Goal: Task Accomplishment & Management: Complete application form

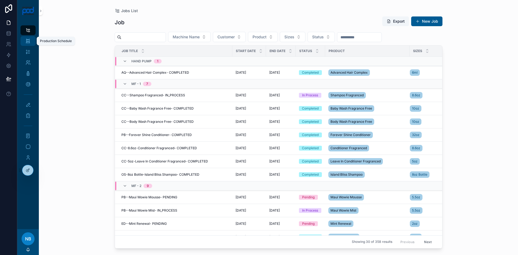
click at [29, 43] on icon "scrollable content" at bounding box center [27, 40] width 5 height 5
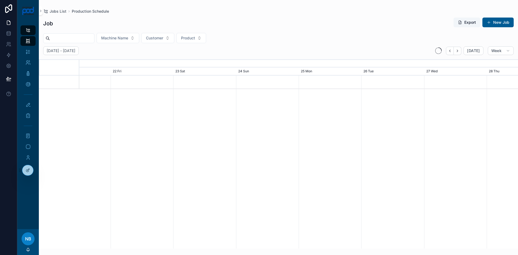
scroll to position [0, 658]
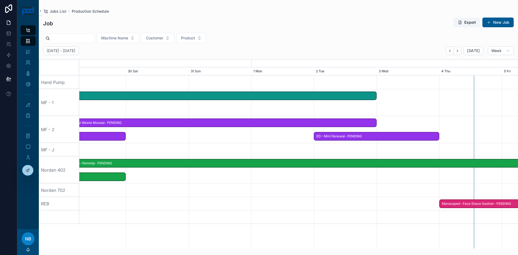
scroll to position [0, 658]
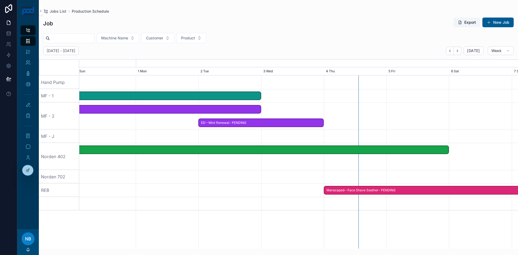
drag, startPoint x: 245, startPoint y: 160, endPoint x: 291, endPoint y: 165, distance: 46.9
click at [291, 165] on div at bounding box center [299, 156] width 1754 height 27
click at [268, 149] on span "Doctorly--Remedy- PENDING" at bounding box center [198, 149] width 500 height 9
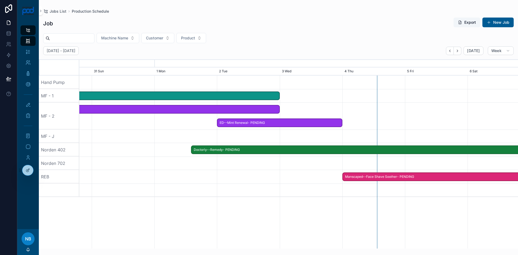
drag, startPoint x: 252, startPoint y: 148, endPoint x: 495, endPoint y: 153, distance: 243.6
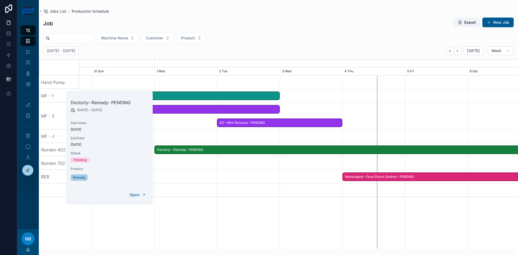
click at [182, 152] on span "Doctorly--Remedy- PENDING" at bounding box center [436, 149] width 563 height 9
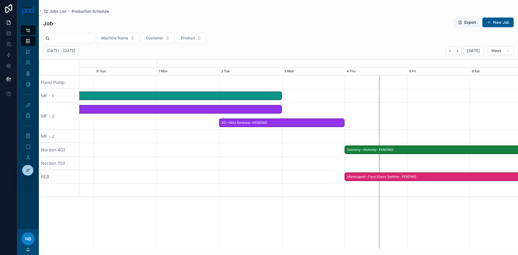
drag, startPoint x: 179, startPoint y: 150, endPoint x: 368, endPoint y: 151, distance: 189.1
click at [400, 160] on div at bounding box center [299, 162] width 1754 height 13
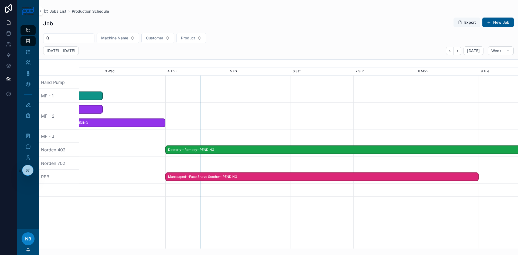
scroll to position [0, 876]
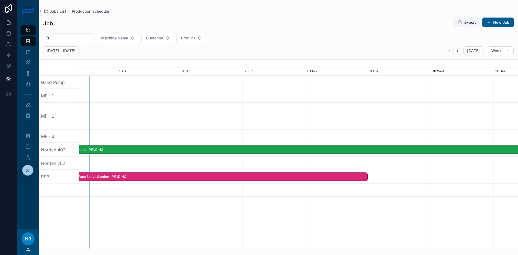
drag, startPoint x: 410, startPoint y: 162, endPoint x: 83, endPoint y: 153, distance: 327.5
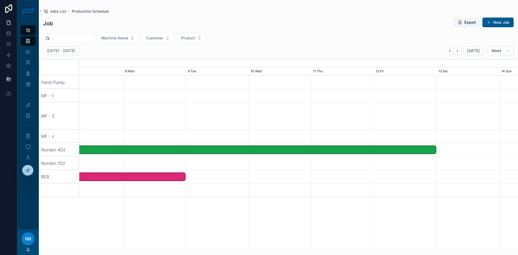
scroll to position [0, 702]
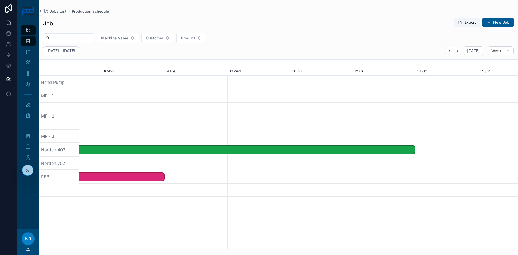
drag, startPoint x: 419, startPoint y: 163, endPoint x: 217, endPoint y: 162, distance: 202.3
click at [183, 169] on div at bounding box center [254, 162] width 1754 height 13
click at [413, 149] on span "Doctorly--Remedy- PENDING" at bounding box center [133, 149] width 563 height 9
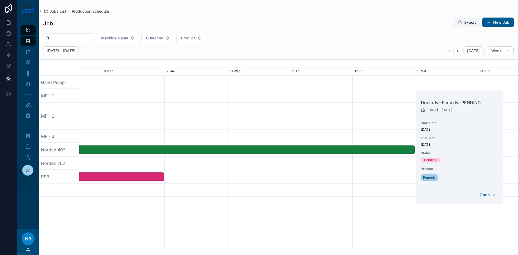
scroll to position [0, 658]
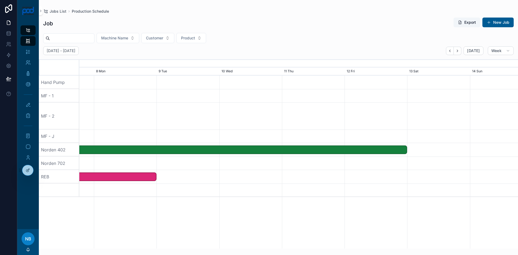
drag, startPoint x: 413, startPoint y: 149, endPoint x: 407, endPoint y: 149, distance: 5.9
click at [407, 149] on div "Doctorly--Remedy- PENDING" at bounding box center [125, 149] width 564 height 9
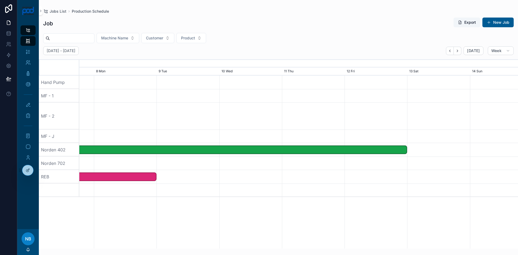
click at [310, 176] on div at bounding box center [299, 176] width 1754 height 13
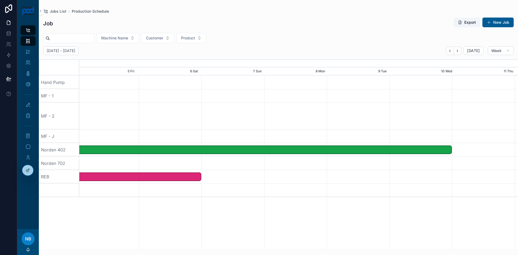
scroll to position [0, 645]
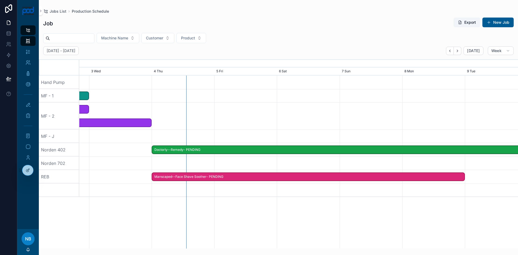
drag, startPoint x: 241, startPoint y: 169, endPoint x: 518, endPoint y: 173, distance: 276.5
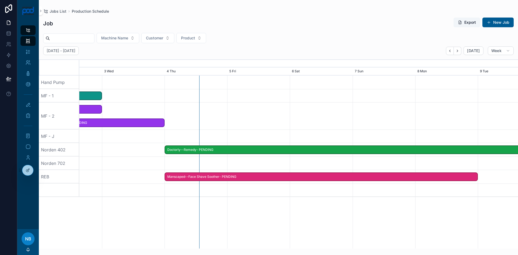
scroll to position [0, 658]
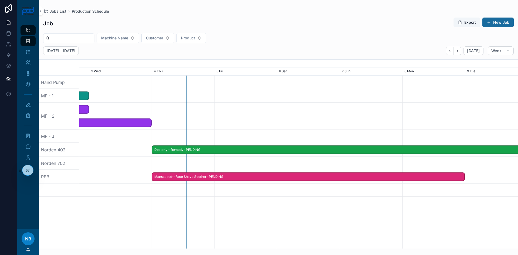
click at [500, 23] on button "New Job" at bounding box center [497, 23] width 31 height 10
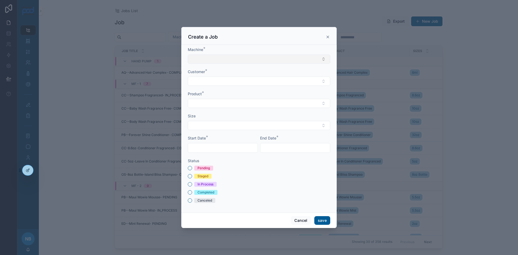
click at [219, 60] on button "Select Button" at bounding box center [259, 58] width 142 height 9
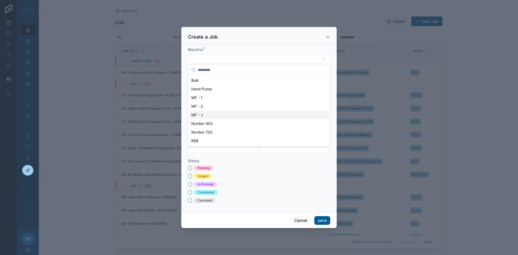
click at [213, 112] on div "MF - J" at bounding box center [259, 115] width 140 height 9
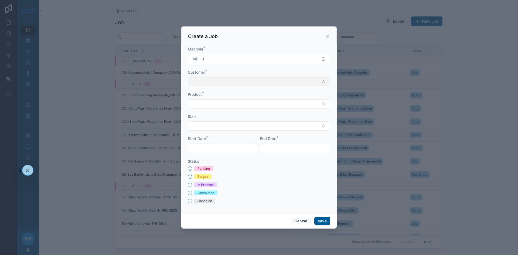
click at [212, 82] on button "Select Button" at bounding box center [259, 81] width 142 height 9
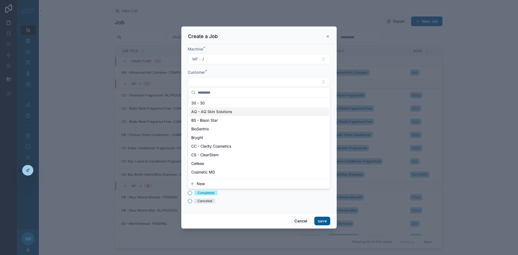
click at [213, 113] on span "AQ - AQ Skin Solutions" at bounding box center [211, 111] width 41 height 5
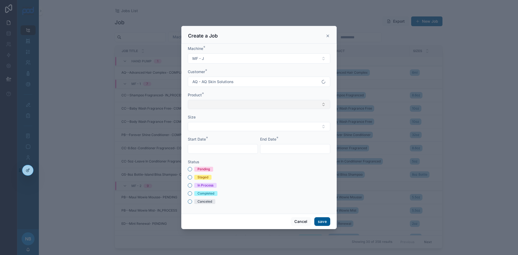
click at [214, 101] on button "Select Button" at bounding box center [259, 104] width 142 height 9
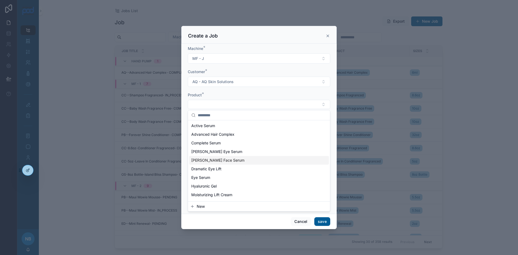
click at [214, 162] on span "[PERSON_NAME] Face Serum" at bounding box center [217, 159] width 53 height 5
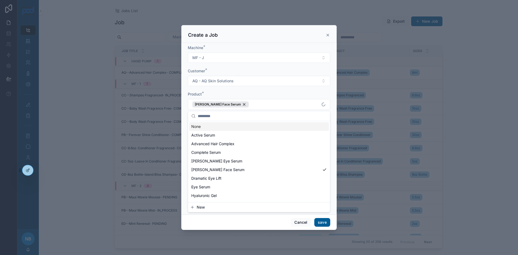
click at [186, 110] on div "Machine * MF - J Customer * AQ - AQ Skin Solutions Product * Dr Sturm Face Seru…" at bounding box center [258, 129] width 155 height 172
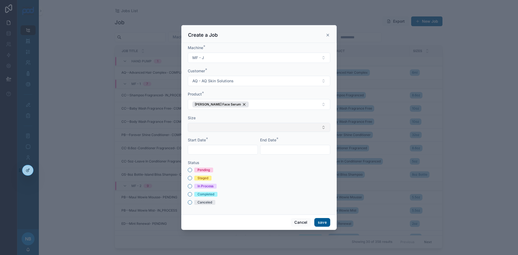
click at [214, 129] on button "Select Button" at bounding box center [259, 127] width 142 height 9
click at [208, 150] on div "30ml" at bounding box center [259, 148] width 140 height 9
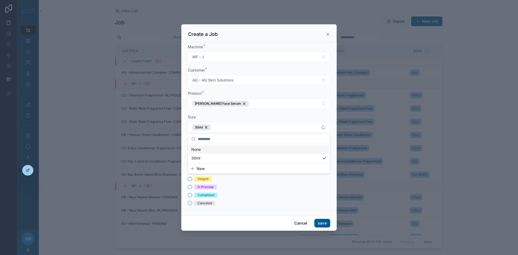
click at [187, 127] on div "Machine * MF - J Customer * AQ - AQ Skin Solutions Product * Dr Sturm Face Seru…" at bounding box center [258, 128] width 155 height 173
click at [197, 151] on input "text" at bounding box center [223, 151] width 70 height 8
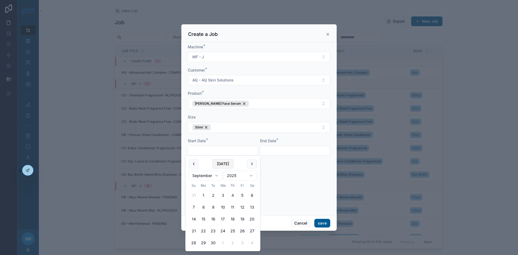
click at [221, 167] on button "[DATE]" at bounding box center [222, 164] width 21 height 10
type input "********"
click at [295, 151] on input "text" at bounding box center [295, 151] width 70 height 8
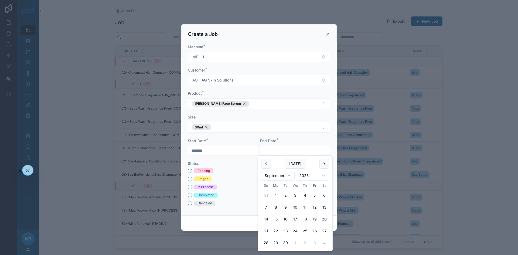
click at [284, 207] on button "9" at bounding box center [285, 207] width 10 height 10
type input "********"
click at [234, 186] on div "In Process" at bounding box center [259, 186] width 142 height 5
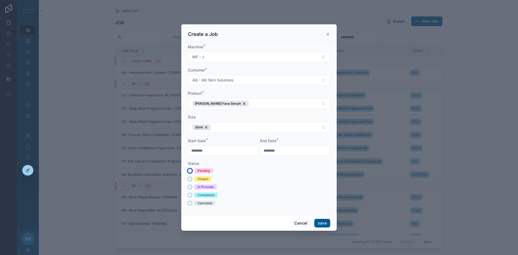
click at [190, 171] on button "Pending" at bounding box center [190, 171] width 4 height 4
click at [323, 222] on button "save" at bounding box center [322, 223] width 16 height 9
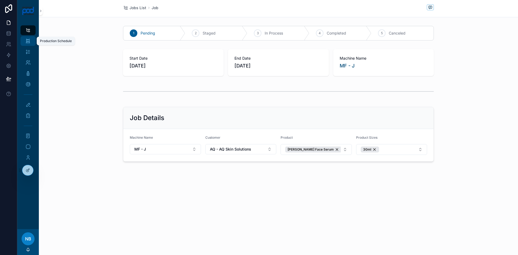
click at [30, 39] on icon "scrollable content" at bounding box center [27, 40] width 5 height 5
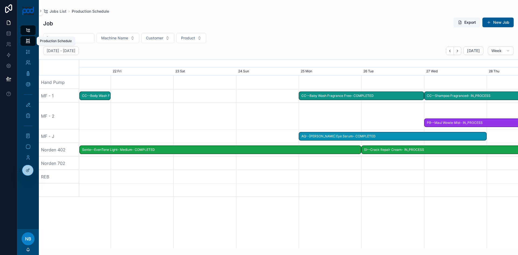
scroll to position [0, 658]
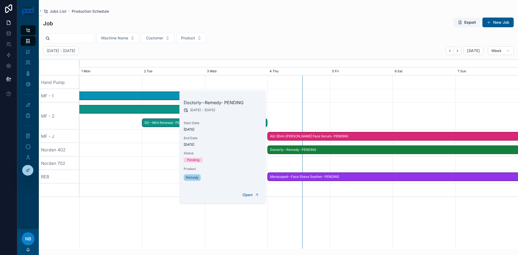
scroll to position [0, 658]
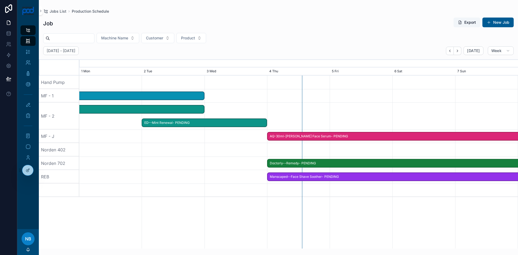
drag, startPoint x: 306, startPoint y: 150, endPoint x: 304, endPoint y: 162, distance: 12.2
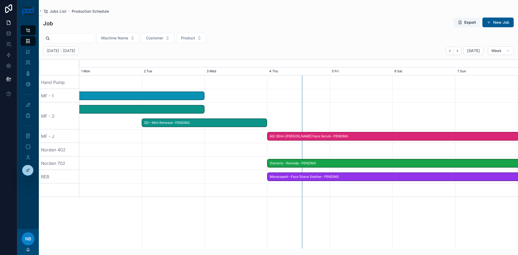
click at [285, 152] on div at bounding box center [299, 149] width 1754 height 13
click at [493, 18] on button "New Job" at bounding box center [497, 23] width 31 height 10
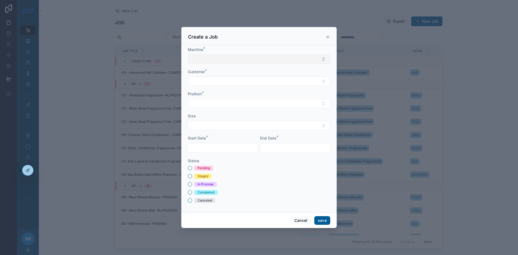
click at [211, 60] on button "Select Button" at bounding box center [259, 58] width 142 height 9
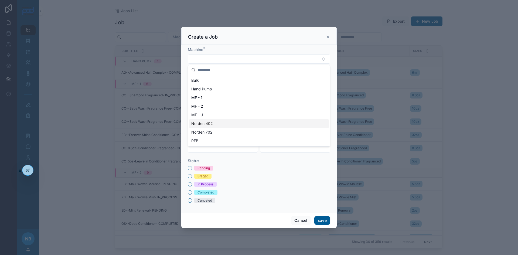
click at [210, 124] on span "Norden 402" at bounding box center [202, 123] width 22 height 5
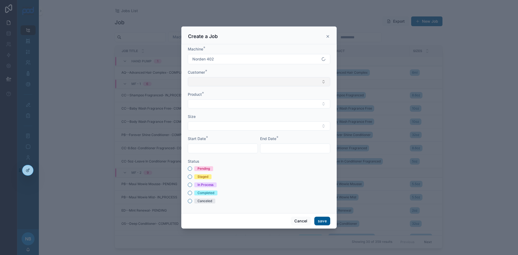
click at [208, 82] on button "Select Button" at bounding box center [259, 81] width 142 height 9
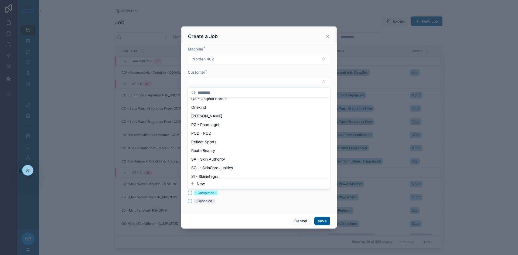
scroll to position [324, 0]
click at [210, 152] on div "Sente" at bounding box center [259, 150] width 140 height 9
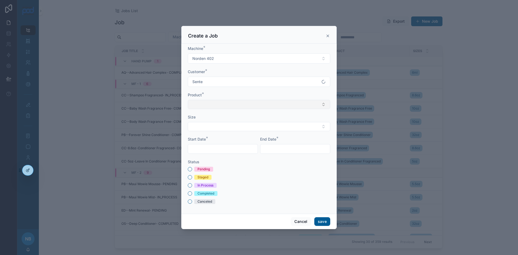
click at [206, 106] on button "Select Button" at bounding box center [259, 104] width 142 height 9
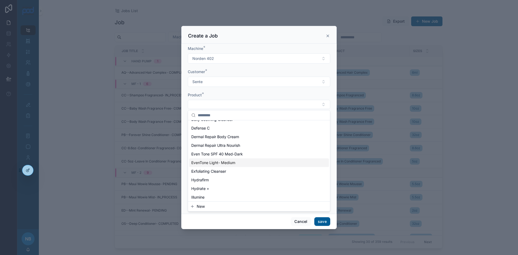
scroll to position [8, 0]
click at [207, 153] on span "Even Tone SPF 40 Med-Dark" at bounding box center [217, 152] width 52 height 5
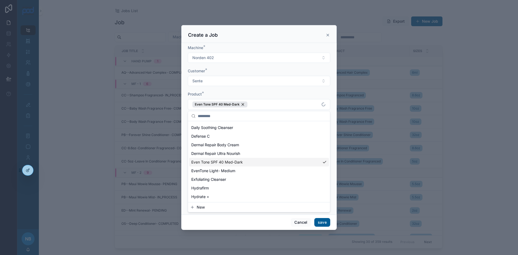
scroll to position [16, 0]
click at [183, 118] on div "Machine * Norden 402 Customer * Sente Product * Even Tone SPF 40 Med-Dark Size …" at bounding box center [258, 129] width 155 height 172
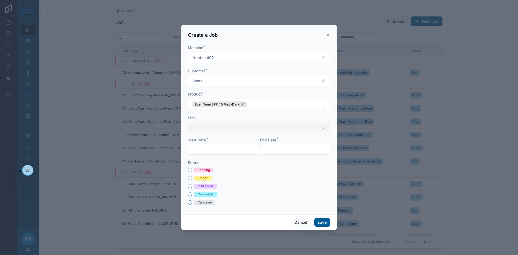
click at [203, 126] on button "Select Button" at bounding box center [259, 127] width 142 height 9
click at [203, 155] on div "8ml" at bounding box center [259, 157] width 140 height 9
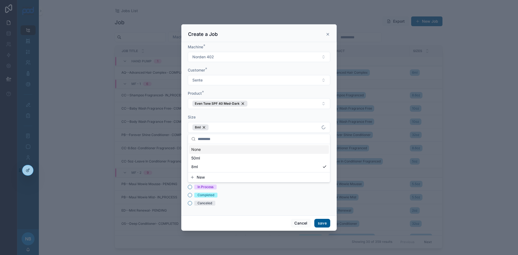
click at [181, 130] on div "Machine * Norden 402 Customer * Sente Product * Even Tone SPF 40 Med-Dark Size …" at bounding box center [258, 128] width 155 height 173
click at [204, 151] on input "text" at bounding box center [223, 151] width 70 height 8
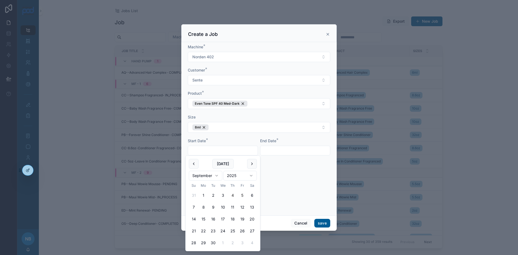
click at [243, 196] on button "5" at bounding box center [242, 195] width 10 height 10
type input "********"
click at [279, 152] on input "text" at bounding box center [295, 151] width 70 height 8
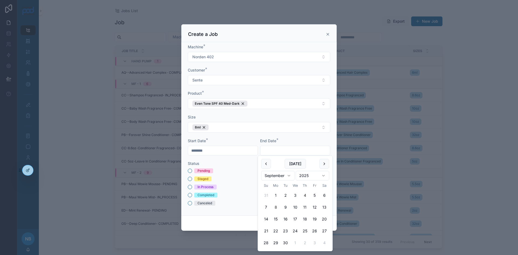
click at [276, 207] on button "8" at bounding box center [276, 207] width 10 height 10
type input "********"
click at [189, 172] on button "Pending" at bounding box center [190, 171] width 4 height 4
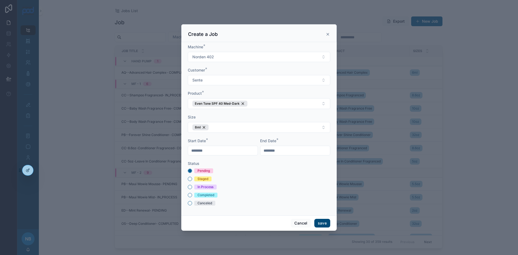
click at [320, 221] on button "save" at bounding box center [322, 223] width 16 height 9
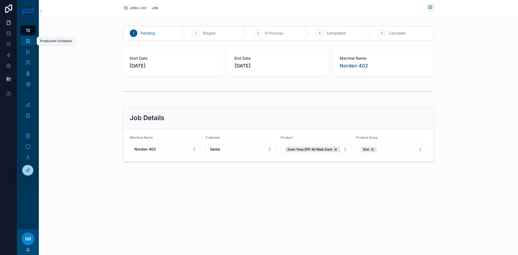
click at [30, 42] on icon "scrollable content" at bounding box center [27, 40] width 5 height 5
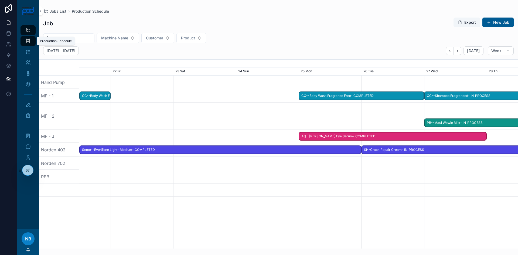
scroll to position [0, 658]
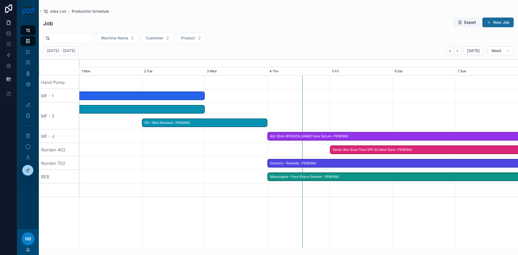
click at [496, 26] on button "New Job" at bounding box center [497, 23] width 31 height 10
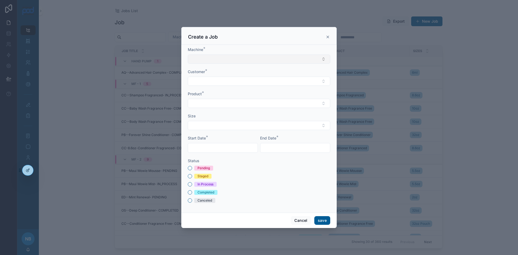
click at [225, 59] on button "Select Button" at bounding box center [259, 58] width 142 height 9
click at [206, 125] on span "Norden 402" at bounding box center [202, 123] width 22 height 5
click at [209, 82] on button "Select Button" at bounding box center [259, 81] width 142 height 9
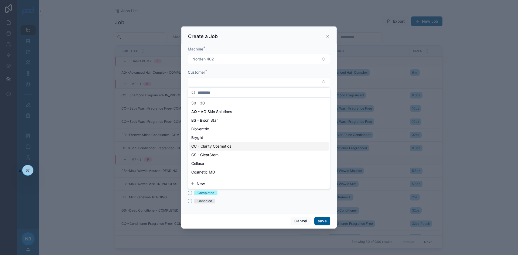
drag, startPoint x: 211, startPoint y: 145, endPoint x: 210, endPoint y: 126, distance: 18.6
click at [211, 145] on span "CC - Clarity Cosmetics" at bounding box center [211, 145] width 40 height 5
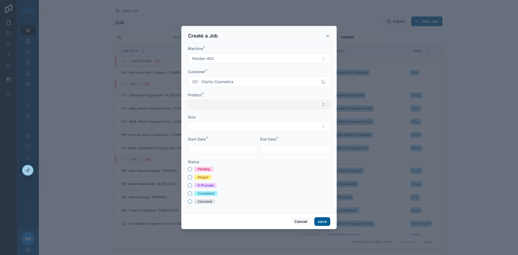
click at [207, 102] on button "Select Button" at bounding box center [259, 104] width 142 height 9
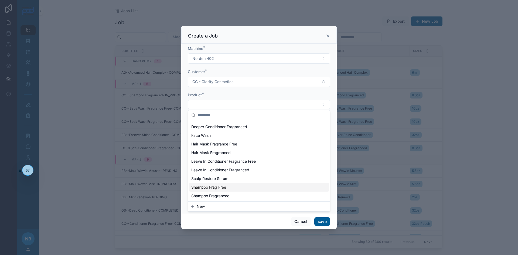
click at [215, 186] on span "Shampoo Frag Free" at bounding box center [208, 186] width 35 height 5
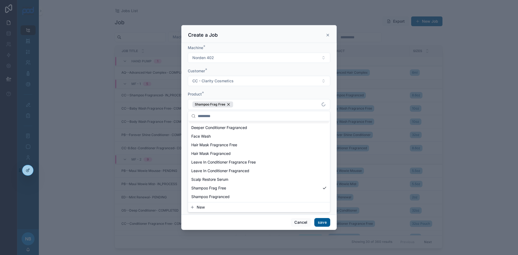
click at [184, 114] on div "Machine * Norden 402 Customer * CC - Clarity Cosmetics Product * Shampoo Frag F…" at bounding box center [258, 129] width 155 height 172
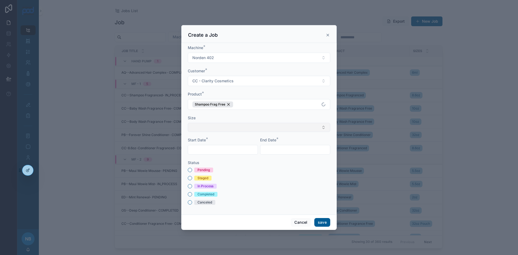
click at [214, 126] on button "Select Button" at bounding box center [259, 127] width 142 height 9
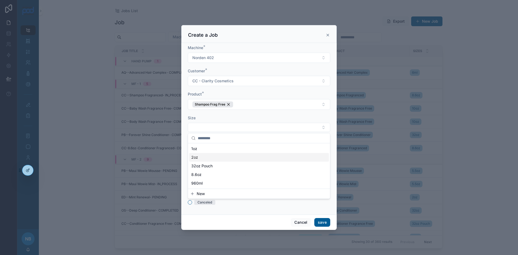
click at [214, 158] on div "2oz" at bounding box center [259, 157] width 140 height 9
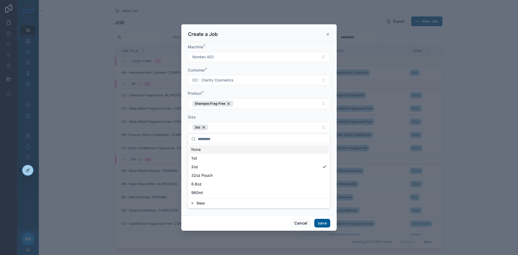
click at [187, 130] on div "Machine * Norden 402 Customer * CC - Clarity Cosmetics Product * Shampoo Frag F…" at bounding box center [258, 128] width 155 height 173
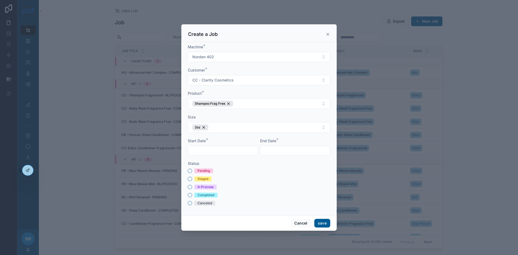
click at [197, 149] on input "text" at bounding box center [223, 151] width 70 height 8
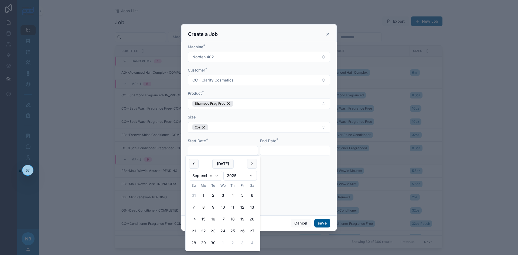
click at [204, 207] on button "8" at bounding box center [203, 207] width 10 height 10
type input "********"
click at [287, 150] on input "text" at bounding box center [295, 151] width 70 height 8
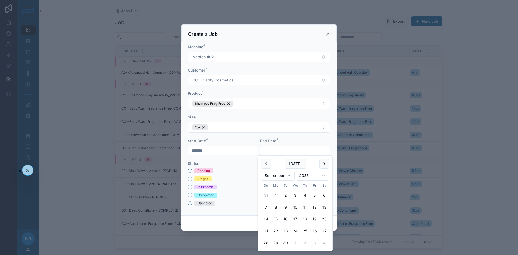
click at [286, 206] on button "9" at bounding box center [285, 207] width 10 height 10
type input "********"
click at [249, 183] on div "Pending Staged In Process Completed Canceled" at bounding box center [259, 186] width 142 height 37
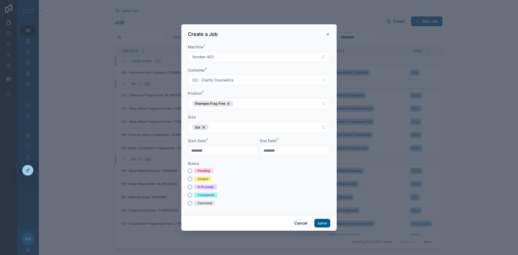
click at [193, 172] on div "Pending" at bounding box center [259, 170] width 142 height 5
click at [191, 171] on button "Pending" at bounding box center [190, 171] width 4 height 4
click at [319, 224] on button "save" at bounding box center [322, 223] width 16 height 9
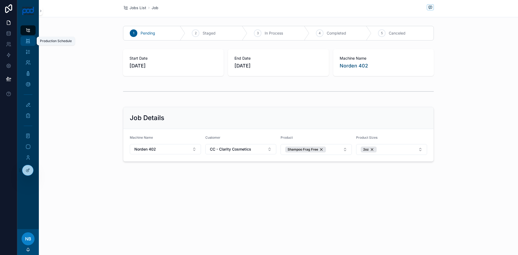
click at [30, 42] on icon "scrollable content" at bounding box center [27, 40] width 5 height 5
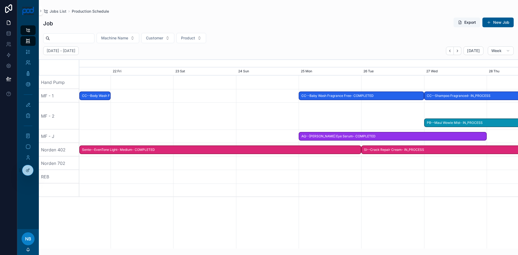
scroll to position [0, 658]
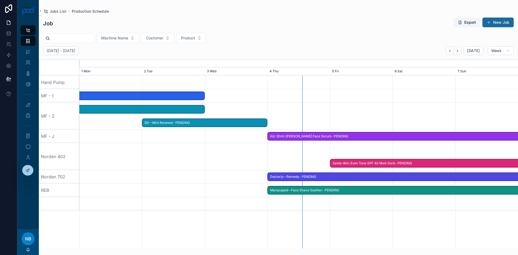
click at [499, 23] on button "New Job" at bounding box center [497, 23] width 31 height 10
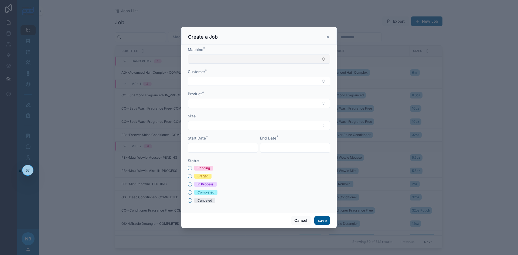
click at [222, 57] on button "Select Button" at bounding box center [259, 58] width 142 height 9
click at [208, 122] on span "Norden 402" at bounding box center [202, 123] width 22 height 5
click at [211, 84] on button "Select Button" at bounding box center [259, 81] width 142 height 9
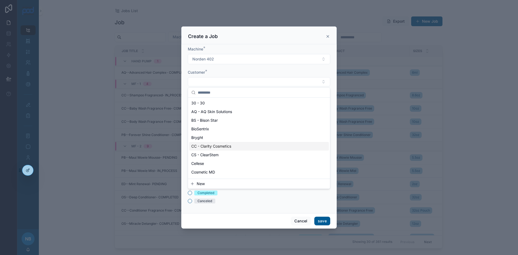
drag, startPoint x: 218, startPoint y: 148, endPoint x: 217, endPoint y: 136, distance: 12.4
click at [218, 148] on span "CC - Clarity Cosmetics" at bounding box center [211, 145] width 40 height 5
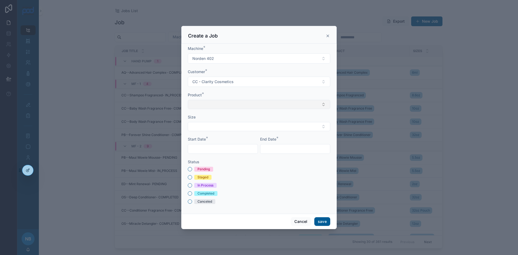
click at [212, 109] on button "Select Button" at bounding box center [259, 104] width 142 height 9
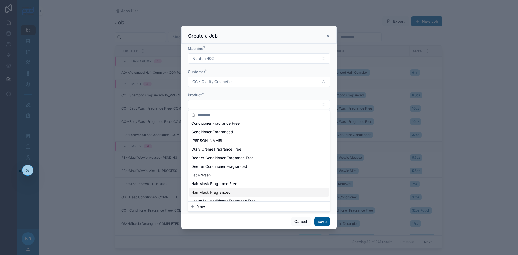
scroll to position [31, 0]
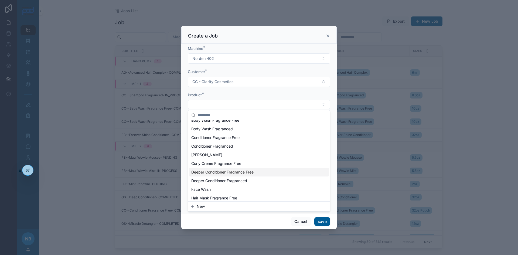
click at [228, 174] on span "Deeper Conditioner Fragrance Free" at bounding box center [222, 171] width 62 height 5
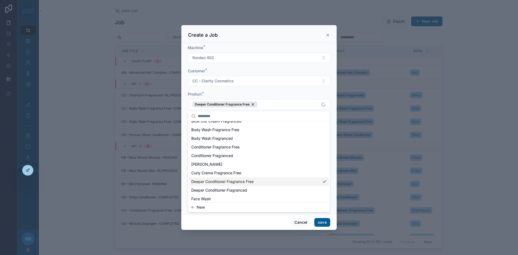
scroll to position [40, 0]
click at [184, 108] on div "Machine * Norden 402 Customer * CC - Clarity Cosmetics Product * Deeper Conditi…" at bounding box center [258, 129] width 155 height 172
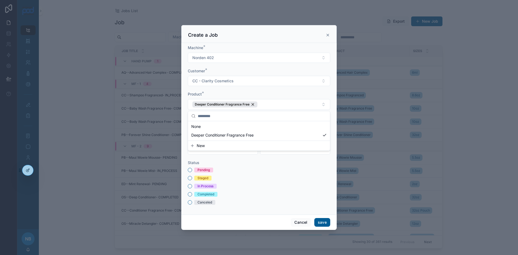
scroll to position [0, 0]
click at [208, 129] on button "Select Button" at bounding box center [259, 127] width 142 height 9
click at [207, 150] on div "2oz" at bounding box center [259, 148] width 140 height 9
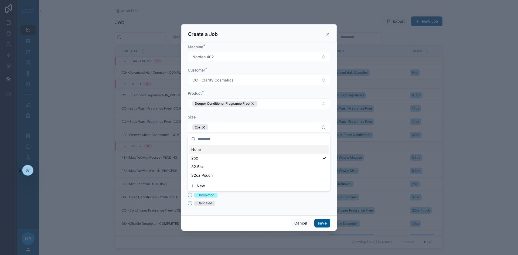
click at [184, 132] on div "Machine * Norden 402 Customer * CC - Clarity Cosmetics Product * Deeper Conditi…" at bounding box center [258, 128] width 155 height 173
click at [201, 152] on input "text" at bounding box center [223, 151] width 70 height 8
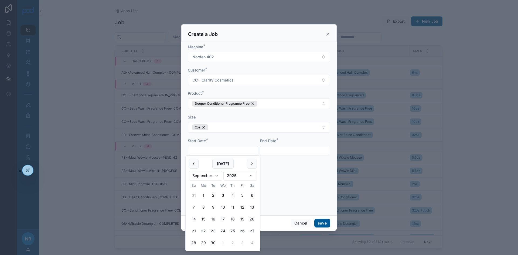
click at [214, 208] on button "9" at bounding box center [213, 207] width 10 height 10
type input "********"
click at [277, 146] on div at bounding box center [295, 151] width 70 height 10
click at [277, 150] on input "text" at bounding box center [295, 151] width 70 height 8
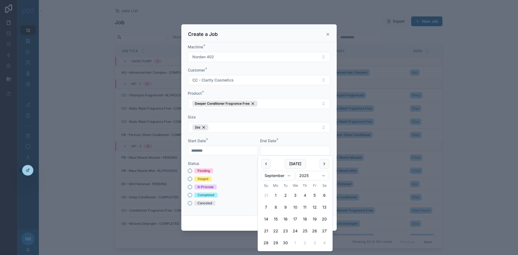
click at [296, 207] on button "10" at bounding box center [295, 207] width 10 height 10
type input "*********"
click at [241, 177] on div "Staged" at bounding box center [259, 178] width 142 height 5
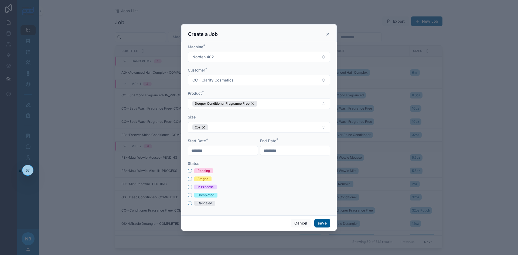
click at [190, 168] on div "Pending" at bounding box center [259, 170] width 142 height 5
click at [190, 172] on button "Pending" at bounding box center [190, 171] width 4 height 4
click at [321, 226] on button "save" at bounding box center [322, 223] width 16 height 9
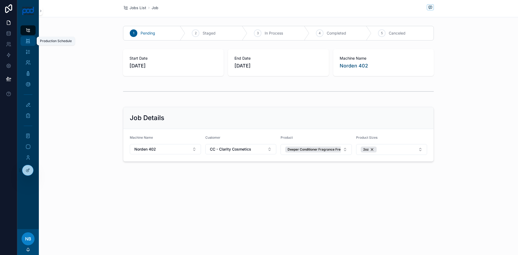
click at [33, 40] on link "Production Schedule" at bounding box center [27, 41] width 15 height 10
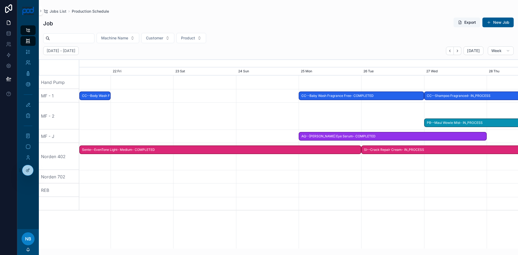
scroll to position [0, 658]
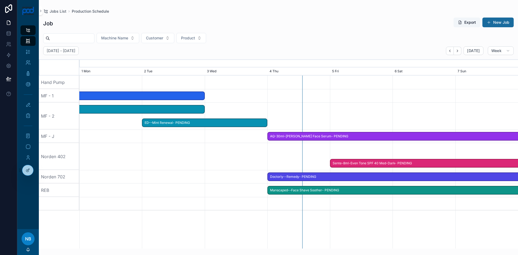
click at [499, 21] on button "New Job" at bounding box center [497, 23] width 31 height 10
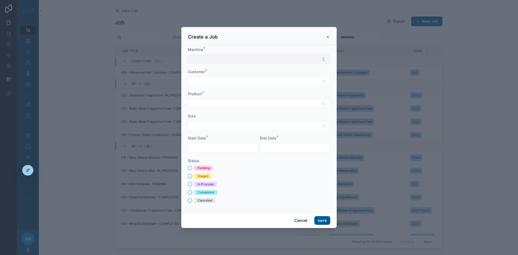
click at [208, 59] on button "Select Button" at bounding box center [259, 58] width 142 height 9
click at [206, 125] on span "Norden 402" at bounding box center [202, 123] width 22 height 5
click at [205, 84] on button "Select Button" at bounding box center [259, 81] width 142 height 9
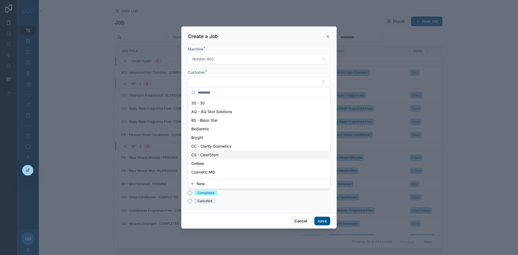
click at [213, 151] on div "CS - ClearStem" at bounding box center [259, 154] width 140 height 9
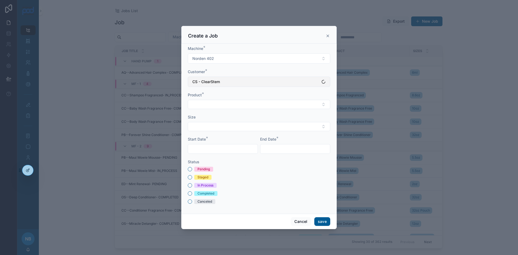
click at [213, 80] on span "CS - ClearStem" at bounding box center [206, 81] width 28 height 5
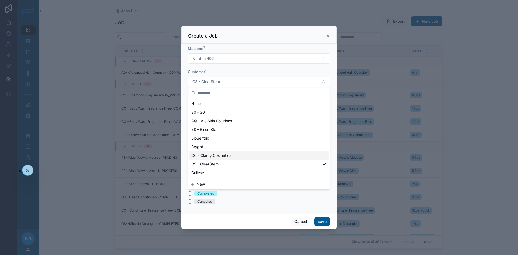
click at [212, 154] on span "CC - Clarity Cosmetics" at bounding box center [211, 155] width 40 height 5
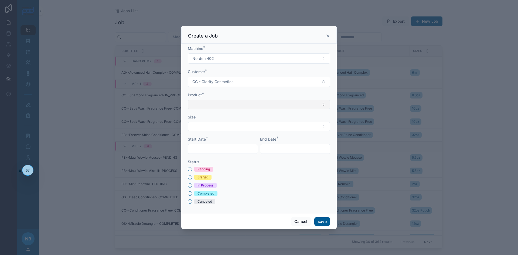
click at [204, 104] on button "Select Button" at bounding box center [259, 104] width 142 height 9
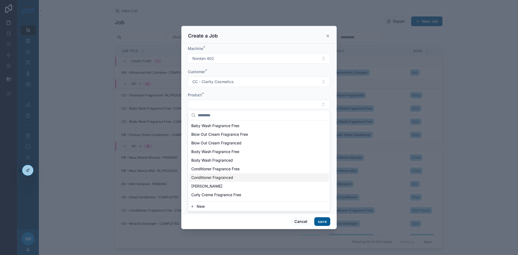
scroll to position [27, 0]
click at [218, 178] on span "Deeper Conditioner Fragrance Free" at bounding box center [222, 176] width 62 height 5
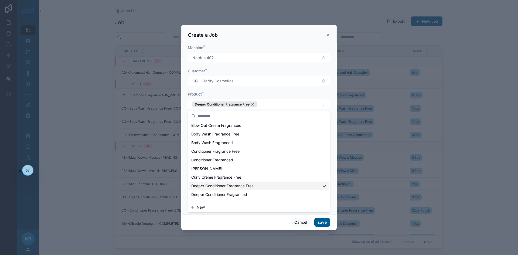
scroll to position [36, 0]
click at [183, 108] on div "Machine * Norden 402 Customer * CC - Clarity Cosmetics Product * Deeper Conditi…" at bounding box center [258, 129] width 155 height 172
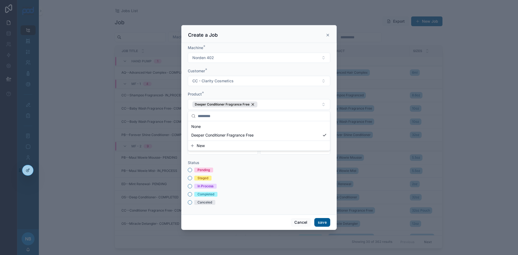
scroll to position [0, 0]
click at [207, 127] on button "Select Button" at bounding box center [259, 127] width 142 height 9
click at [211, 178] on button "New" at bounding box center [259, 176] width 138 height 5
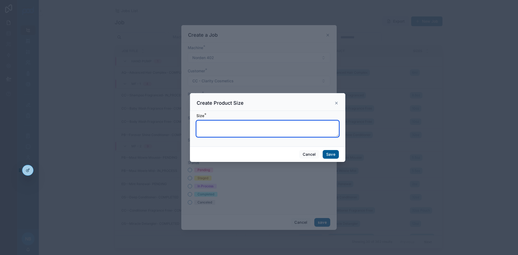
click at [222, 128] on textarea at bounding box center [267, 129] width 142 height 16
type textarea "*****"
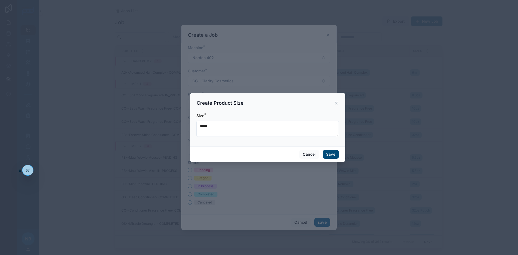
click at [326, 152] on button "Save" at bounding box center [331, 154] width 16 height 9
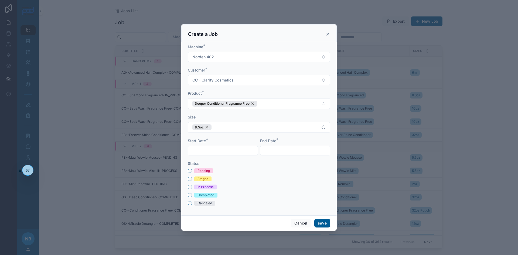
click at [217, 146] on div at bounding box center [223, 151] width 70 height 10
click at [216, 148] on input "text" at bounding box center [223, 151] width 70 height 8
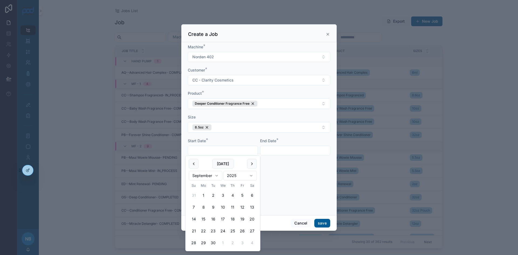
click at [225, 207] on button "10" at bounding box center [223, 207] width 10 height 10
type input "*********"
click at [293, 151] on input "text" at bounding box center [295, 151] width 70 height 8
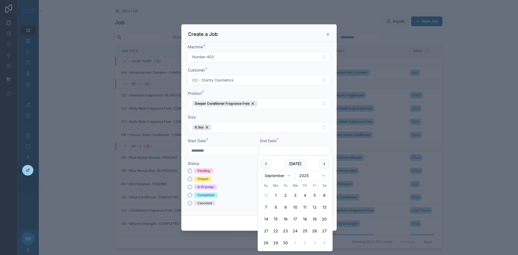
click at [312, 205] on button "12" at bounding box center [315, 207] width 10 height 10
type input "*********"
click at [187, 171] on div "Machine * Norden 402 Customer * CC - Clarity Cosmetics Product * Deeper Conditi…" at bounding box center [258, 128] width 155 height 173
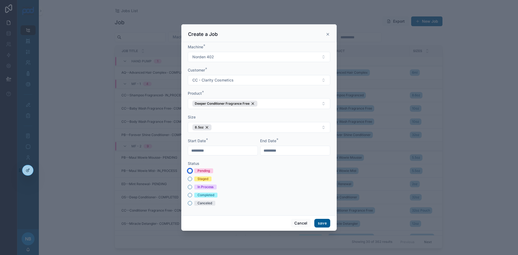
click at [190, 171] on button "Pending" at bounding box center [190, 171] width 4 height 4
click at [329, 223] on button "save" at bounding box center [322, 223] width 16 height 9
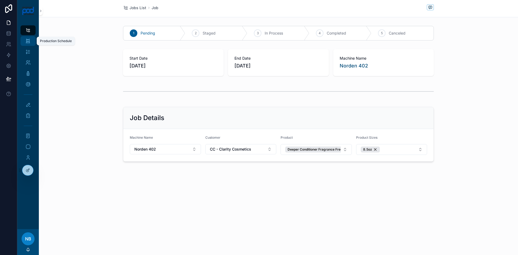
click at [29, 38] on icon "scrollable content" at bounding box center [27, 40] width 5 height 5
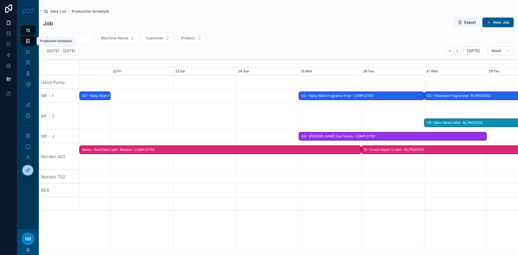
scroll to position [0, 658]
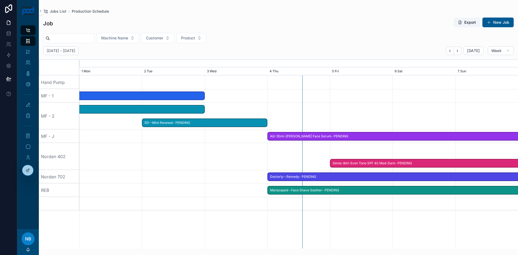
click at [500, 27] on div "Export New Job" at bounding box center [481, 22] width 64 height 10
click at [498, 25] on button "New Job" at bounding box center [497, 23] width 31 height 10
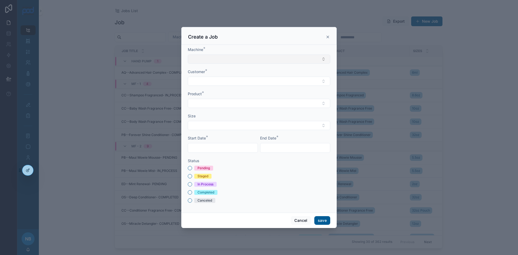
click at [195, 58] on button "Select Button" at bounding box center [259, 58] width 142 height 9
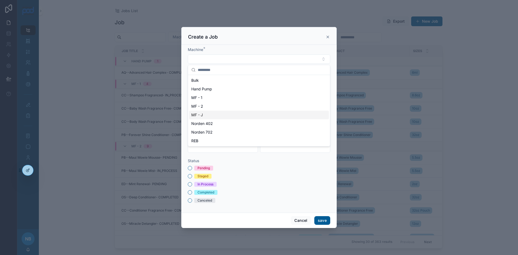
click at [202, 114] on span "MF - J" at bounding box center [197, 114] width 12 height 5
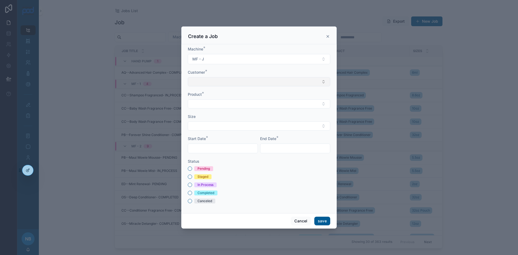
click at [201, 83] on button "Select Button" at bounding box center [259, 81] width 142 height 9
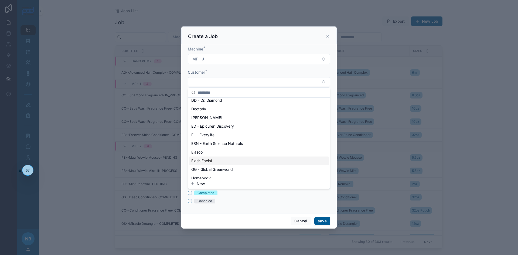
scroll to position [81, 0]
click at [207, 127] on span "ED - Epicuren Discovery" at bounding box center [212, 125] width 43 height 5
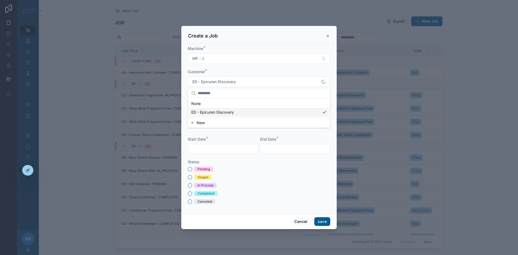
scroll to position [0, 0]
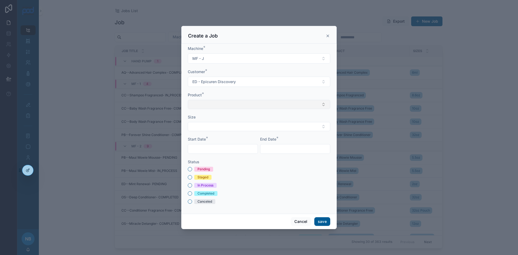
click at [206, 102] on button "Select Button" at bounding box center [259, 104] width 142 height 9
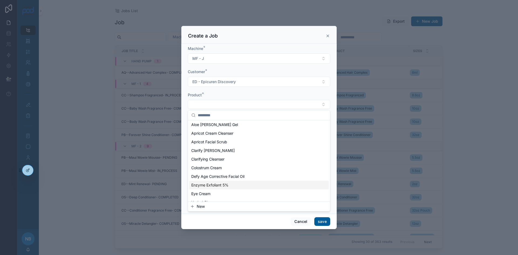
scroll to position [18, 0]
click at [200, 205] on span "New" at bounding box center [201, 206] width 8 height 5
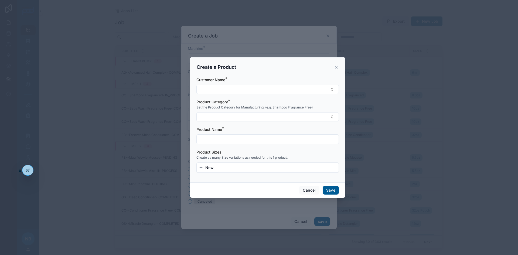
scroll to position [0, 0]
click at [210, 86] on button "Select Button" at bounding box center [267, 89] width 142 height 9
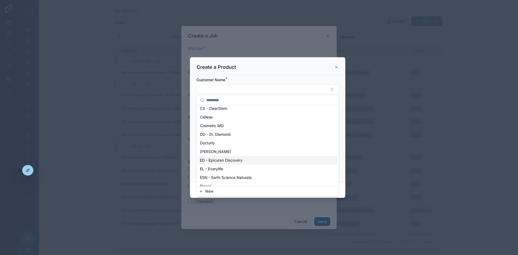
scroll to position [81, 0]
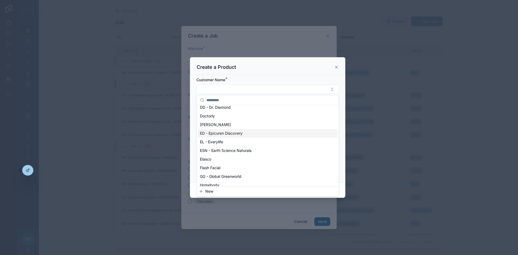
click at [215, 135] on span "ED - Epicuren Discovery" at bounding box center [221, 133] width 43 height 5
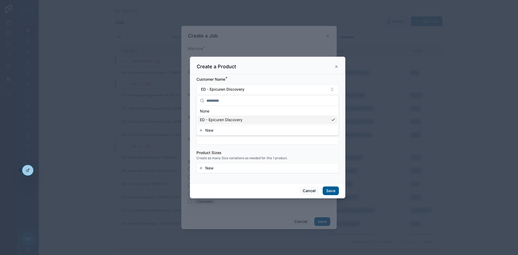
scroll to position [0, 0]
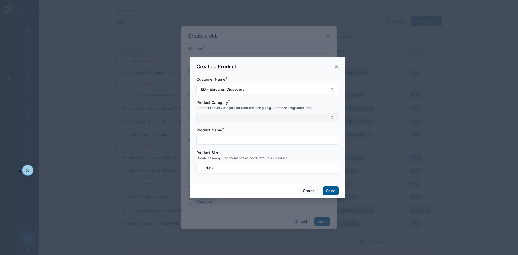
click at [212, 119] on button "Select Button" at bounding box center [267, 117] width 142 height 9
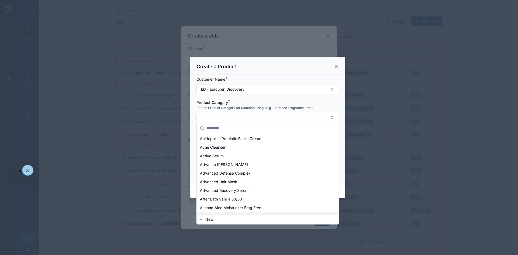
click at [215, 220] on button "New" at bounding box center [268, 219] width 138 height 5
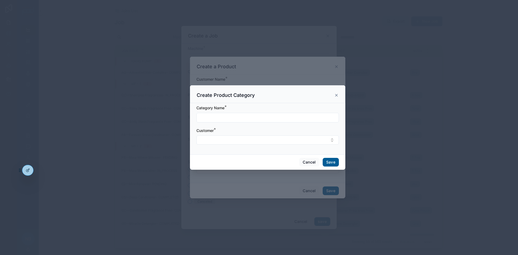
click at [210, 118] on input "text" at bounding box center [268, 118] width 142 height 8
type input "**********"
click at [218, 138] on button "Select Button" at bounding box center [267, 139] width 142 height 9
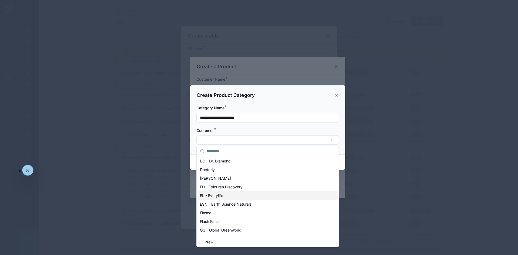
scroll to position [81, 0]
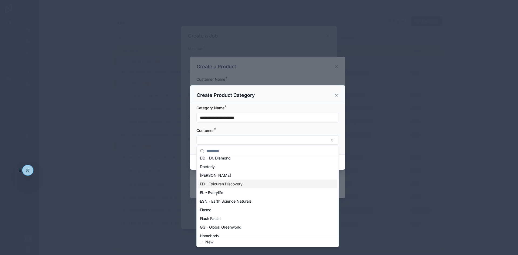
click at [219, 182] on span "ED - Epicuren Discovery" at bounding box center [221, 183] width 43 height 5
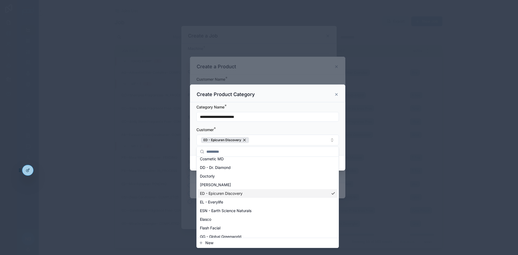
scroll to position [90, 0]
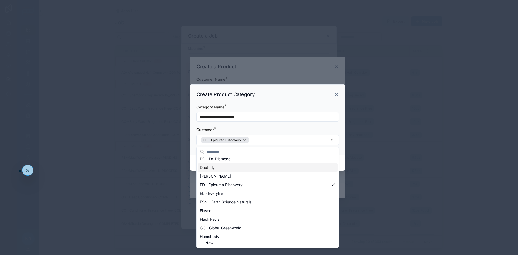
click at [196, 126] on div "**********" at bounding box center [267, 128] width 155 height 53
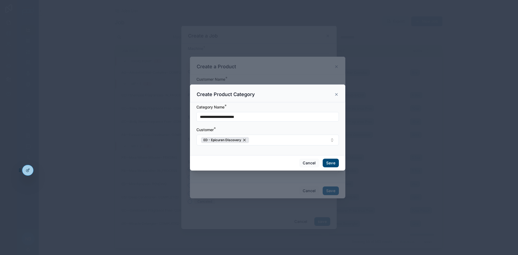
click at [330, 161] on button "Save" at bounding box center [331, 163] width 16 height 9
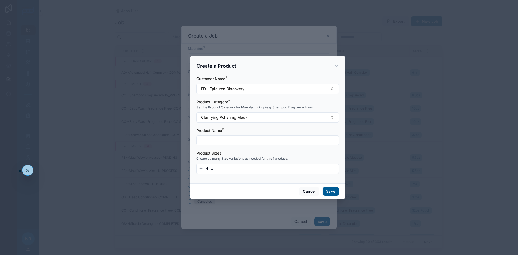
click at [224, 138] on input "text" at bounding box center [268, 140] width 142 height 8
click at [227, 138] on input "**********" at bounding box center [268, 140] width 142 height 8
type input "**********"
click at [220, 168] on button "New" at bounding box center [268, 168] width 138 height 5
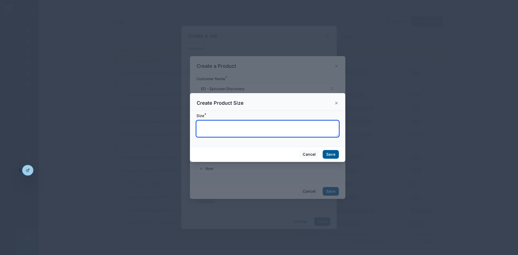
click at [212, 129] on textarea at bounding box center [267, 129] width 142 height 16
type textarea "***"
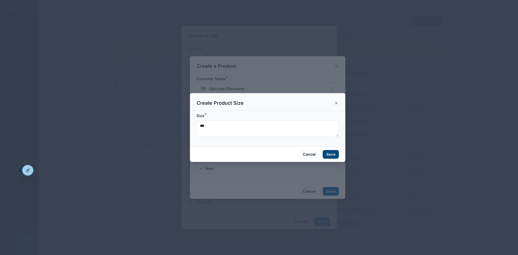
click at [332, 156] on button "Save" at bounding box center [331, 154] width 16 height 9
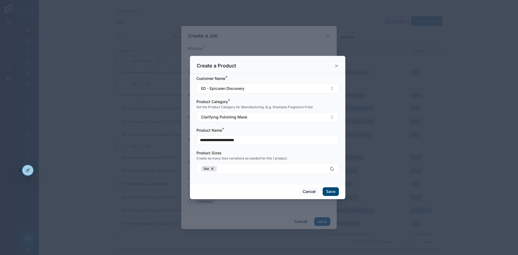
click at [333, 189] on button "Save" at bounding box center [331, 191] width 16 height 9
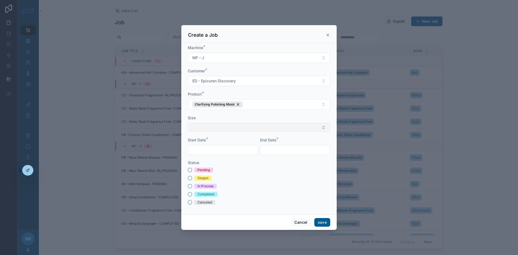
click at [234, 130] on button "Select Button" at bounding box center [259, 127] width 142 height 9
click at [206, 148] on div "2oz" at bounding box center [259, 148] width 140 height 9
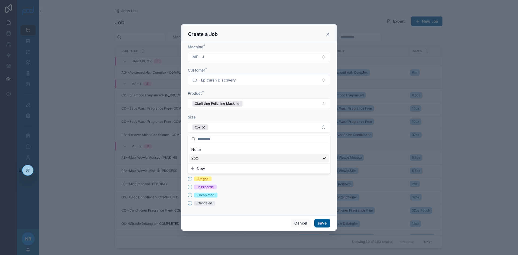
click at [253, 206] on form "Machine * MF - J Customer * ED - Epicuren Discovery Product * Clarifying Polish…" at bounding box center [259, 127] width 142 height 167
click at [202, 153] on input "text" at bounding box center [223, 151] width 70 height 8
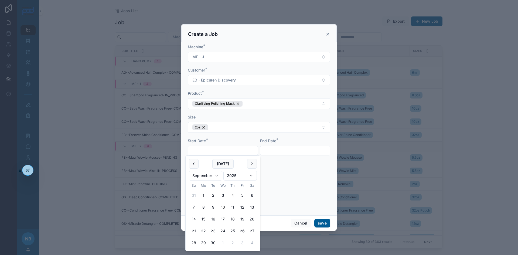
click at [223, 207] on button "10" at bounding box center [223, 207] width 10 height 10
type input "*********"
click at [281, 153] on input "text" at bounding box center [295, 151] width 70 height 8
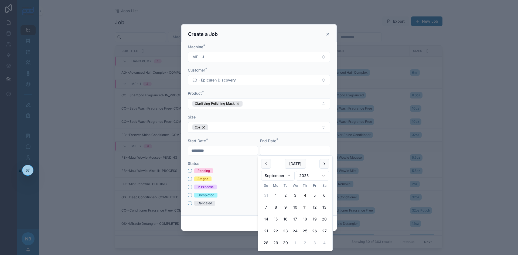
click at [305, 207] on button "11" at bounding box center [305, 207] width 10 height 10
type input "*********"
click at [222, 186] on div "In Process" at bounding box center [259, 186] width 142 height 5
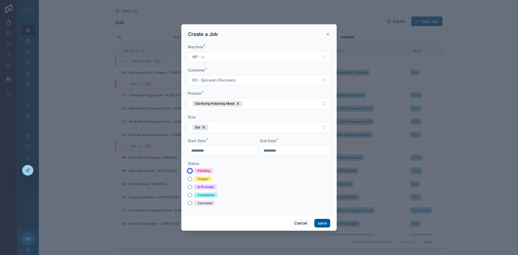
click at [191, 170] on button "Pending" at bounding box center [190, 171] width 4 height 4
click at [323, 221] on button "save" at bounding box center [322, 223] width 16 height 9
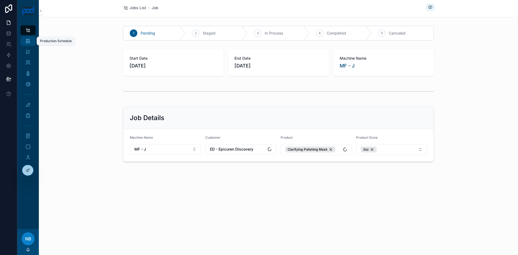
click at [28, 40] on icon "scrollable content" at bounding box center [27, 40] width 5 height 5
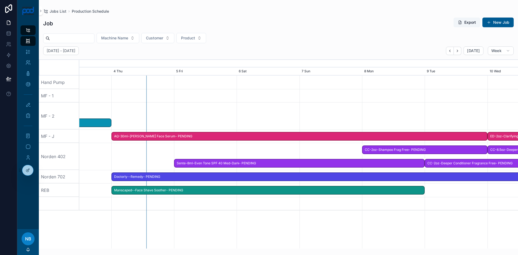
drag, startPoint x: 236, startPoint y: 172, endPoint x: 64, endPoint y: 147, distance: 173.2
click at [64, 147] on div "Hand Pump MF - 1 MF - 2 MF - J Norden 402 Norden 702 REB ED-2oz-Clarifying Poli…" at bounding box center [278, 162] width 479 height 173
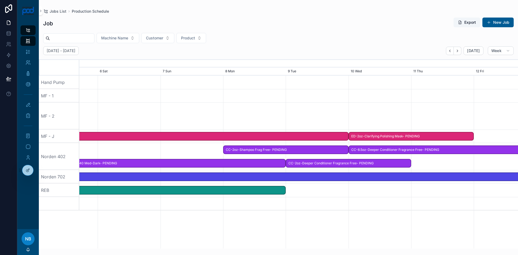
scroll to position [0, 932]
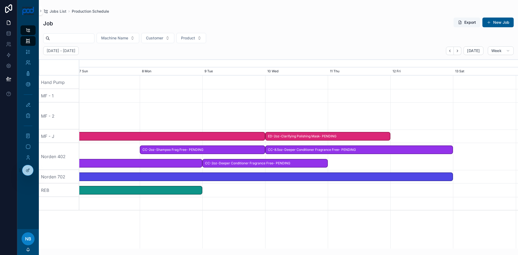
drag, startPoint x: 436, startPoint y: 230, endPoint x: 202, endPoint y: 209, distance: 235.5
click at [202, 209] on div "ED-2oz-Clarifying Polishing Mask- PENDING CC-8.5oz-Deeper Conditioner Fragrance…" at bounding box center [298, 162] width 439 height 173
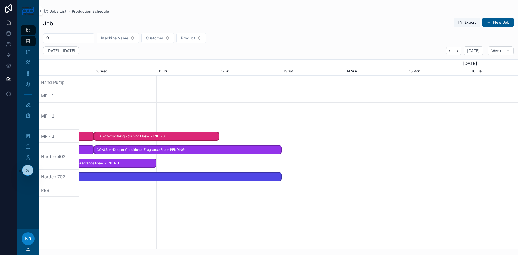
drag, startPoint x: 300, startPoint y: 207, endPoint x: 283, endPoint y: 203, distance: 18.2
click at [324, 203] on div at bounding box center [299, 203] width 1754 height 13
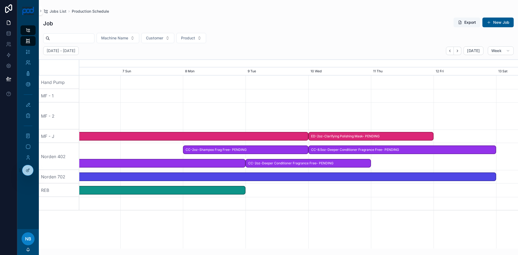
drag, startPoint x: 175, startPoint y: 196, endPoint x: 391, endPoint y: 213, distance: 216.2
click at [391, 213] on div "ED-2oz-Clarifying Polishing Mask- PENDING CC-8.5oz-Deeper Conditioner Fragrance…" at bounding box center [298, 162] width 439 height 173
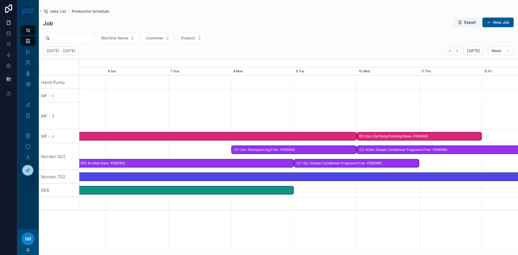
drag, startPoint x: 258, startPoint y: 212, endPoint x: 367, endPoint y: 161, distance: 120.5
click at [306, 216] on div "ED-2oz-Clarifying Polishing Mask- PENDING CC-8.5oz-Deeper Conditioner Fragrance…" at bounding box center [298, 162] width 439 height 173
click at [390, 135] on span "ED-2oz-Clarifying Polishing Mask- PENDING" at bounding box center [419, 136] width 124 height 9
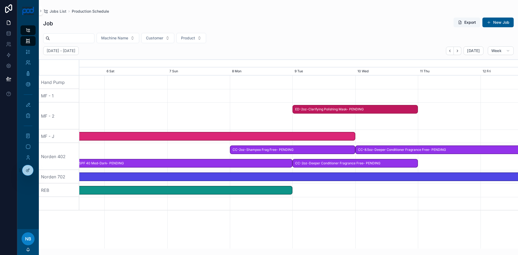
drag, startPoint x: 388, startPoint y: 136, endPoint x: 324, endPoint y: 124, distance: 64.7
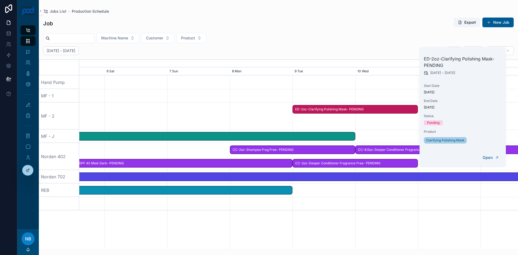
click at [386, 130] on div at bounding box center [299, 135] width 1754 height 13
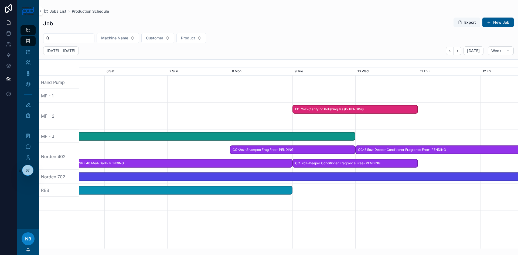
click at [369, 108] on span "ED-2oz-Clarifying Polishing Mask- PENDING" at bounding box center [355, 109] width 124 height 9
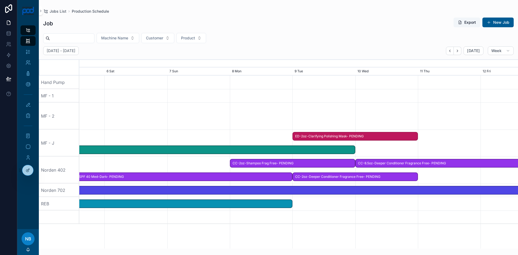
drag, startPoint x: 368, startPoint y: 108, endPoint x: 368, endPoint y: 133, distance: 24.3
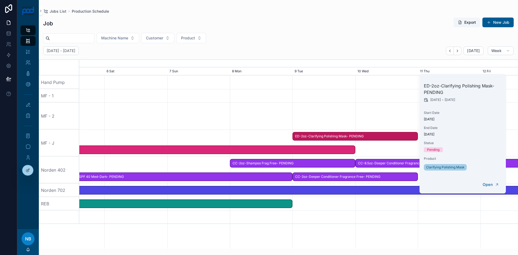
click at [377, 109] on div at bounding box center [299, 115] width 1754 height 27
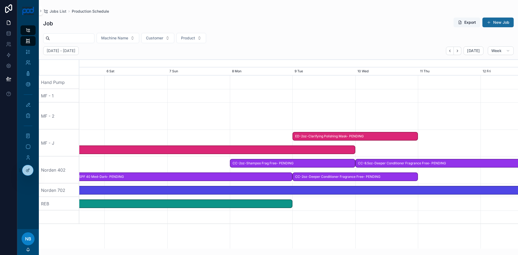
click at [498, 21] on button "New Job" at bounding box center [497, 23] width 31 height 10
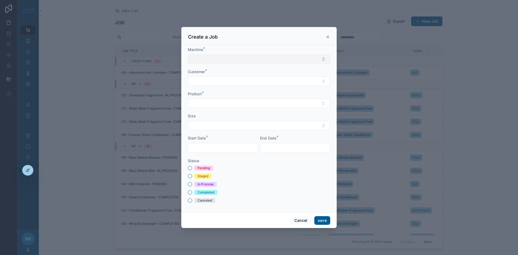
click at [208, 60] on button "Select Button" at bounding box center [259, 58] width 142 height 9
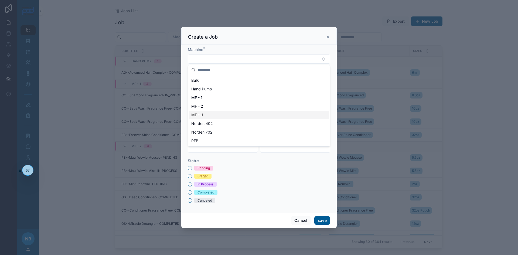
click at [206, 114] on div "MF - J" at bounding box center [259, 115] width 140 height 9
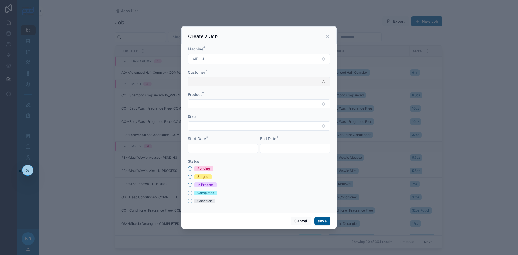
click at [209, 84] on button "Select Button" at bounding box center [259, 81] width 142 height 9
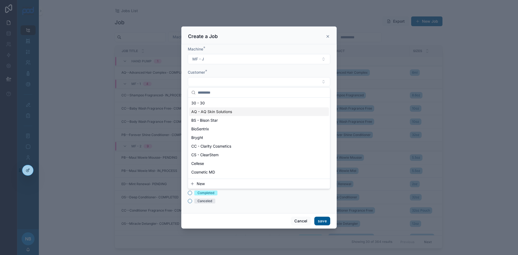
click at [203, 115] on div "AQ - AQ Skin Solutions" at bounding box center [259, 111] width 140 height 9
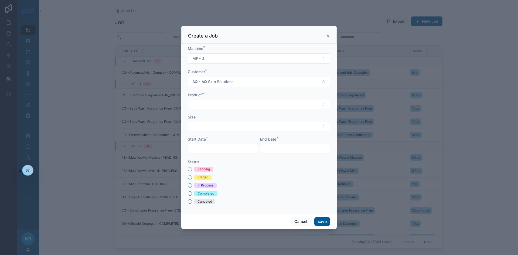
click at [208, 98] on div "Product *" at bounding box center [259, 100] width 142 height 17
click at [208, 107] on button "Select Button" at bounding box center [259, 104] width 142 height 9
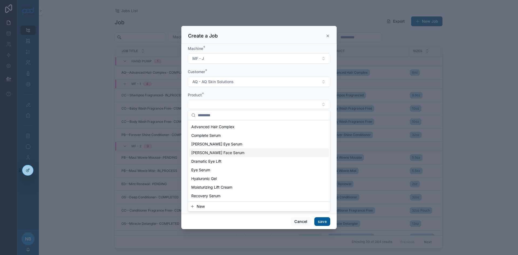
click at [218, 155] on span "[PERSON_NAME] Face Serum" at bounding box center [217, 152] width 53 height 5
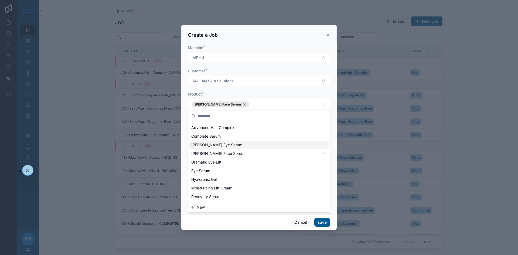
click at [218, 146] on span "[PERSON_NAME] Eye Serum" at bounding box center [216, 144] width 51 height 5
click at [275, 103] on div "[PERSON_NAME] Face Serum" at bounding box center [277, 104] width 56 height 6
click at [185, 93] on div "Machine * MF - J Customer * AQ - AQ Skin Solutions Product * Dr Sturm Eye Serum…" at bounding box center [258, 129] width 155 height 172
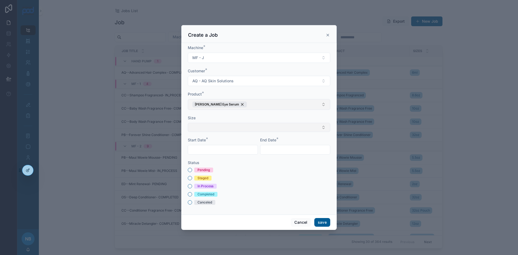
click at [207, 127] on button "Select Button" at bounding box center [259, 127] width 142 height 9
click at [207, 153] on div "15ml" at bounding box center [259, 148] width 142 height 11
click at [207, 150] on div "15ml" at bounding box center [259, 148] width 140 height 9
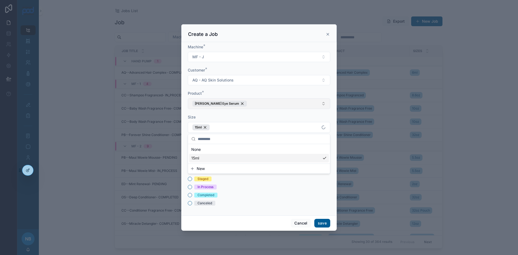
drag, startPoint x: 231, startPoint y: 185, endPoint x: 213, endPoint y: 155, distance: 35.5
click at [231, 185] on div "In Process" at bounding box center [259, 186] width 142 height 5
click at [211, 150] on input "text" at bounding box center [223, 151] width 70 height 8
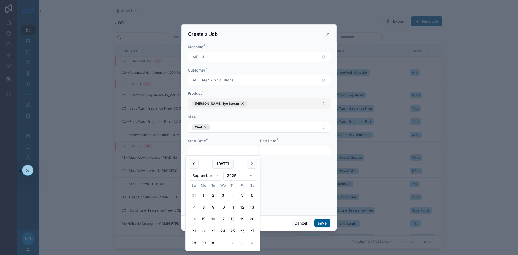
click at [234, 207] on button "11" at bounding box center [233, 207] width 10 height 10
type input "*********"
click at [280, 151] on input "text" at bounding box center [295, 151] width 70 height 8
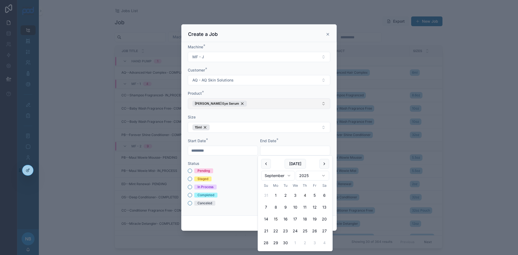
click at [274, 217] on button "15" at bounding box center [276, 219] width 10 height 10
type input "*********"
click at [190, 170] on button "Pending" at bounding box center [190, 171] width 4 height 4
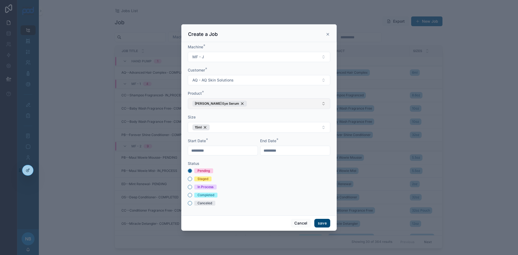
click at [323, 224] on button "save" at bounding box center [322, 223] width 16 height 9
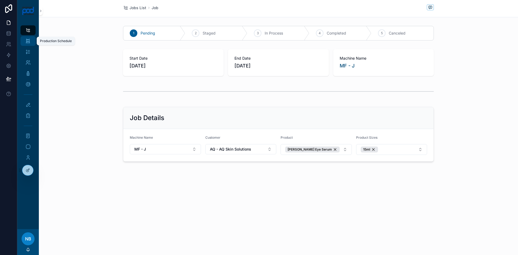
click at [31, 42] on div "Production Schedule" at bounding box center [28, 41] width 9 height 9
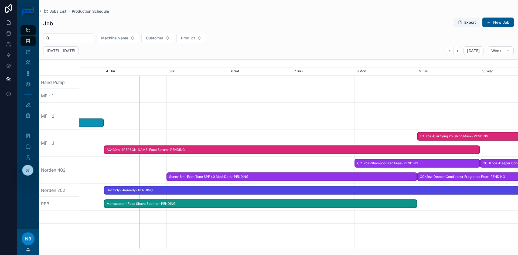
drag, startPoint x: 244, startPoint y: 165, endPoint x: 74, endPoint y: 133, distance: 172.3
click at [74, 133] on div "Hand Pump MF - 1 MF - 2 MF - J Norden 402 Norden 702 REB AQ-15ml-Dr Sturm Eye S…" at bounding box center [278, 162] width 479 height 173
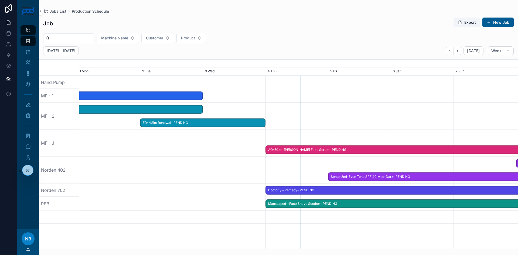
drag, startPoint x: 328, startPoint y: 168, endPoint x: 477, endPoint y: 165, distance: 149.2
click at [477, 165] on div at bounding box center [297, 169] width 1754 height 27
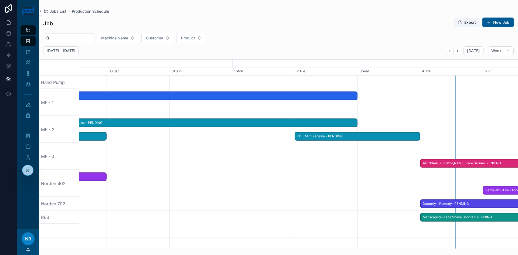
drag, startPoint x: 191, startPoint y: 145, endPoint x: 346, endPoint y: 152, distance: 154.7
click at [346, 152] on div at bounding box center [299, 156] width 1754 height 27
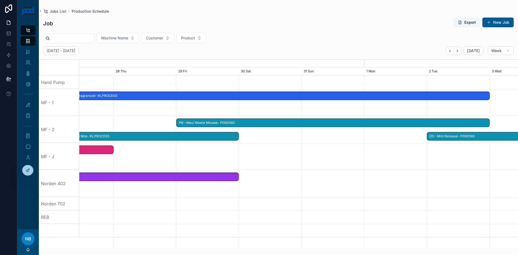
drag, startPoint x: 174, startPoint y: 156, endPoint x: 306, endPoint y: 159, distance: 132.2
click at [306, 159] on div at bounding box center [299, 156] width 1754 height 27
click at [262, 122] on span "PB--Maui Wowie Mousse- PENDING" at bounding box center [333, 122] width 312 height 9
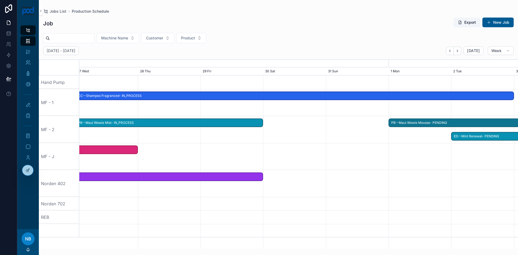
drag, startPoint x: 262, startPoint y: 122, endPoint x: 474, endPoint y: 140, distance: 212.7
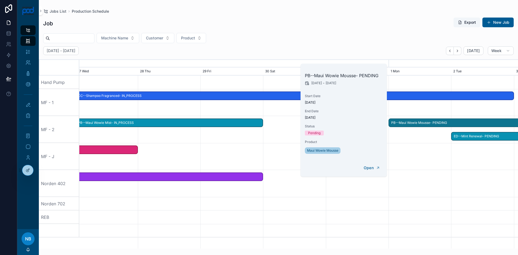
click at [463, 186] on div at bounding box center [299, 183] width 1754 height 27
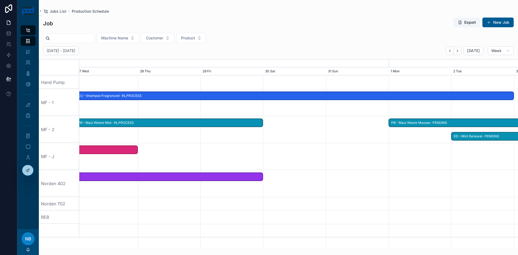
click at [464, 138] on span "ED--Mint Renewal- PENDING" at bounding box center [513, 136] width 124 height 9
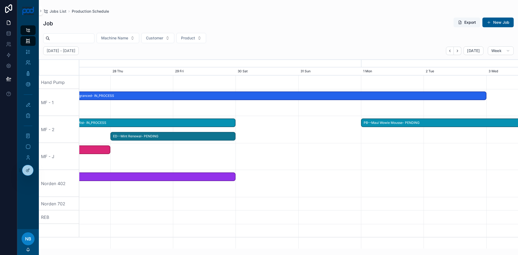
drag, startPoint x: 465, startPoint y: 136, endPoint x: 124, endPoint y: 126, distance: 340.8
click at [183, 150] on div at bounding box center [299, 156] width 1754 height 27
click at [184, 122] on span "PB--Maui Wowie Mist- IN_PROCESS" at bounding box center [141, 122] width 187 height 9
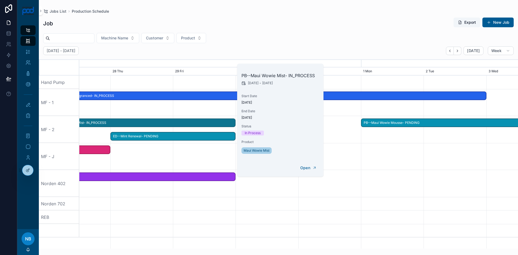
click at [129, 139] on span "ED--Mint Renewal- PENDING" at bounding box center [173, 136] width 124 height 9
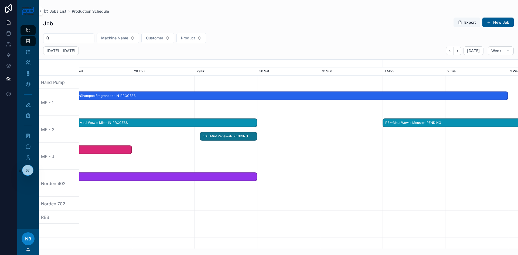
drag, startPoint x: 114, startPoint y: 137, endPoint x: 197, endPoint y: 138, distance: 83.6
click at [200, 138] on span at bounding box center [203, 136] width 6 height 8
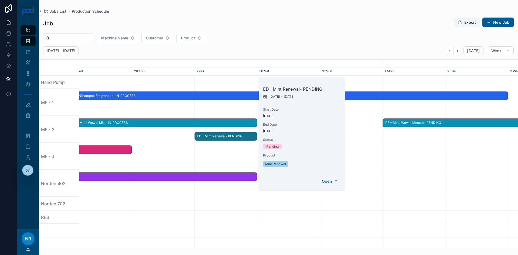
click at [415, 204] on div at bounding box center [299, 203] width 1754 height 13
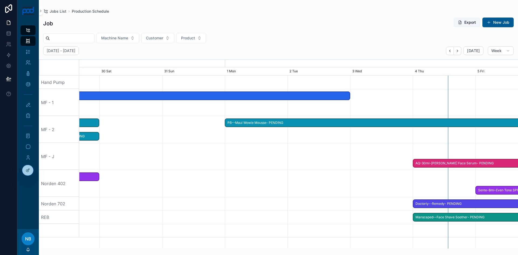
drag, startPoint x: 414, startPoint y: 181, endPoint x: 222, endPoint y: 179, distance: 192.3
click at [216, 180] on div at bounding box center [299, 183] width 1754 height 27
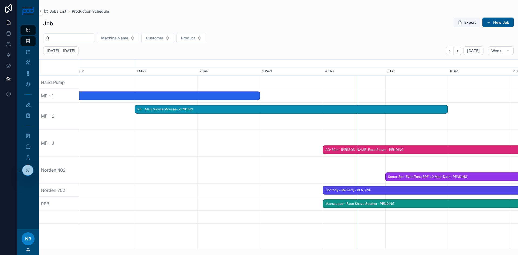
drag, startPoint x: 324, startPoint y: 177, endPoint x: 275, endPoint y: 177, distance: 49.9
click at [275, 177] on div at bounding box center [299, 169] width 1754 height 27
click at [410, 108] on span "PB--Maui Wowie Mousse- PENDING" at bounding box center [291, 109] width 312 height 9
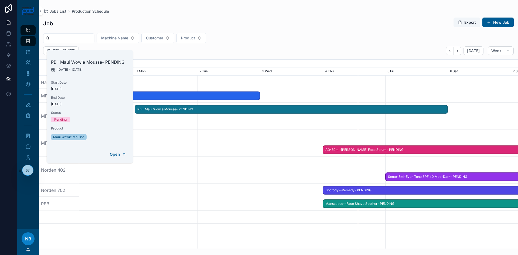
click at [167, 110] on span "PB--Maui Wowie Mousse- PENDING" at bounding box center [291, 109] width 312 height 9
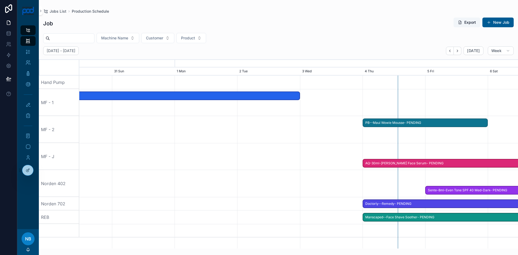
drag, startPoint x: 137, startPoint y: 109, endPoint x: 362, endPoint y: 115, distance: 225.0
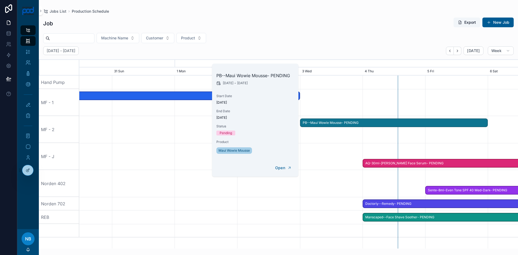
click at [346, 144] on div at bounding box center [299, 156] width 1754 height 27
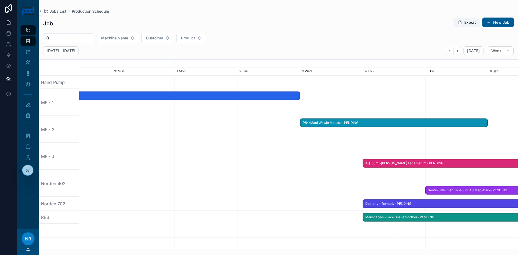
click at [322, 121] on span "PB--Maui Wowie Mousse- PENDING" at bounding box center [393, 122] width 187 height 9
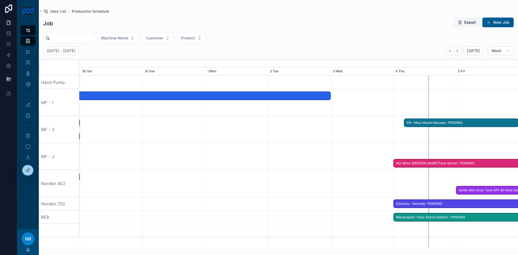
drag, startPoint x: 303, startPoint y: 123, endPoint x: 403, endPoint y: 130, distance: 100.6
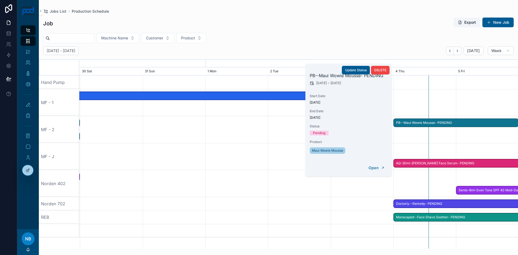
click at [377, 143] on span "Product" at bounding box center [349, 142] width 78 height 4
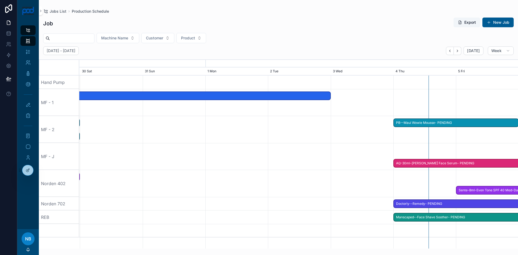
click at [410, 140] on div at bounding box center [299, 129] width 1754 height 27
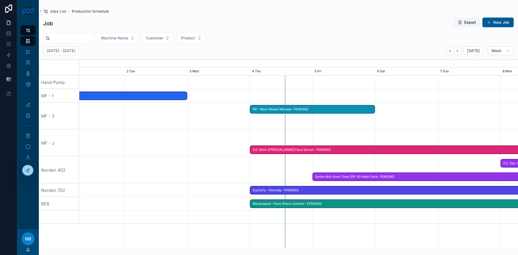
drag, startPoint x: 405, startPoint y: 141, endPoint x: 261, endPoint y: 142, distance: 144.6
click at [362, 109] on span "PB--Maui Wowie Mousse- PENDING" at bounding box center [312, 109] width 124 height 9
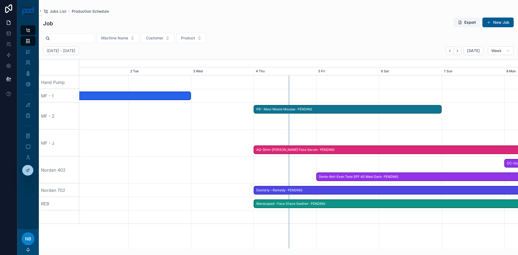
drag, startPoint x: 373, startPoint y: 109, endPoint x: 441, endPoint y: 114, distance: 68.4
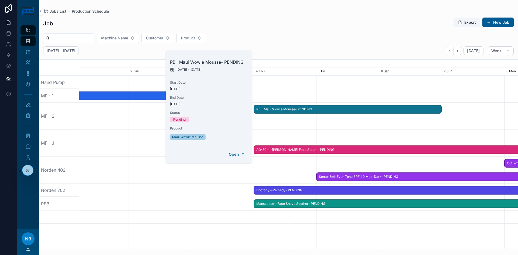
click at [405, 128] on div at bounding box center [299, 115] width 1754 height 27
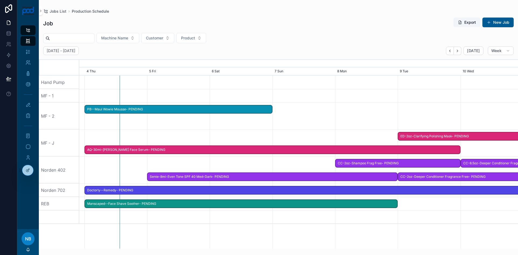
drag, startPoint x: 453, startPoint y: 121, endPoint x: 275, endPoint y: 129, distance: 178.2
click at [275, 129] on div at bounding box center [129, 115] width 1754 height 27
click at [498, 24] on button "New Job" at bounding box center [497, 23] width 31 height 10
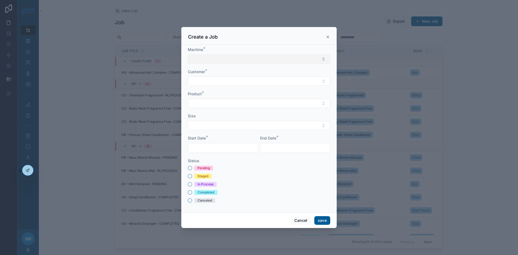
click at [217, 61] on button "Select Button" at bounding box center [259, 58] width 142 height 9
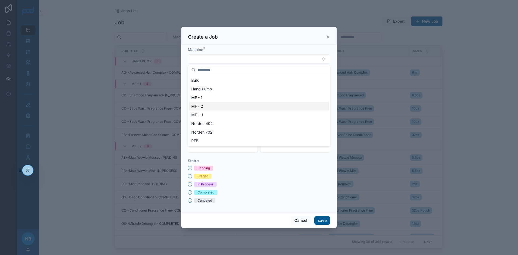
click at [208, 106] on div "MF - 2" at bounding box center [259, 106] width 140 height 9
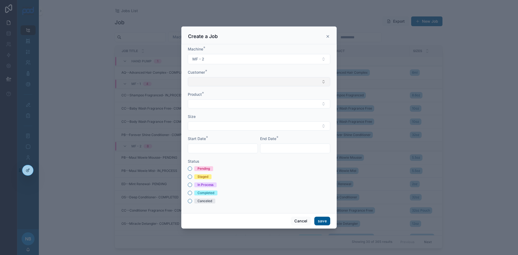
click at [205, 83] on button "Select Button" at bounding box center [259, 81] width 142 height 9
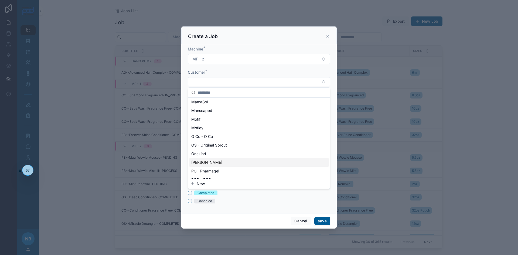
click at [207, 162] on span "[PERSON_NAME]" at bounding box center [206, 162] width 31 height 5
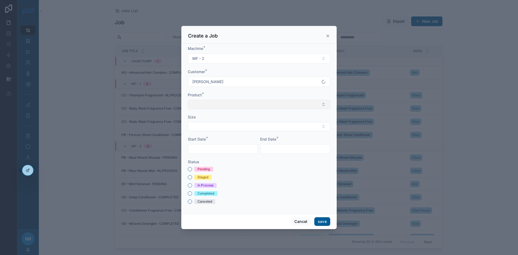
click at [203, 102] on button "Select Button" at bounding box center [259, 104] width 142 height 9
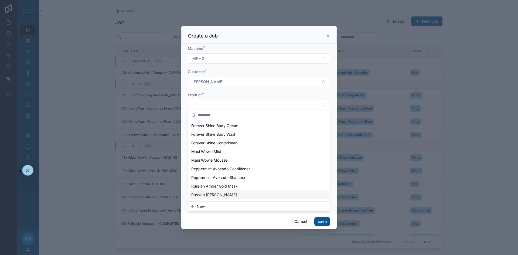
click at [211, 206] on button "New" at bounding box center [259, 206] width 138 height 5
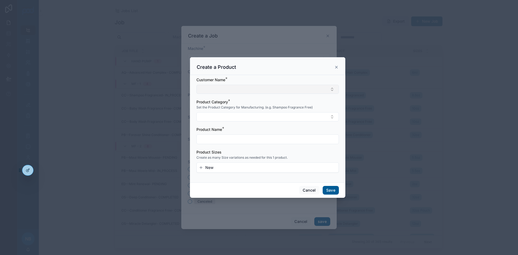
click at [222, 88] on button "Select Button" at bounding box center [267, 89] width 142 height 9
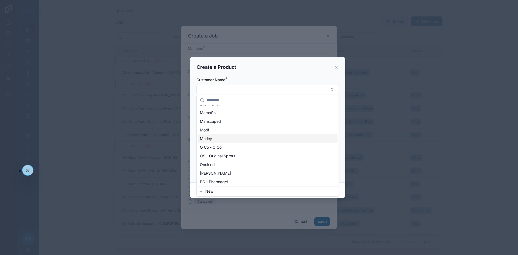
scroll to position [243, 0]
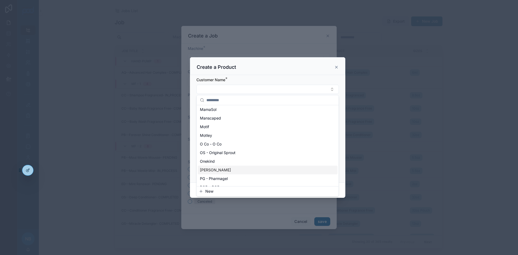
click at [217, 170] on span "[PERSON_NAME]" at bounding box center [215, 169] width 31 height 5
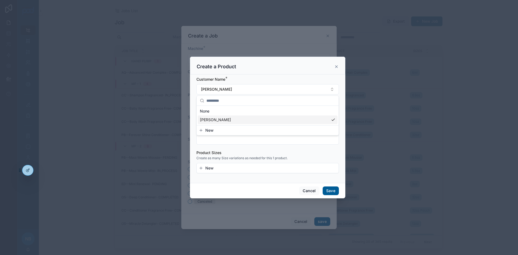
scroll to position [0, 0]
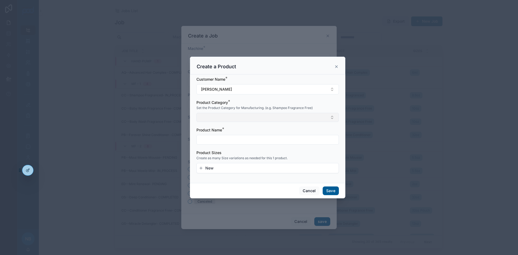
click at [212, 119] on button "Select Button" at bounding box center [267, 117] width 142 height 9
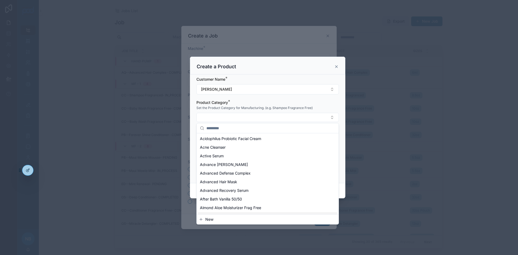
click at [217, 221] on button "New" at bounding box center [268, 219] width 138 height 5
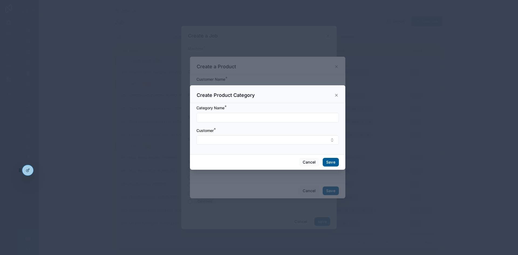
click at [229, 118] on input "text" at bounding box center [268, 118] width 142 height 8
type input "**********"
click at [220, 140] on button "Select Button" at bounding box center [267, 139] width 142 height 9
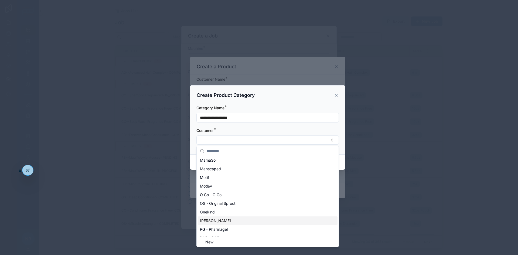
click at [214, 218] on span "[PERSON_NAME]" at bounding box center [215, 220] width 31 height 5
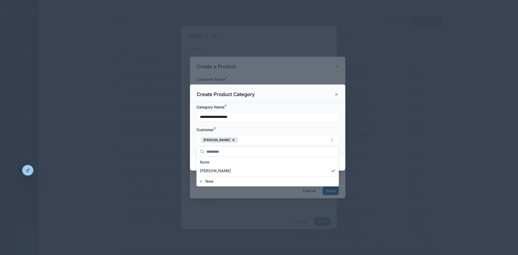
click at [196, 138] on div "**********" at bounding box center [267, 128] width 155 height 53
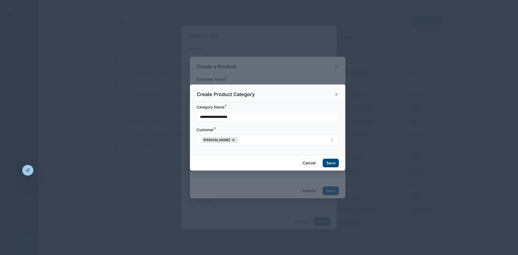
click at [334, 160] on button "Save" at bounding box center [331, 163] width 16 height 9
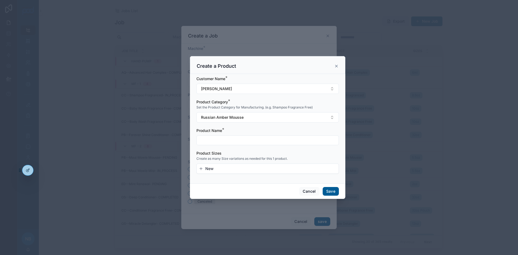
click at [211, 141] on input "text" at bounding box center [268, 140] width 142 height 8
type input "*"
type input "**********"
click at [215, 167] on button "New" at bounding box center [268, 168] width 138 height 5
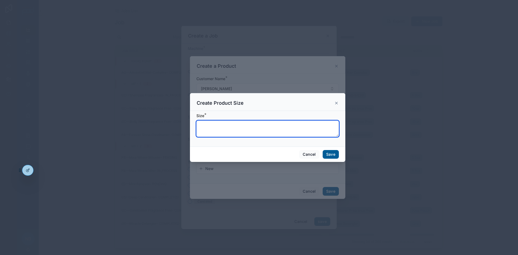
click at [213, 126] on textarea at bounding box center [267, 129] width 142 height 16
type textarea "*****"
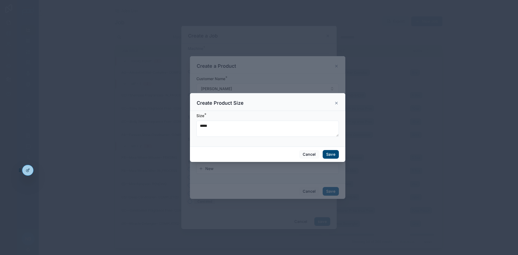
click at [329, 152] on button "Save" at bounding box center [331, 154] width 16 height 9
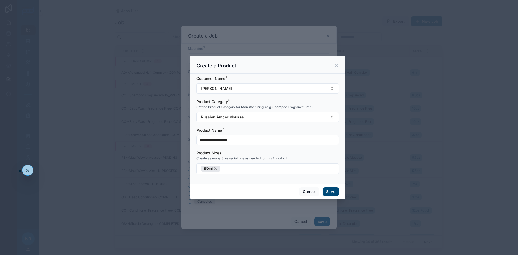
click at [333, 191] on button "Save" at bounding box center [331, 191] width 16 height 9
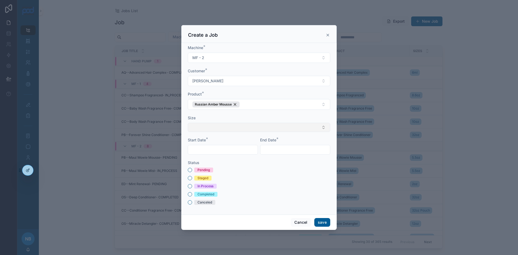
click at [216, 126] on button "Select Button" at bounding box center [259, 127] width 142 height 9
click at [206, 148] on div "150ml" at bounding box center [259, 148] width 140 height 9
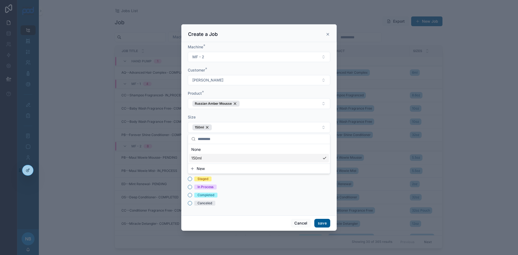
click at [258, 193] on div "Completed" at bounding box center [259, 195] width 142 height 5
click at [213, 149] on input "text" at bounding box center [223, 151] width 70 height 8
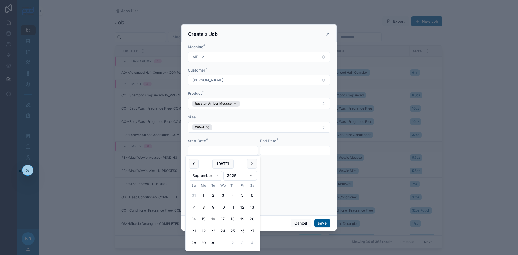
click at [204, 207] on button "8" at bounding box center [203, 207] width 10 height 10
type input "********"
click at [274, 150] on input "text" at bounding box center [295, 151] width 70 height 8
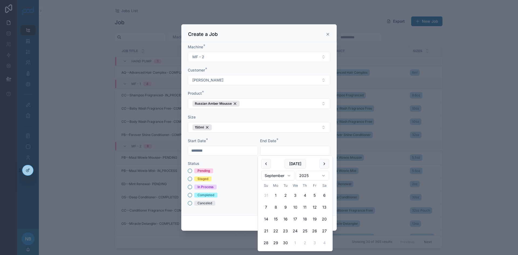
click at [293, 208] on button "10" at bounding box center [295, 207] width 10 height 10
type input "*********"
click at [232, 188] on div "In Process" at bounding box center [259, 186] width 142 height 5
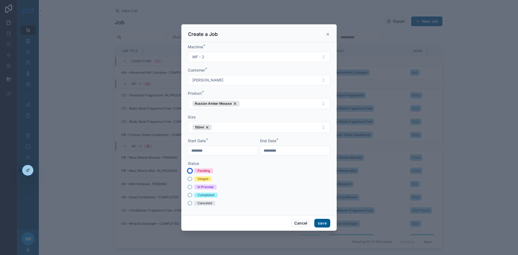
click at [189, 170] on button "Pending" at bounding box center [190, 171] width 4 height 4
click at [324, 224] on button "save" at bounding box center [322, 223] width 16 height 9
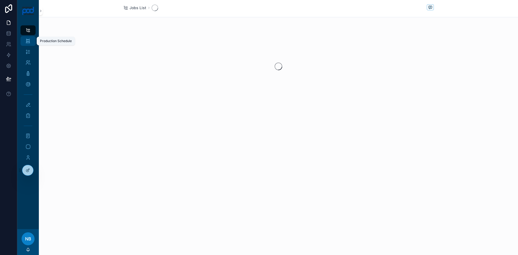
drag, startPoint x: 28, startPoint y: 41, endPoint x: 30, endPoint y: 42, distance: 3.2
click at [28, 41] on icon "scrollable content" at bounding box center [27, 40] width 5 height 5
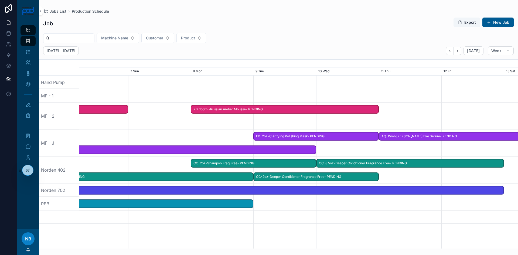
scroll to position [0, 658]
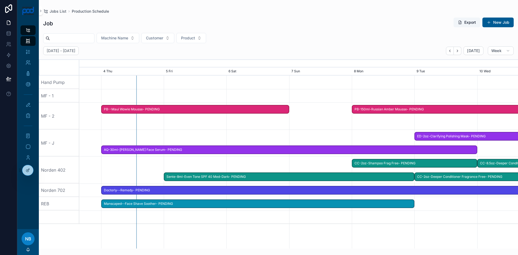
drag, startPoint x: 362, startPoint y: 163, endPoint x: 196, endPoint y: 159, distance: 166.2
click at [196, 159] on div at bounding box center [299, 169] width 1754 height 27
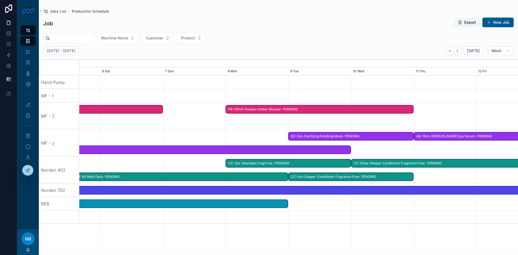
scroll to position [0, 785]
drag, startPoint x: 377, startPoint y: 125, endPoint x: 241, endPoint y: 129, distance: 136.0
click at [241, 129] on div at bounding box center [171, 115] width 1754 height 27
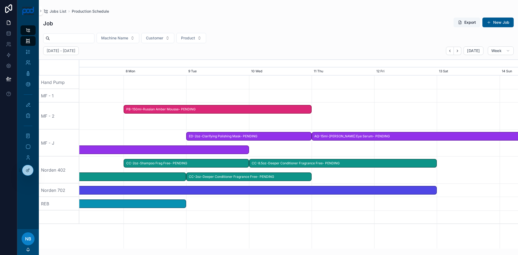
scroll to position [0, 889]
drag, startPoint x: 350, startPoint y: 125, endPoint x: 229, endPoint y: 117, distance: 121.4
click at [229, 117] on div at bounding box center [68, 115] width 1754 height 27
click at [501, 22] on button "New Job" at bounding box center [497, 23] width 31 height 10
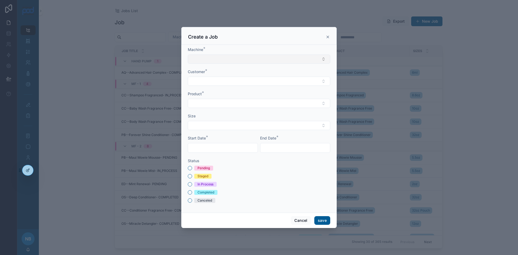
click at [244, 58] on button "Select Button" at bounding box center [259, 58] width 142 height 9
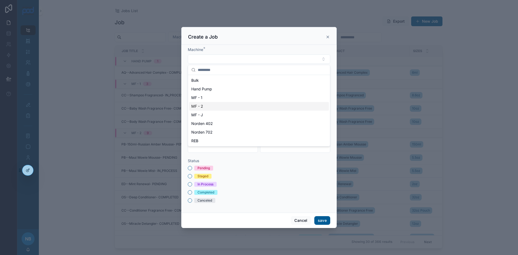
click at [197, 104] on span "MF - 2" at bounding box center [197, 106] width 12 height 5
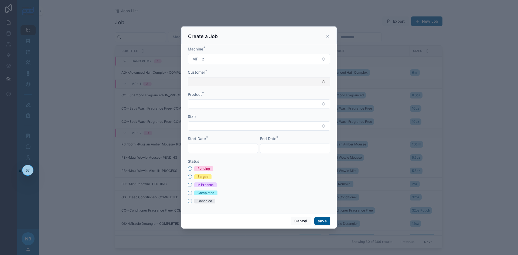
click at [210, 83] on button "Select Button" at bounding box center [259, 81] width 142 height 9
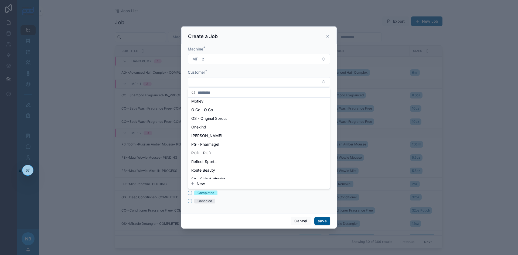
scroll to position [270, 0]
click at [214, 119] on span "OS - Original Sprout" at bounding box center [209, 117] width 36 height 5
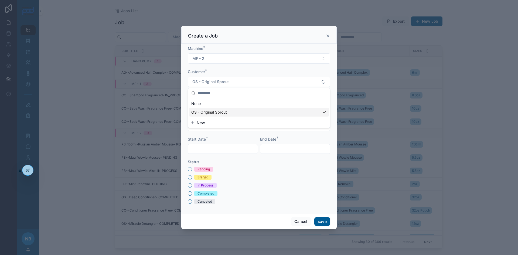
scroll to position [0, 0]
click at [195, 105] on button "Select Button" at bounding box center [259, 104] width 142 height 9
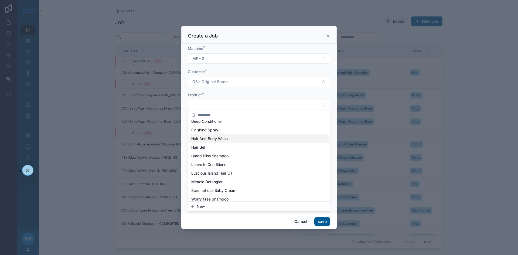
scroll to position [16, 0]
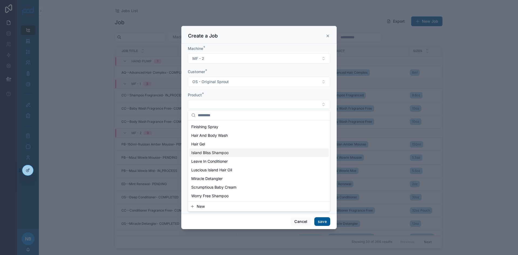
click at [215, 152] on span "Island Bliss Shampoo" at bounding box center [209, 152] width 37 height 5
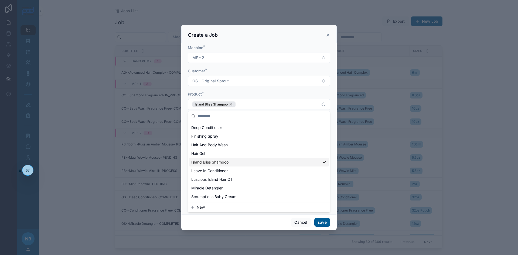
scroll to position [25, 0]
click at [184, 114] on div "Machine * MF - 2 Customer * OS - Original Sprout Product * Island Bliss Shampoo…" at bounding box center [258, 129] width 155 height 172
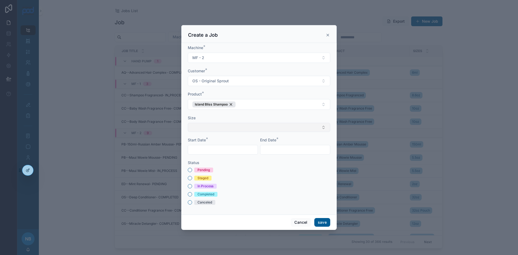
click at [203, 126] on button "Select Button" at bounding box center [259, 127] width 142 height 9
click at [210, 159] on button "New" at bounding box center [259, 158] width 138 height 5
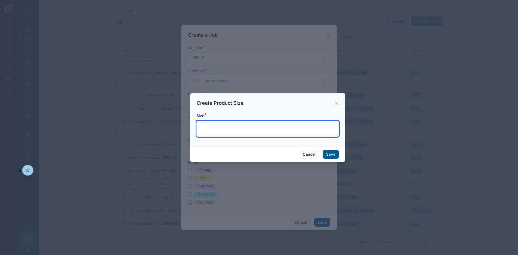
click at [219, 125] on textarea at bounding box center [267, 129] width 142 height 16
type textarea "****"
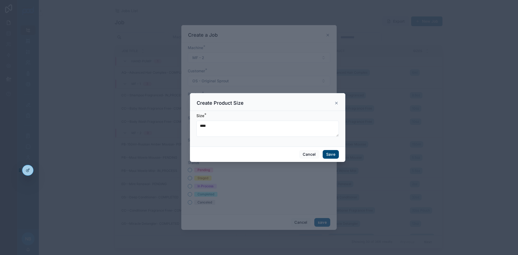
click at [338, 154] on button "Save" at bounding box center [331, 154] width 16 height 9
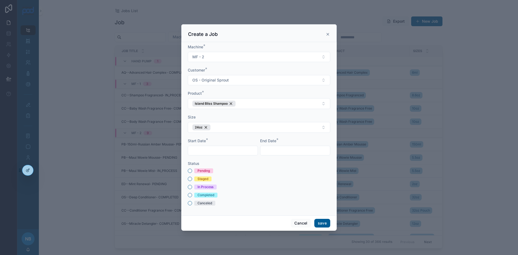
click at [207, 151] on input "text" at bounding box center [223, 151] width 70 height 8
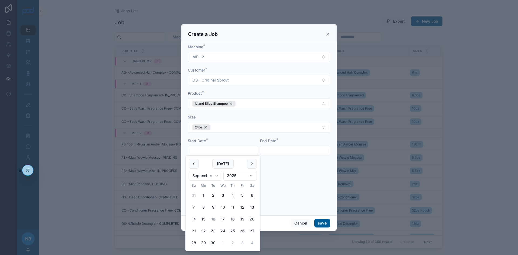
click at [223, 207] on button "10" at bounding box center [223, 207] width 10 height 10
type input "*********"
click at [270, 152] on input "text" at bounding box center [295, 151] width 70 height 8
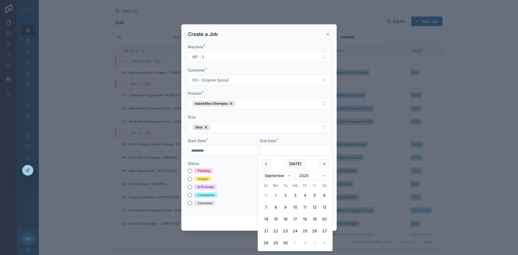
click at [306, 207] on button "11" at bounding box center [305, 207] width 10 height 10
type input "*********"
click at [190, 170] on button "Pending" at bounding box center [190, 171] width 4 height 4
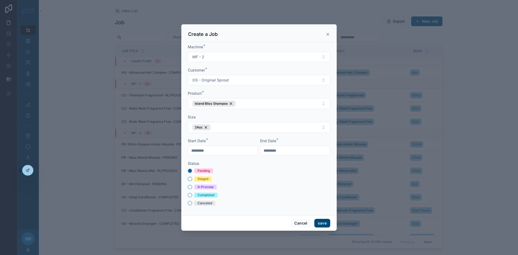
click at [323, 222] on button "save" at bounding box center [322, 223] width 16 height 9
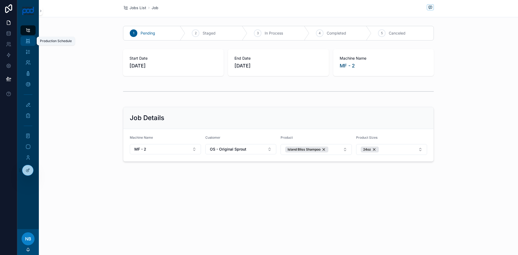
click at [30, 43] on icon "scrollable content" at bounding box center [27, 40] width 5 height 5
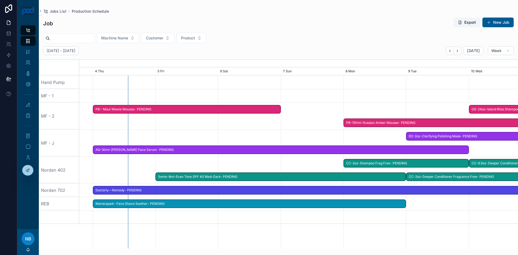
scroll to position [0, 810]
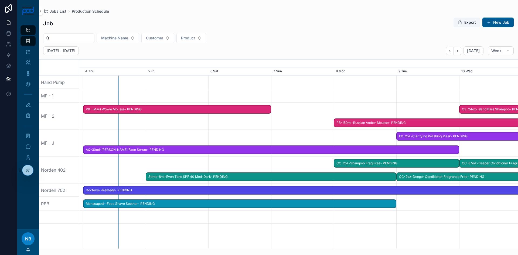
drag, startPoint x: 302, startPoint y: 171, endPoint x: 44, endPoint y: 158, distance: 258.4
click at [44, 158] on div "Hand Pump MF - 1 MF - 2 MF - J Norden 402 Norden 702 REB OS-24oz-Island Bliss S…" at bounding box center [278, 162] width 479 height 173
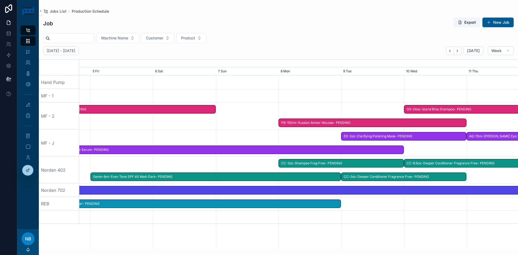
scroll to position [0, 940]
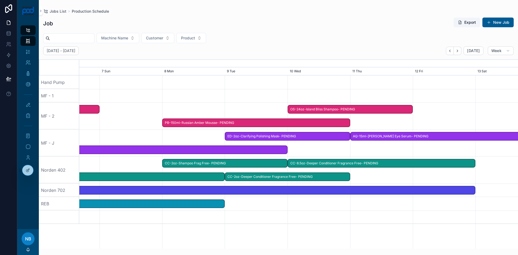
drag, startPoint x: 299, startPoint y: 123, endPoint x: 124, endPoint y: 127, distance: 175.6
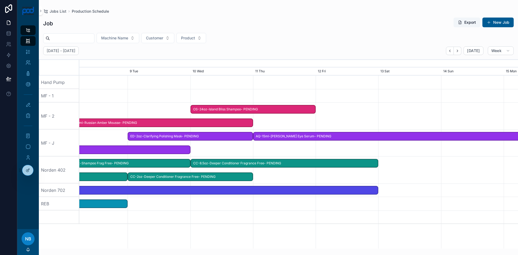
drag, startPoint x: 284, startPoint y: 160, endPoint x: 189, endPoint y: 155, distance: 95.3
click at [189, 155] on div at bounding box center [299, 142] width 1754 height 27
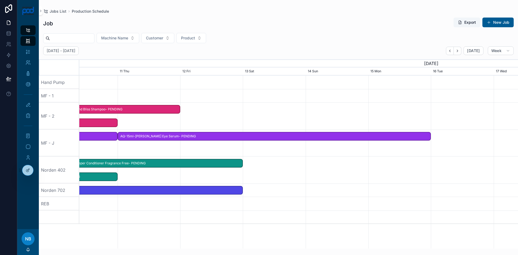
drag, startPoint x: 436, startPoint y: 157, endPoint x: 390, endPoint y: 158, distance: 45.6
click at [390, 158] on div at bounding box center [299, 169] width 1754 height 27
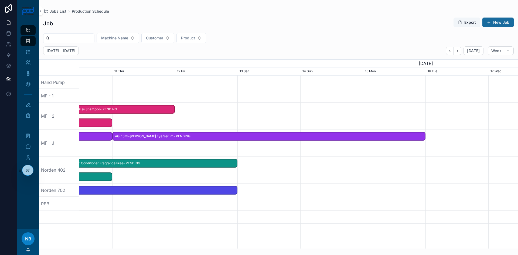
click at [496, 23] on button "New Job" at bounding box center [497, 23] width 31 height 10
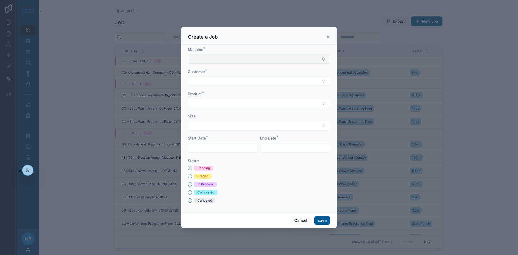
click at [226, 57] on button "Select Button" at bounding box center [259, 58] width 142 height 9
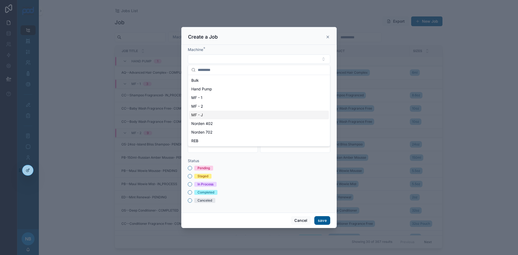
click at [204, 113] on div "MF - J" at bounding box center [259, 115] width 140 height 9
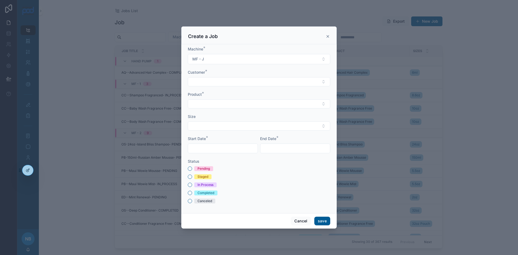
click at [207, 89] on form "Machine * MF - J Customer * Product * Size Start Date * End Date * Status Pendi…" at bounding box center [259, 127] width 142 height 162
click at [206, 84] on button "Select Button" at bounding box center [259, 81] width 142 height 9
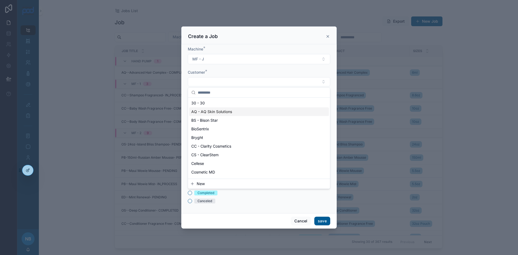
click at [202, 111] on span "AQ - AQ Skin Solutions" at bounding box center [211, 111] width 41 height 5
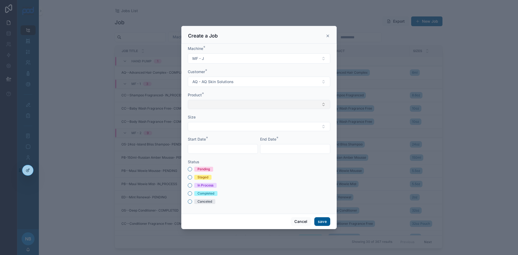
click at [193, 100] on button "Select Button" at bounding box center [259, 104] width 142 height 9
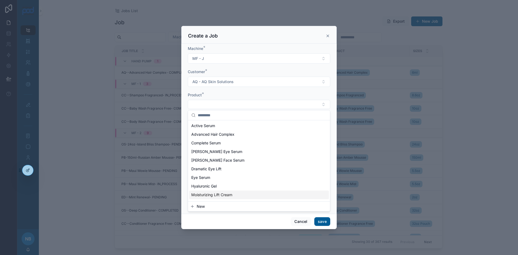
click at [223, 195] on span "Moisturizing Lift Cream" at bounding box center [211, 194] width 41 height 5
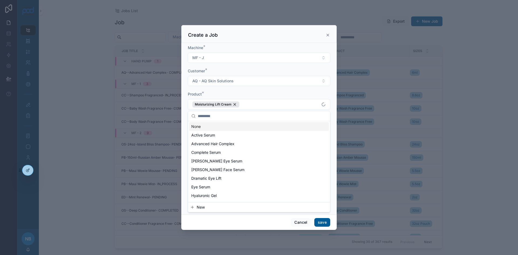
click at [187, 120] on div "Machine * MF - J Customer * AQ - AQ Skin Solutions Product * Moisturizing Lift …" at bounding box center [258, 129] width 155 height 172
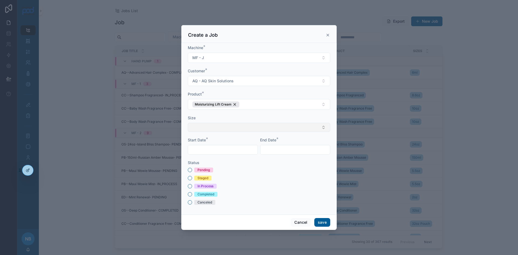
click at [212, 128] on button "Select Button" at bounding box center [259, 127] width 142 height 9
click at [206, 148] on div "30ml" at bounding box center [259, 148] width 140 height 9
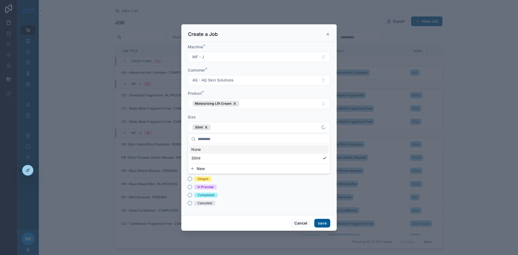
click at [187, 123] on div "Machine * MF - J Customer * AQ - AQ Skin Solutions Product * Moisturizing Lift …" at bounding box center [258, 128] width 155 height 173
click at [198, 151] on input "text" at bounding box center [223, 151] width 70 height 8
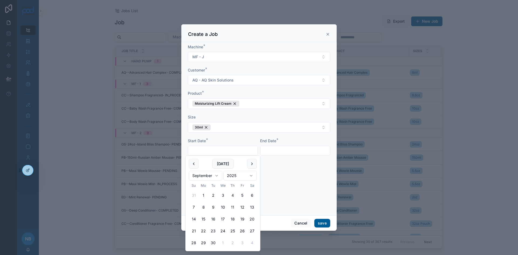
click at [234, 207] on button "11" at bounding box center [233, 207] width 10 height 10
type input "*********"
click at [281, 147] on input "text" at bounding box center [295, 151] width 70 height 8
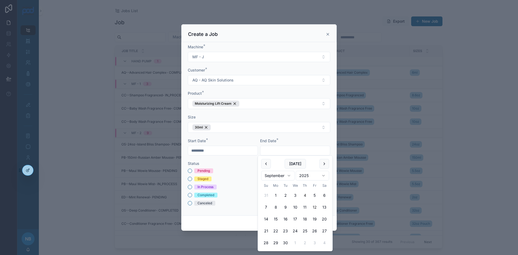
click at [314, 207] on button "12" at bounding box center [315, 207] width 10 height 10
type input "*********"
click at [234, 187] on div "In Process" at bounding box center [259, 186] width 142 height 5
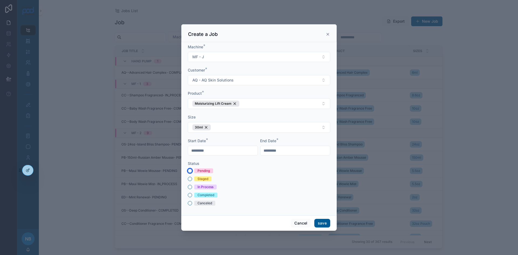
drag, startPoint x: 190, startPoint y: 170, endPoint x: 269, endPoint y: 194, distance: 82.2
click at [190, 170] on button "Pending" at bounding box center [190, 171] width 4 height 4
click at [322, 222] on button "save" at bounding box center [322, 223] width 16 height 9
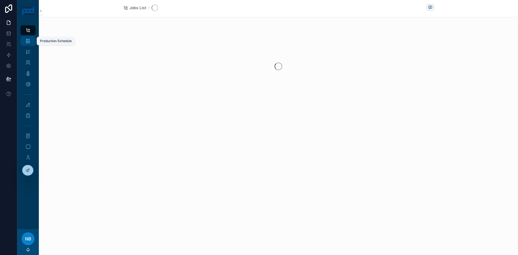
click at [31, 41] on div "Production Schedule" at bounding box center [28, 41] width 9 height 9
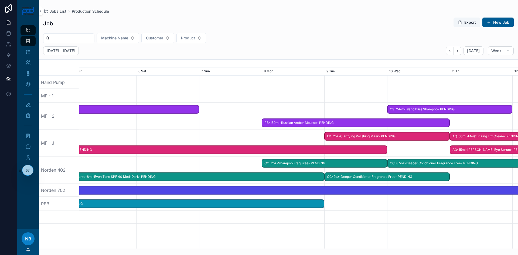
scroll to position [0, 678]
drag, startPoint x: 400, startPoint y: 136, endPoint x: 94, endPoint y: 123, distance: 306.7
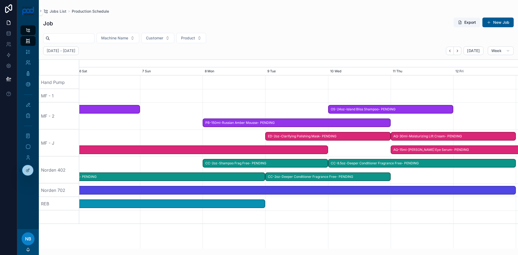
scroll to position [0, 798]
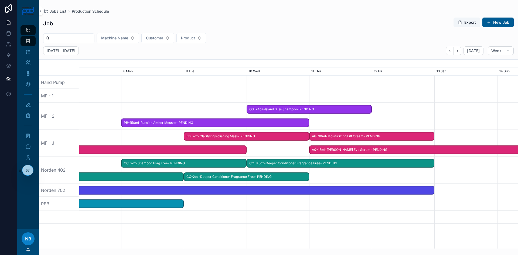
scroll to position [0, 658]
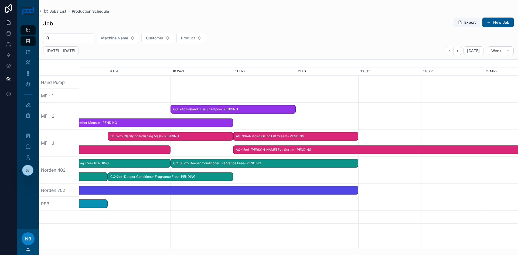
drag, startPoint x: 496, startPoint y: 121, endPoint x: 279, endPoint y: 118, distance: 217.4
click at [279, 118] on div at bounding box center [299, 115] width 1754 height 27
click at [275, 138] on span "AQ-30ml-Moisturizing Lift Cream- PENDING" at bounding box center [294, 136] width 124 height 9
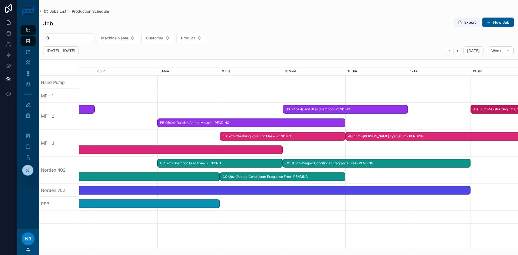
drag, startPoint x: 272, startPoint y: 137, endPoint x: 510, endPoint y: 127, distance: 238.6
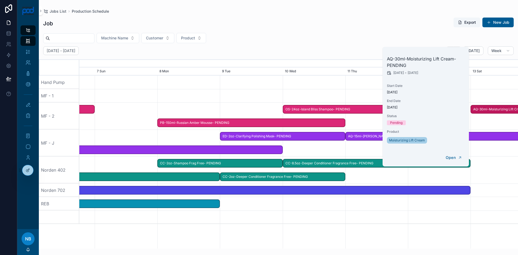
click at [490, 128] on div at bounding box center [299, 115] width 1754 height 27
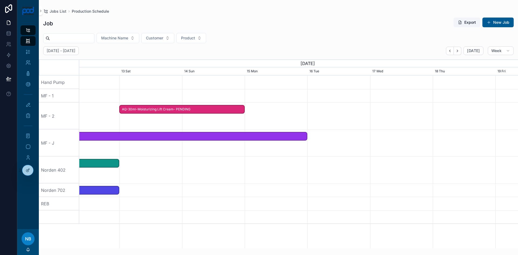
drag, startPoint x: 489, startPoint y: 127, endPoint x: 118, endPoint y: 106, distance: 372.0
click at [115, 108] on div at bounding box center [299, 115] width 1754 height 27
click at [152, 111] on span "AQ-30ml-Moisturizing Lift Cream- PENDING" at bounding box center [182, 109] width 124 height 9
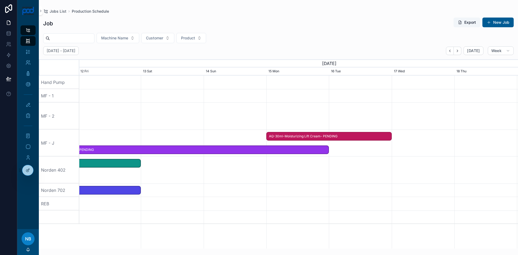
drag, startPoint x: 153, startPoint y: 109, endPoint x: 300, endPoint y: 154, distance: 153.2
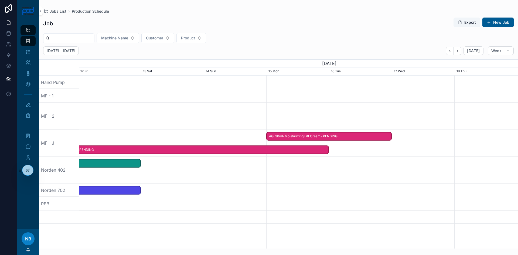
click at [304, 164] on div at bounding box center [299, 169] width 1754 height 27
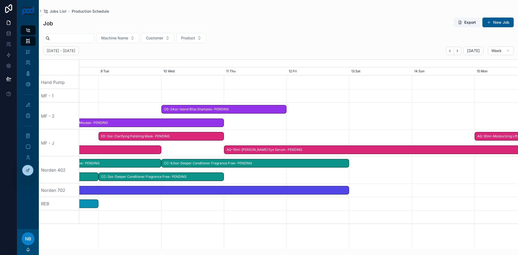
drag, startPoint x: 213, startPoint y: 174, endPoint x: 419, endPoint y: 172, distance: 206.1
click at [424, 172] on div at bounding box center [299, 169] width 1754 height 27
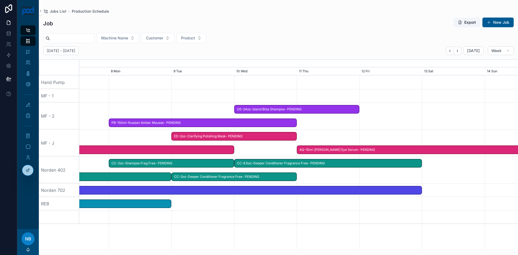
drag, startPoint x: 251, startPoint y: 178, endPoint x: 320, endPoint y: 174, distance: 69.9
click at [320, 174] on div at bounding box center [299, 169] width 1754 height 27
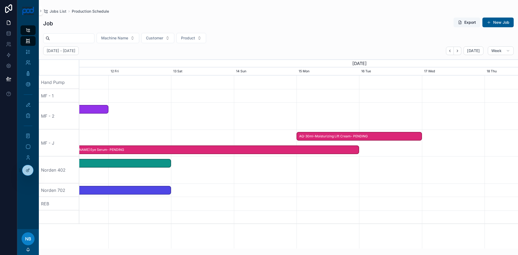
drag, startPoint x: 435, startPoint y: 212, endPoint x: 184, endPoint y: 205, distance: 250.9
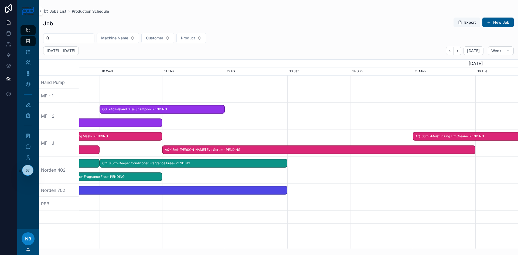
drag, startPoint x: 196, startPoint y: 198, endPoint x: 312, endPoint y: 199, distance: 116.2
click at [312, 199] on div at bounding box center [299, 203] width 1754 height 13
click at [501, 20] on button "New Job" at bounding box center [497, 23] width 31 height 10
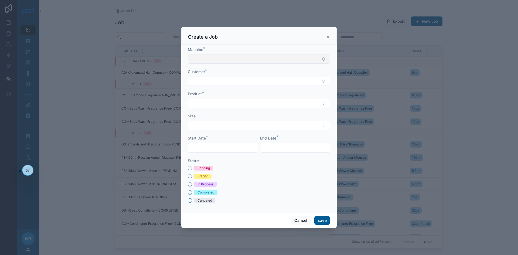
click at [251, 59] on button "Select Button" at bounding box center [259, 58] width 142 height 9
click at [329, 37] on icon at bounding box center [328, 37] width 4 height 4
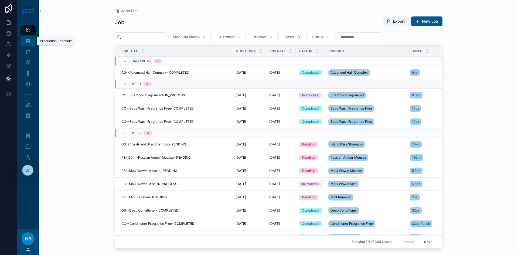
click at [31, 43] on div "Production Schedule" at bounding box center [28, 41] width 9 height 9
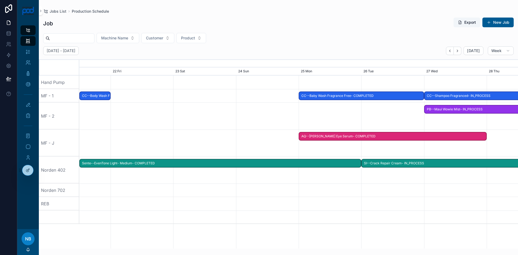
scroll to position [0, 658]
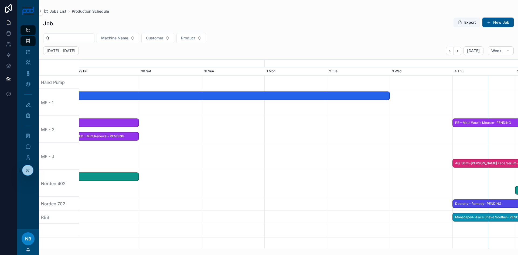
scroll to position [0, 658]
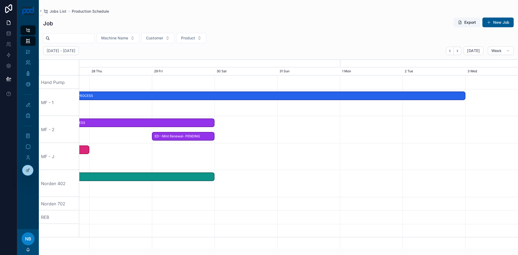
drag, startPoint x: 182, startPoint y: 151, endPoint x: 483, endPoint y: 170, distance: 301.8
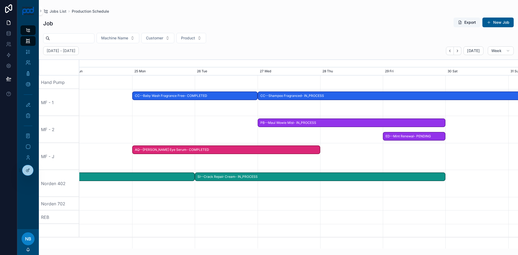
drag, startPoint x: 176, startPoint y: 203, endPoint x: 413, endPoint y: 213, distance: 237.2
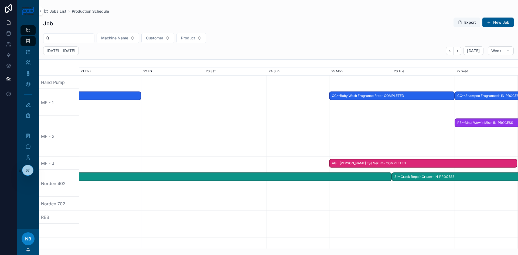
drag, startPoint x: 132, startPoint y: 208, endPoint x: 145, endPoint y: 201, distance: 15.0
click at [337, 208] on div at bounding box center [299, 203] width 1754 height 13
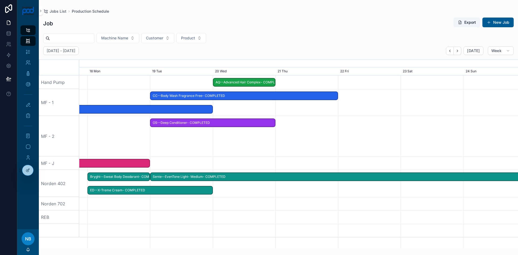
drag, startPoint x: 87, startPoint y: 201, endPoint x: 203, endPoint y: 214, distance: 116.9
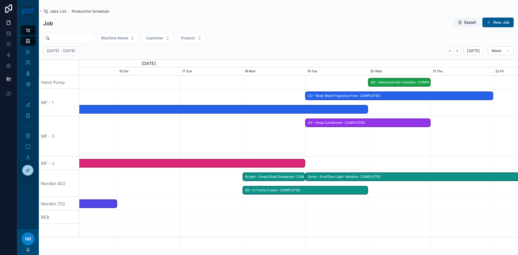
drag, startPoint x: 138, startPoint y: 216, endPoint x: 268, endPoint y: 218, distance: 130.5
click at [280, 217] on div at bounding box center [299, 216] width 1754 height 13
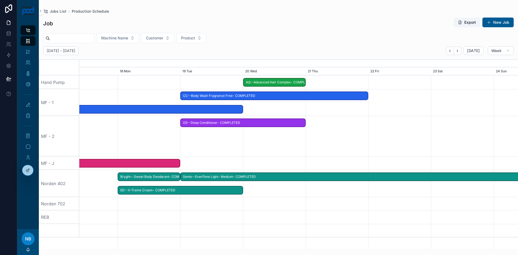
drag, startPoint x: 345, startPoint y: 218, endPoint x: 200, endPoint y: 220, distance: 145.6
click at [124, 220] on div at bounding box center [299, 216] width 1754 height 13
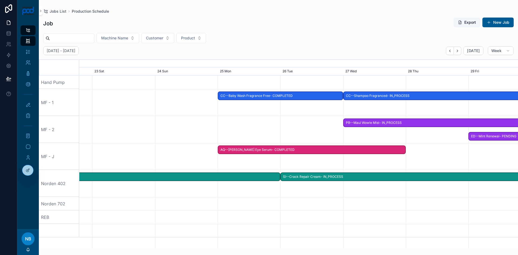
drag, startPoint x: 393, startPoint y: 221, endPoint x: 204, endPoint y: 207, distance: 190.4
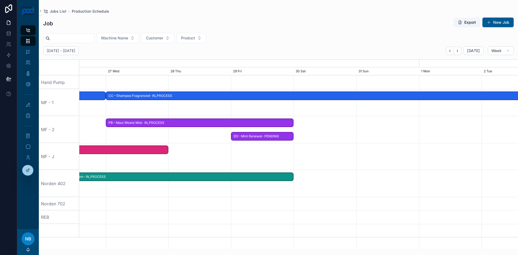
drag, startPoint x: 443, startPoint y: 223, endPoint x: 194, endPoint y: 199, distance: 250.1
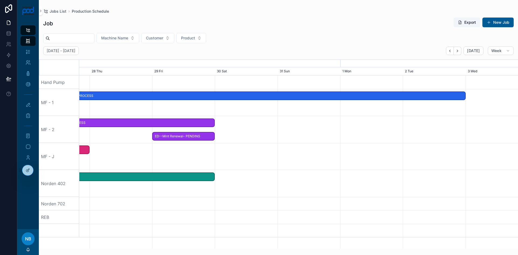
drag, startPoint x: 483, startPoint y: 222, endPoint x: 287, endPoint y: 210, distance: 196.1
click at [287, 211] on div at bounding box center [299, 216] width 1754 height 13
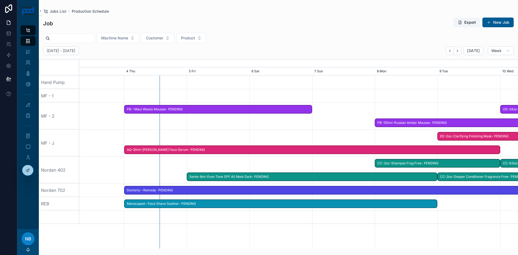
scroll to position [0, 811]
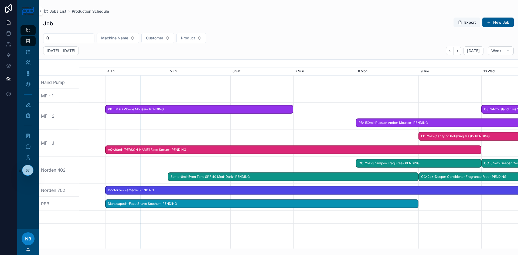
drag, startPoint x: 496, startPoint y: 230, endPoint x: 226, endPoint y: 208, distance: 270.9
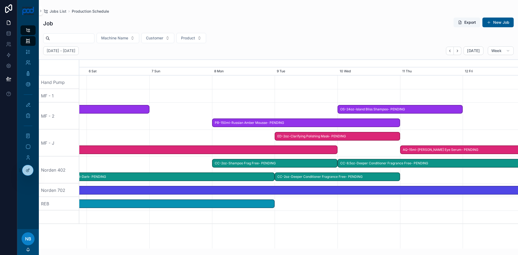
scroll to position [0, 954]
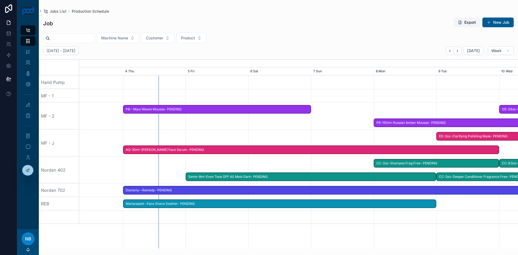
drag, startPoint x: 464, startPoint y: 222, endPoint x: 489, endPoint y: 229, distance: 25.9
click at [489, 229] on div "AQ-30ml-Moisturizing Lift Cream- PENDING OS-24oz-Island Bliss Shampoo- PENDING …" at bounding box center [298, 162] width 439 height 173
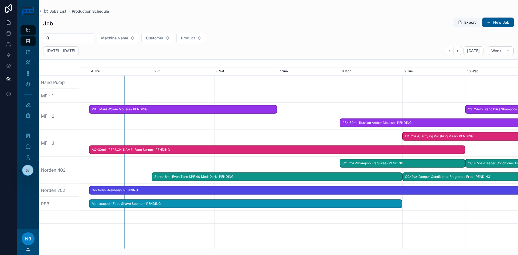
drag, startPoint x: 470, startPoint y: 216, endPoint x: 412, endPoint y: 215, distance: 57.5
click at [415, 214] on div at bounding box center [129, 216] width 1754 height 13
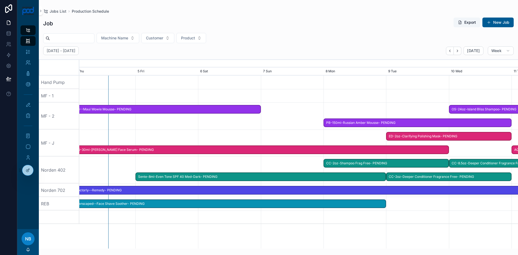
drag, startPoint x: 242, startPoint y: 221, endPoint x: 220, endPoint y: 213, distance: 23.7
click at [220, 213] on div at bounding box center [113, 216] width 1754 height 13
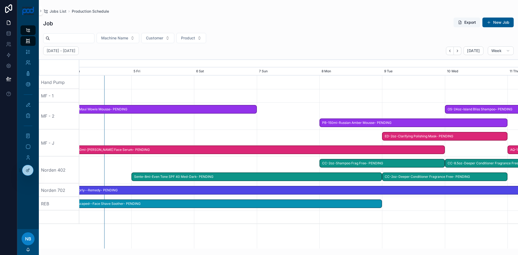
click at [174, 204] on span "Manscaped--Face Shave Soother- PENDING" at bounding box center [225, 203] width 312 height 9
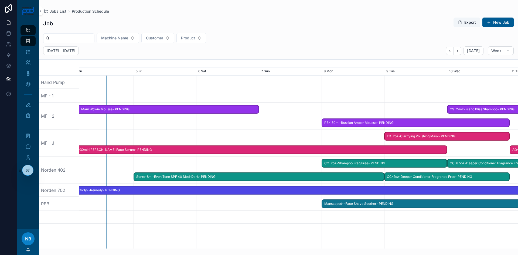
drag, startPoint x: 159, startPoint y: 204, endPoint x: 412, endPoint y: 207, distance: 253.0
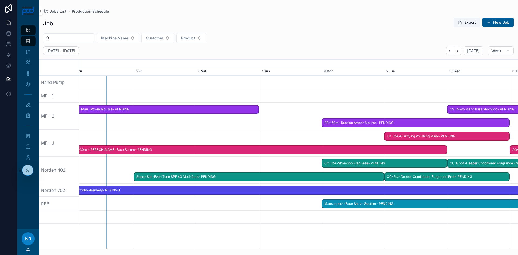
click at [411, 219] on div at bounding box center [299, 216] width 1754 height 13
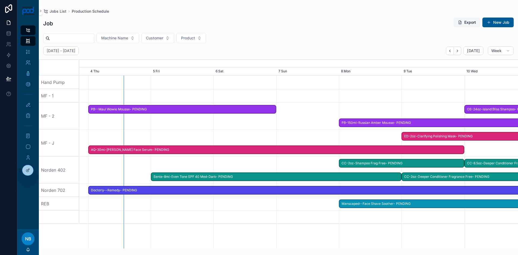
drag, startPoint x: 421, startPoint y: 219, endPoint x: 405, endPoint y: 212, distance: 17.7
click at [405, 212] on div at bounding box center [375, 216] width 1754 height 13
click at [388, 150] on span "AQ-30ml-[PERSON_NAME] Face Serum- PENDING" at bounding box center [276, 149] width 375 height 9
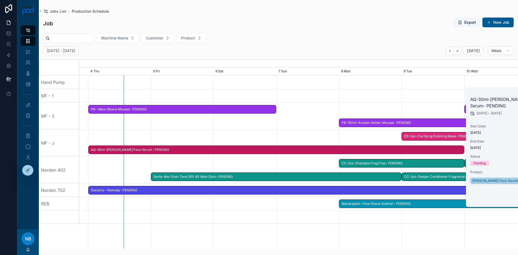
click at [458, 149] on span at bounding box center [460, 150] width 6 height 8
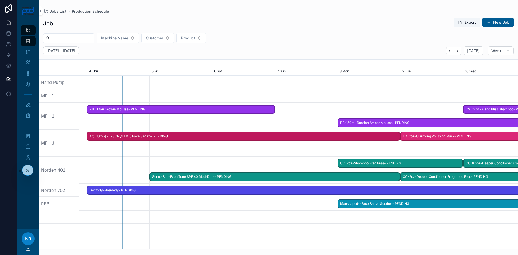
drag, startPoint x: 463, startPoint y: 149, endPoint x: 400, endPoint y: 155, distance: 63.7
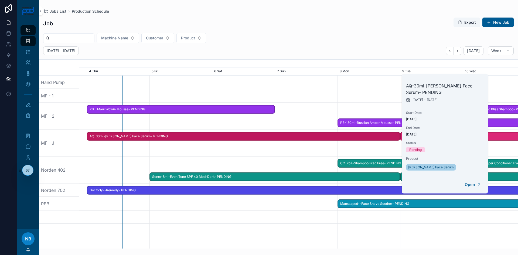
click at [404, 228] on div "AQ-30ml-Moisturizing Lift Cream- PENDING OS-24oz-Island Bliss Shampoo- PENDING …" at bounding box center [298, 162] width 439 height 173
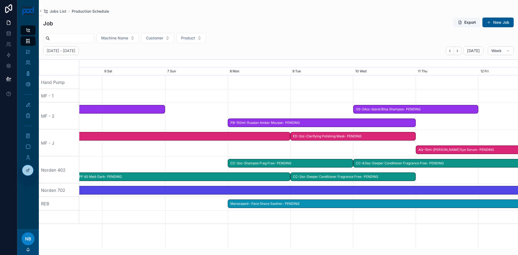
drag, startPoint x: 429, startPoint y: 220, endPoint x: 320, endPoint y: 214, distance: 110.0
click at [320, 214] on div at bounding box center [189, 216] width 1754 height 13
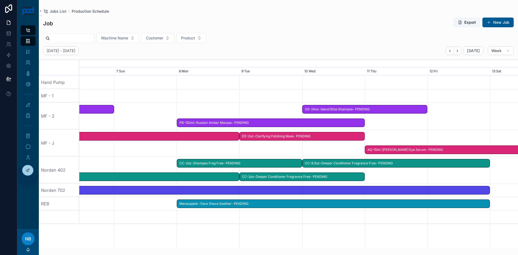
scroll to position [0, 852]
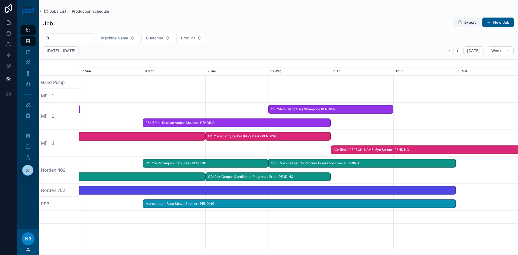
drag, startPoint x: 290, startPoint y: 211, endPoint x: 156, endPoint y: 208, distance: 134.1
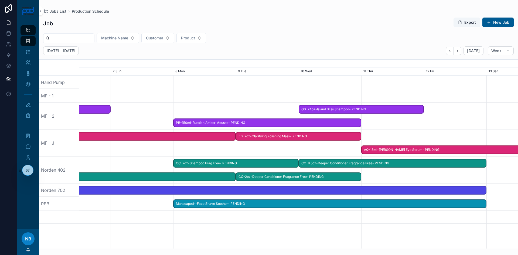
scroll to position [0, 822]
drag, startPoint x: 239, startPoint y: 208, endPoint x: 303, endPoint y: 206, distance: 64.8
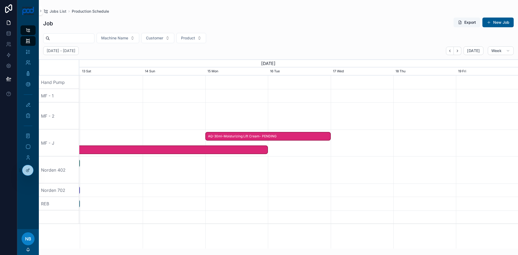
scroll to position [0, 658]
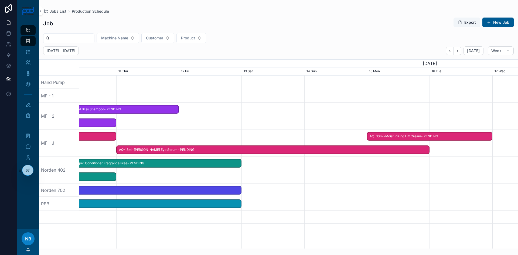
drag, startPoint x: 472, startPoint y: 128, endPoint x: 216, endPoint y: 117, distance: 256.5
click at [212, 116] on div at bounding box center [299, 115] width 1754 height 27
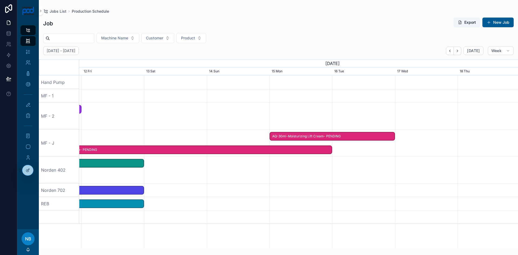
drag, startPoint x: 385, startPoint y: 110, endPoint x: 291, endPoint y: 114, distance: 94.2
click at [291, 114] on div at bounding box center [299, 115] width 1754 height 27
click at [493, 20] on button "New Job" at bounding box center [497, 23] width 31 height 10
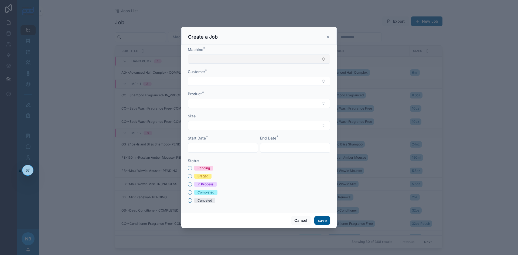
click at [227, 57] on button "Select Button" at bounding box center [259, 58] width 142 height 9
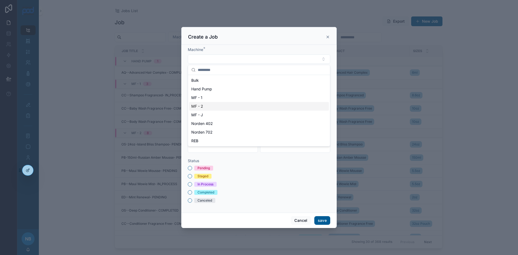
click at [211, 107] on div "MF - 2" at bounding box center [259, 106] width 140 height 9
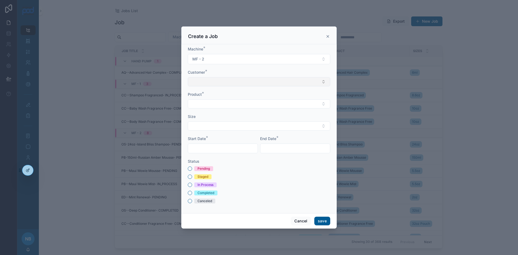
click at [216, 78] on button "Select Button" at bounding box center [259, 81] width 142 height 9
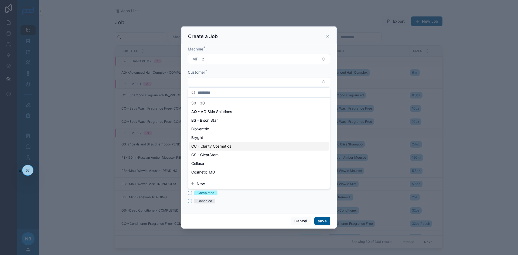
click at [214, 149] on div "CC - Clarity Cosmetics" at bounding box center [259, 146] width 140 height 9
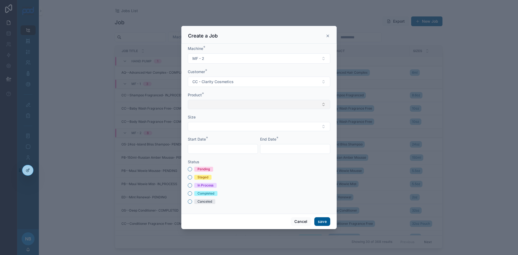
click at [212, 104] on button "Select Button" at bounding box center [259, 104] width 142 height 9
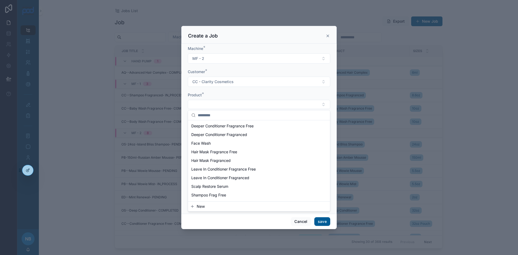
scroll to position [81, 0]
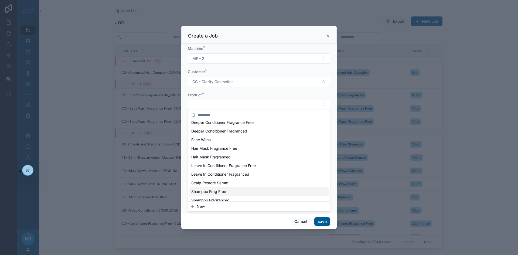
click at [218, 191] on span "Shampoo Frag Free" at bounding box center [208, 191] width 35 height 5
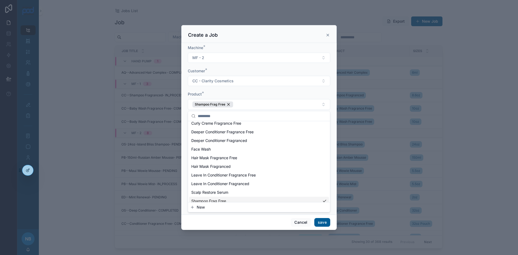
scroll to position [90, 0]
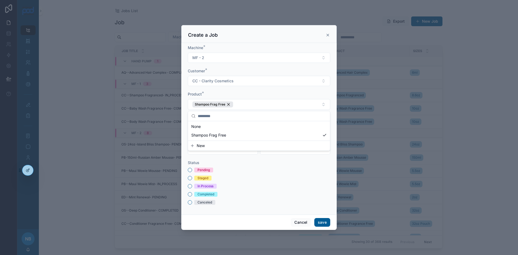
click at [184, 104] on div "Machine * MF - 2 Customer * CC - Clarity Cosmetics Product * Shampoo Frag Free …" at bounding box center [258, 129] width 155 height 172
click at [201, 126] on button "Select Button" at bounding box center [259, 127] width 142 height 9
click at [201, 167] on span "32oz Pouch" at bounding box center [201, 165] width 21 height 5
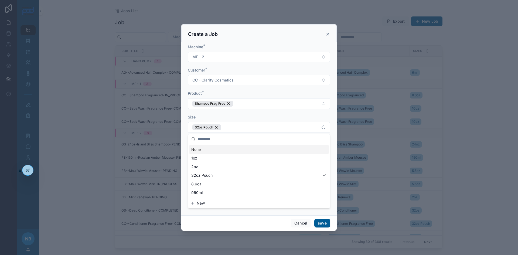
click at [183, 134] on div "Machine * MF - 2 Customer * CC - Clarity Cosmetics Product * Shampoo Frag Free …" at bounding box center [258, 128] width 155 height 173
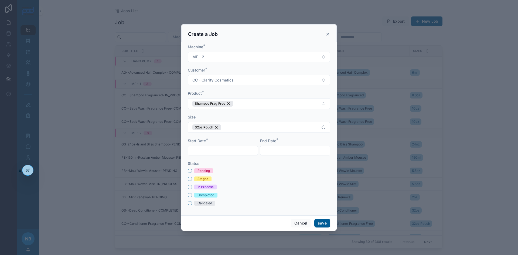
click at [212, 149] on input "text" at bounding box center [223, 151] width 70 height 8
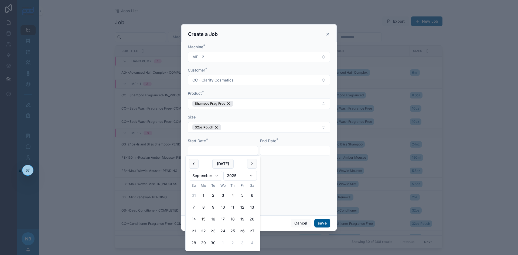
click at [204, 217] on button "15" at bounding box center [203, 219] width 10 height 10
type input "*********"
click at [270, 150] on input "text" at bounding box center [295, 151] width 70 height 8
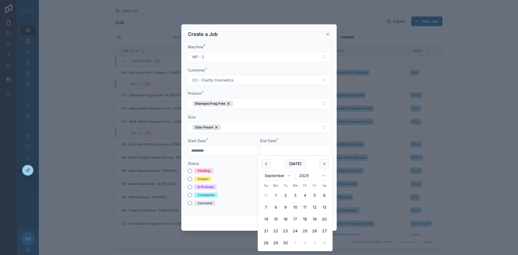
click at [295, 218] on button "17" at bounding box center [295, 219] width 10 height 10
type input "*********"
click at [189, 172] on button "Pending" at bounding box center [190, 171] width 4 height 4
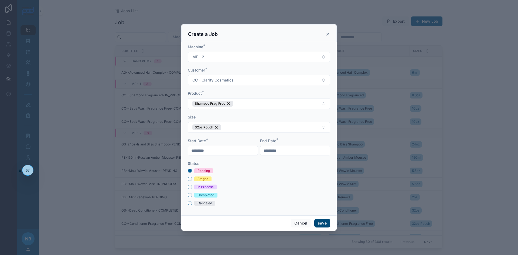
click at [319, 224] on button "save" at bounding box center [322, 223] width 16 height 9
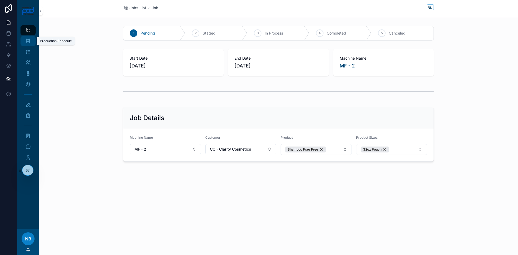
click at [27, 42] on icon "scrollable content" at bounding box center [27, 40] width 5 height 5
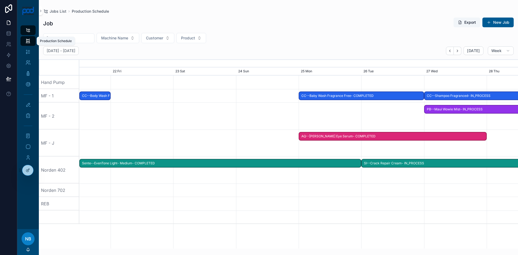
scroll to position [0, 658]
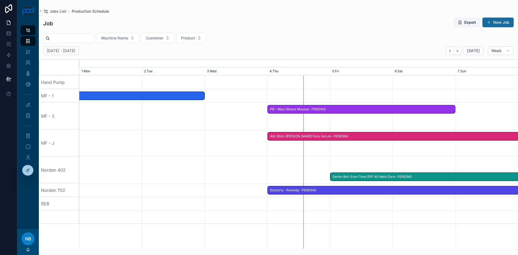
click at [505, 23] on button "New Job" at bounding box center [497, 23] width 31 height 10
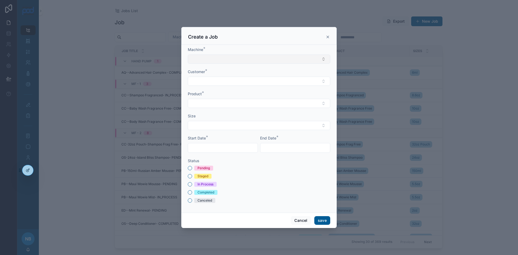
click at [208, 57] on button "Select Button" at bounding box center [259, 58] width 142 height 9
click at [202, 99] on span "MF - 1" at bounding box center [196, 97] width 11 height 5
click at [205, 81] on button "Select Button" at bounding box center [259, 81] width 142 height 9
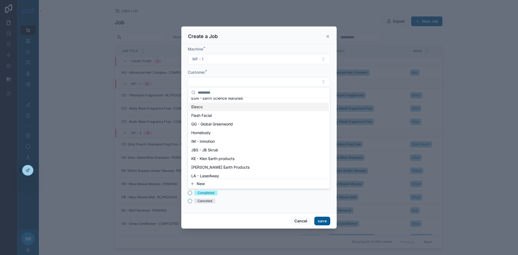
scroll to position [135, 0]
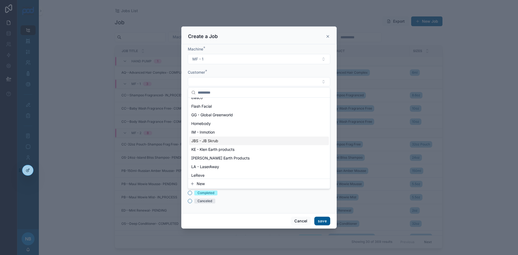
click at [208, 138] on div "JBS - JB Skrub" at bounding box center [259, 140] width 140 height 9
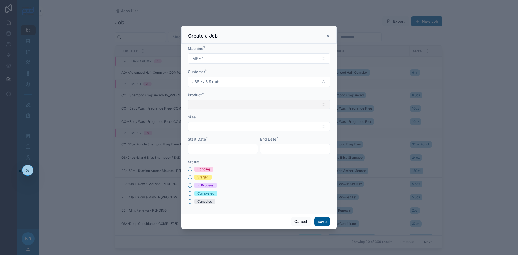
click at [200, 103] on button "Select Button" at bounding box center [259, 104] width 142 height 9
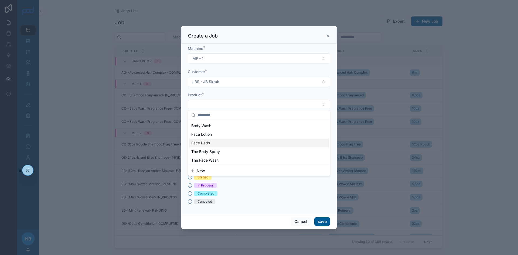
click at [201, 145] on span "Face Pads" at bounding box center [200, 142] width 19 height 5
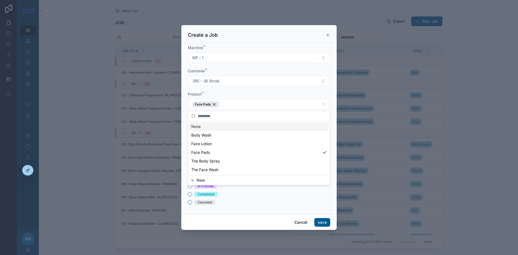
click at [182, 112] on div "Machine * MF - 1 Customer * JBS - JB Skrub Product * Face Pads Size Start Date …" at bounding box center [258, 129] width 155 height 172
click at [198, 126] on button "Select Button" at bounding box center [259, 127] width 142 height 9
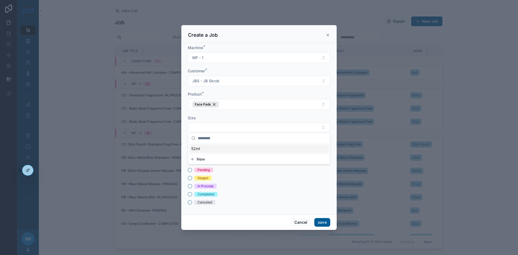
click at [202, 150] on div "52ml" at bounding box center [259, 148] width 140 height 9
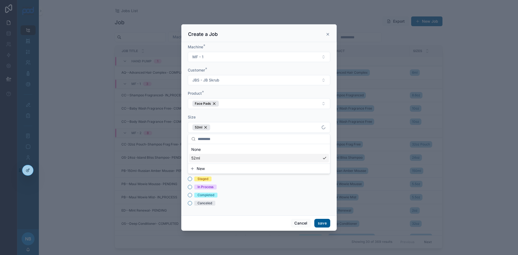
click at [231, 182] on div "Pending Staged In Process Completed Canceled" at bounding box center [259, 186] width 142 height 37
click at [216, 151] on input "text" at bounding box center [223, 151] width 70 height 8
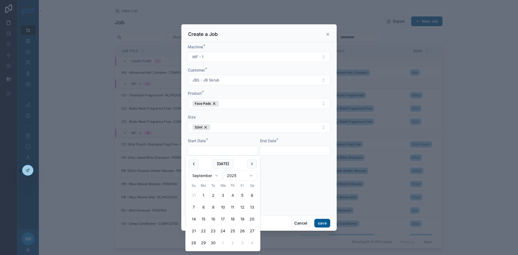
click at [213, 219] on button "16" at bounding box center [213, 219] width 10 height 10
type input "*********"
click at [269, 148] on input "text" at bounding box center [295, 151] width 70 height 8
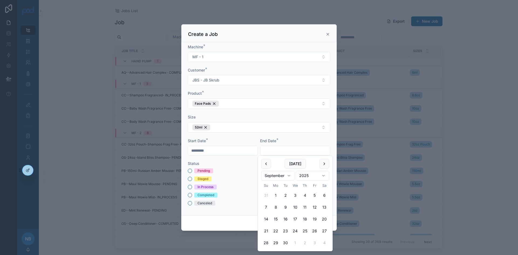
click at [314, 219] on button "19" at bounding box center [315, 219] width 10 height 10
type input "*********"
click at [222, 171] on div "Pending" at bounding box center [259, 170] width 142 height 5
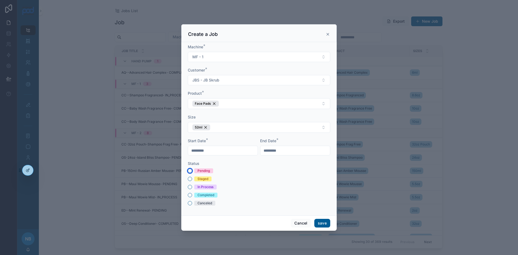
click at [190, 170] on button "Pending" at bounding box center [190, 171] width 4 height 4
click at [324, 224] on button "save" at bounding box center [322, 223] width 16 height 9
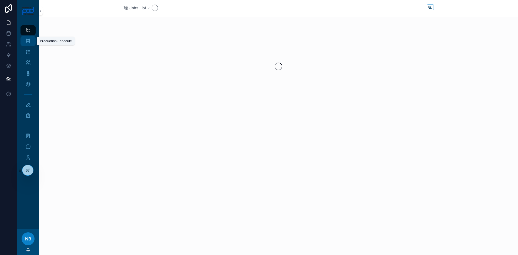
drag, startPoint x: 32, startPoint y: 40, endPoint x: 36, endPoint y: 42, distance: 4.4
click at [32, 40] on div "Production Schedule" at bounding box center [28, 41] width 9 height 9
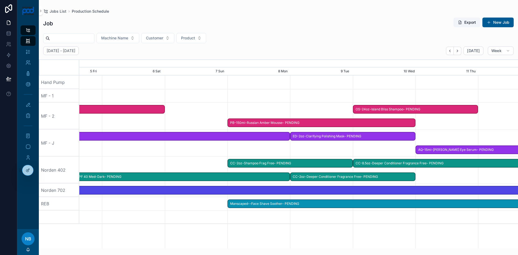
scroll to position [0, 948]
drag, startPoint x: 175, startPoint y: 138, endPoint x: 69, endPoint y: 127, distance: 106.9
click at [69, 127] on div "Hand Pump MF - 1 MF - 2 MF - J Norden 402 Norden 702 REB CC-32oz Pouch-Shampoo …" at bounding box center [278, 162] width 479 height 173
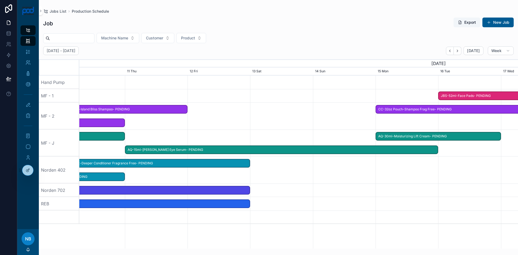
scroll to position [0, 658]
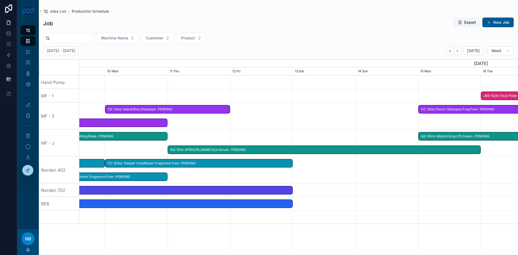
drag, startPoint x: 343, startPoint y: 151, endPoint x: 100, endPoint y: 131, distance: 243.5
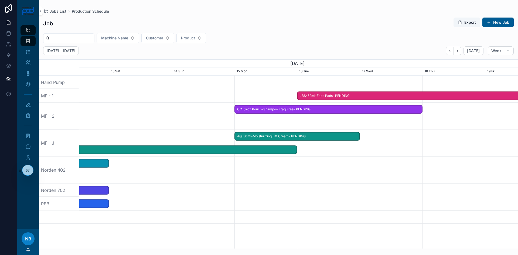
drag, startPoint x: 427, startPoint y: 165, endPoint x: 264, endPoint y: 167, distance: 162.9
click at [264, 167] on div at bounding box center [299, 169] width 1754 height 27
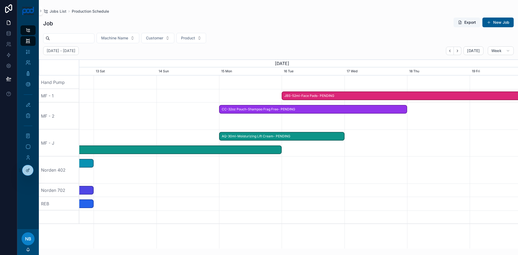
drag, startPoint x: 402, startPoint y: 164, endPoint x: 325, endPoint y: 163, distance: 76.9
click at [325, 164] on div at bounding box center [299, 169] width 1754 height 27
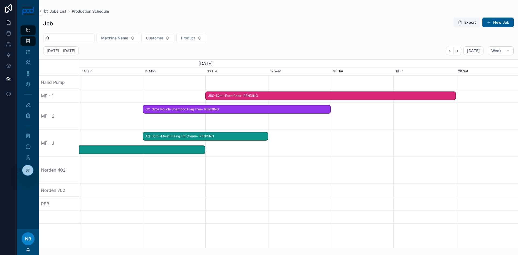
click at [224, 94] on span "JBS-52ml-Face Pads- PENDING" at bounding box center [330, 95] width 249 height 9
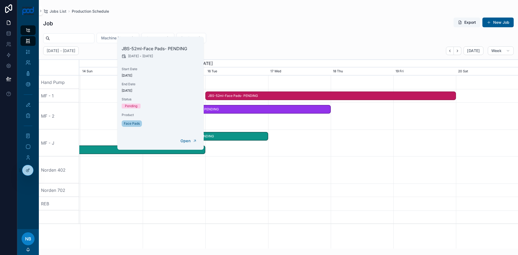
click at [259, 167] on div at bounding box center [299, 169] width 1754 height 27
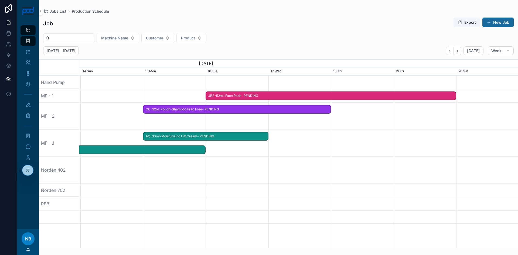
click at [500, 23] on button "New Job" at bounding box center [497, 23] width 31 height 10
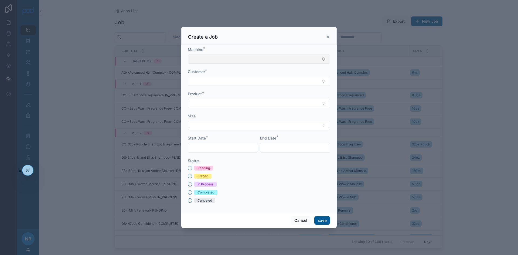
click at [205, 63] on button "Select Button" at bounding box center [259, 58] width 142 height 9
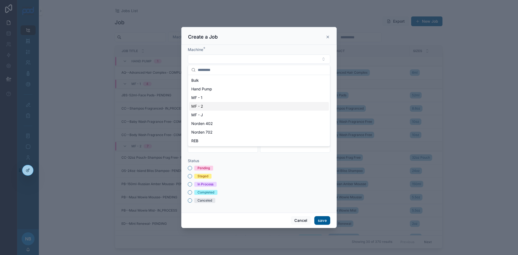
click at [198, 107] on span "MF - 2" at bounding box center [197, 106] width 12 height 5
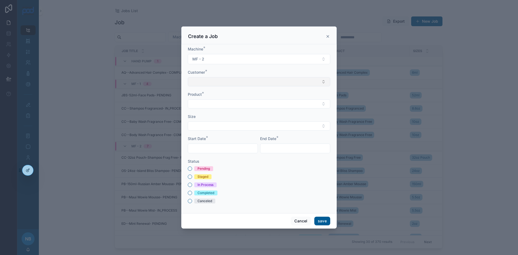
click at [197, 78] on button "Select Button" at bounding box center [259, 81] width 142 height 9
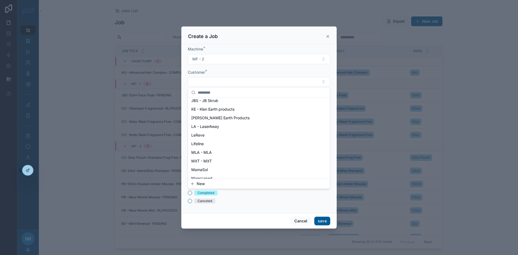
scroll to position [189, 0]
click at [198, 133] on div "Lifeline" at bounding box center [259, 130] width 140 height 9
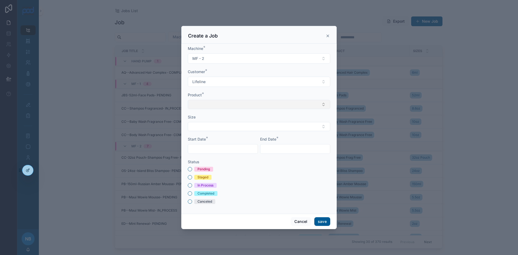
click at [198, 105] on button "Select Button" at bounding box center [259, 104] width 142 height 9
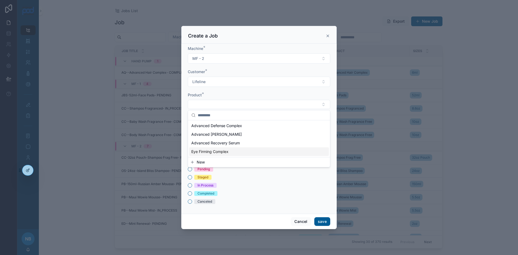
click at [209, 163] on button "New" at bounding box center [259, 161] width 138 height 5
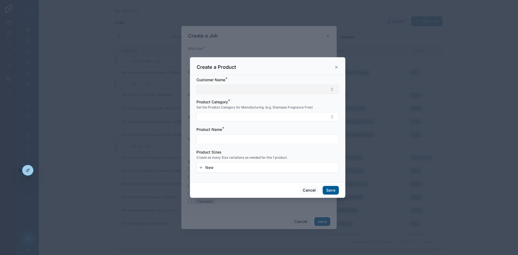
click at [207, 91] on button "Select Button" at bounding box center [267, 89] width 142 height 9
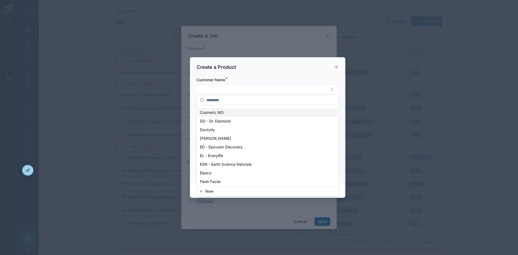
scroll to position [54, 0]
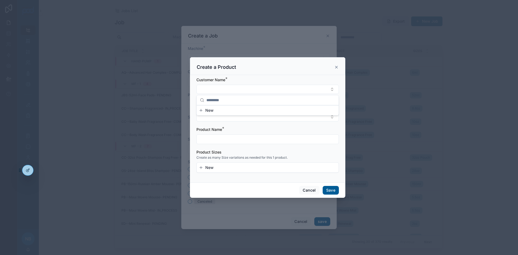
click at [337, 68] on icon at bounding box center [336, 67] width 2 height 2
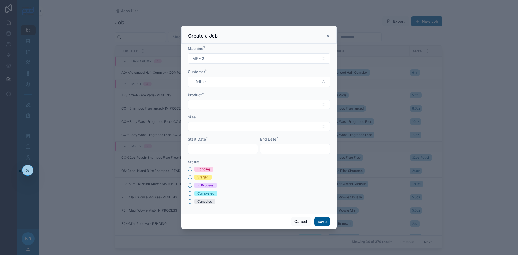
click at [216, 143] on div "Start Date *" at bounding box center [223, 144] width 70 height 17
click at [215, 149] on input "text" at bounding box center [223, 149] width 70 height 8
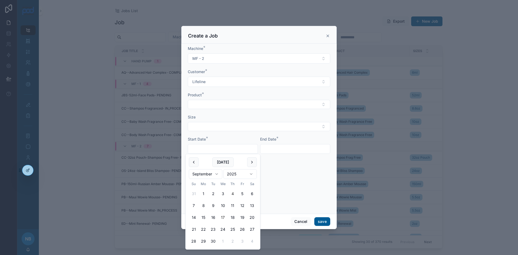
click at [223, 218] on button "17" at bounding box center [223, 218] width 10 height 10
type input "*********"
click at [274, 146] on input "text" at bounding box center [295, 149] width 70 height 8
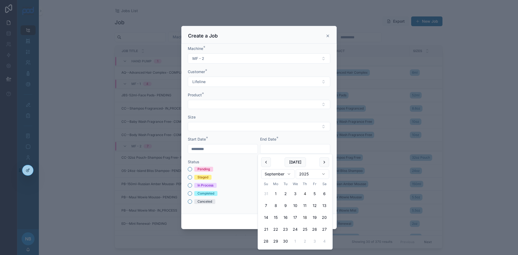
click at [306, 218] on button "18" at bounding box center [305, 218] width 10 height 10
type input "*********"
click at [210, 104] on button "Select Button" at bounding box center [259, 104] width 142 height 9
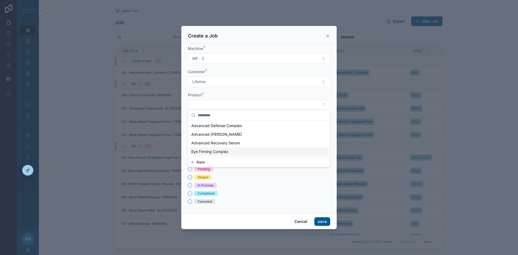
click at [201, 161] on span "New" at bounding box center [201, 161] width 8 height 5
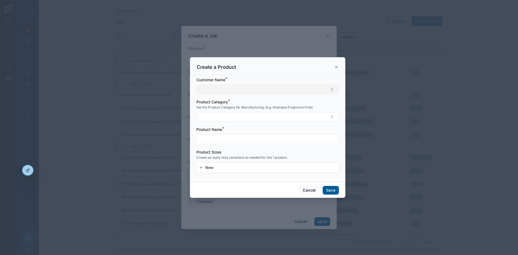
click at [215, 89] on button "Select Button" at bounding box center [267, 89] width 142 height 9
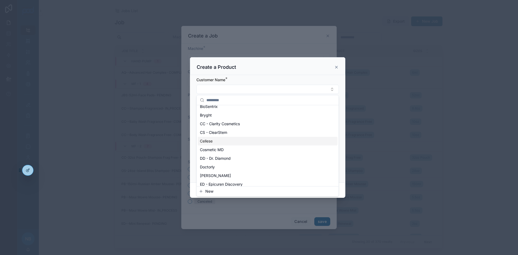
scroll to position [162, 0]
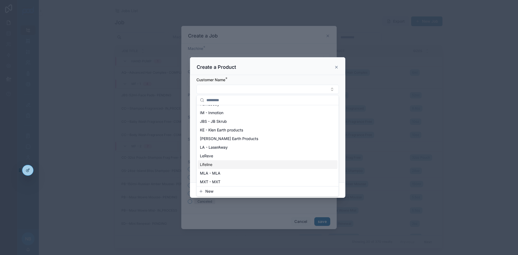
click at [216, 165] on div "Lifeline" at bounding box center [268, 164] width 140 height 9
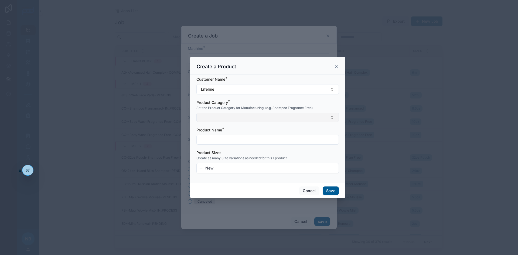
click at [210, 119] on button "Select Button" at bounding box center [267, 117] width 142 height 9
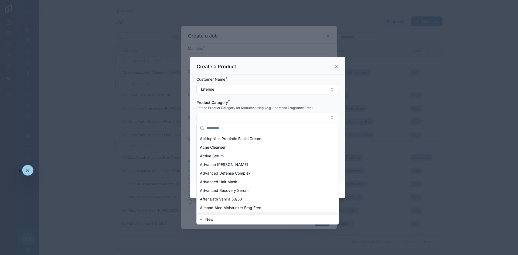
click at [214, 220] on button "New" at bounding box center [268, 219] width 138 height 5
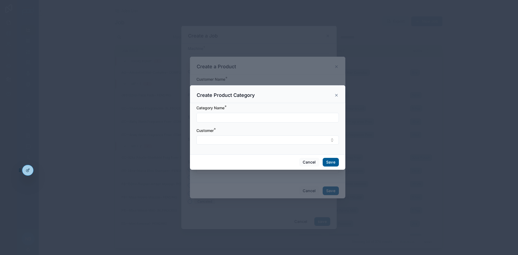
click at [218, 121] on input "text" at bounding box center [268, 118] width 142 height 8
type input "**********"
click at [217, 140] on button "Select Button" at bounding box center [267, 139] width 142 height 9
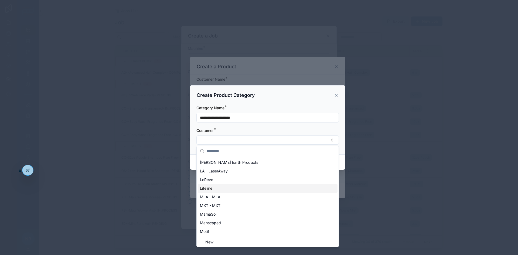
click at [209, 188] on span "Lifeline" at bounding box center [206, 188] width 12 height 5
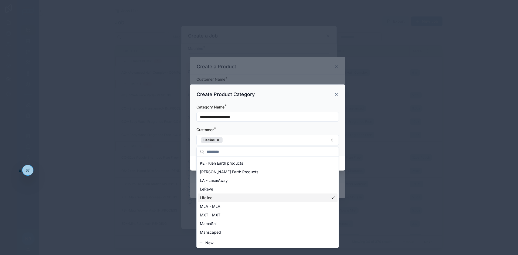
scroll to position [197, 0]
click at [192, 138] on div "**********" at bounding box center [267, 128] width 155 height 53
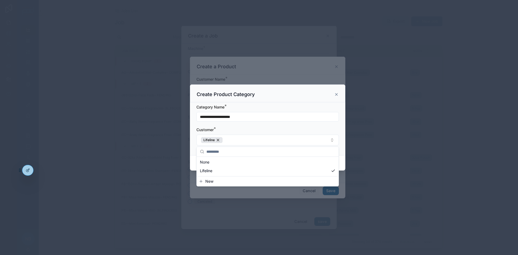
scroll to position [0, 0]
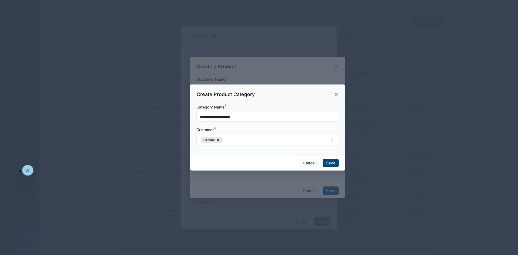
click at [331, 161] on button "Save" at bounding box center [331, 163] width 16 height 9
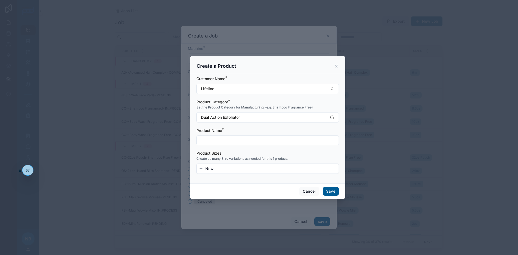
click at [227, 137] on input "text" at bounding box center [268, 140] width 142 height 8
type input "**********"
click at [215, 170] on button "New" at bounding box center [268, 168] width 138 height 5
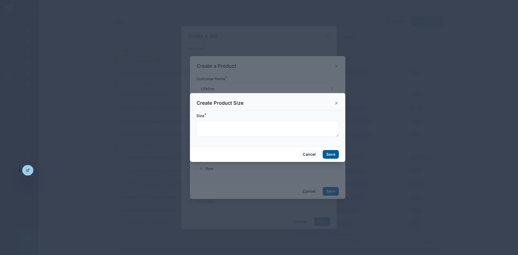
click at [209, 117] on div "Size *" at bounding box center [267, 115] width 142 height 5
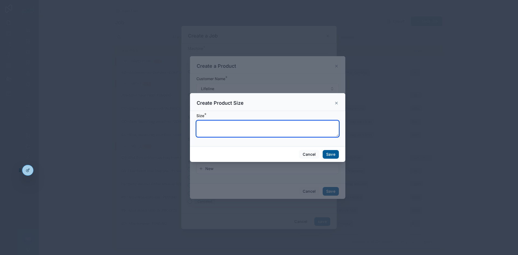
click at [209, 126] on textarea at bounding box center [267, 129] width 142 height 16
type textarea "****"
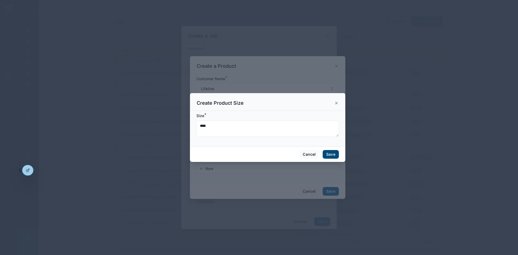
click at [329, 155] on button "Save" at bounding box center [331, 154] width 16 height 9
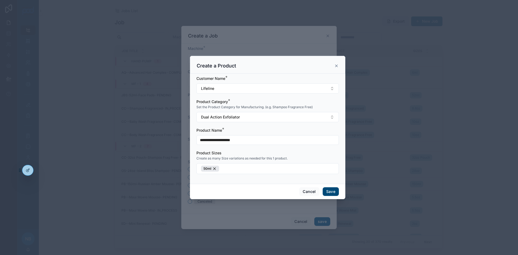
click at [327, 191] on button "Save" at bounding box center [331, 191] width 16 height 9
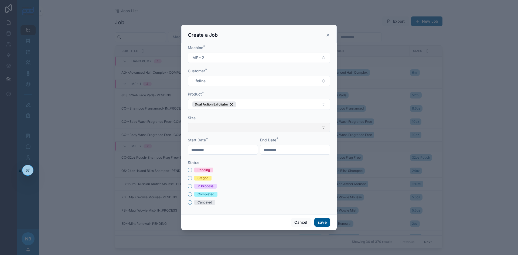
click at [208, 125] on button "Select Button" at bounding box center [259, 127] width 142 height 9
click at [211, 151] on div "50ml" at bounding box center [259, 148] width 140 height 9
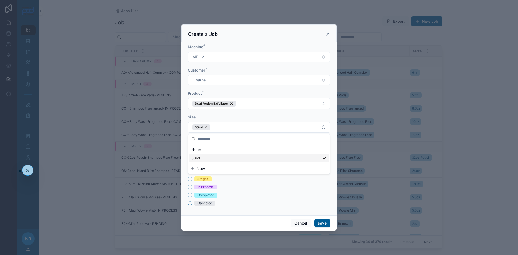
click at [261, 204] on div "Canceled" at bounding box center [259, 203] width 142 height 5
click at [189, 171] on button "Pending" at bounding box center [190, 171] width 4 height 4
click at [318, 224] on button "save" at bounding box center [322, 223] width 16 height 9
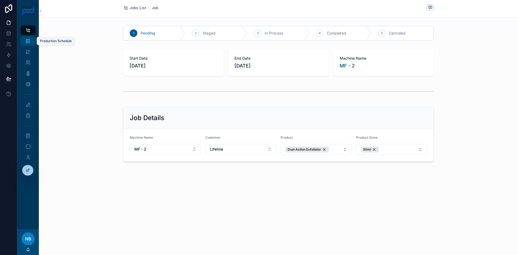
click at [29, 41] on icon "scrollable content" at bounding box center [27, 40] width 5 height 5
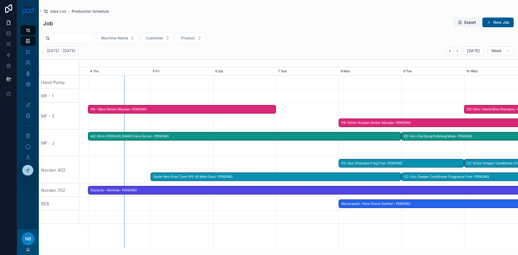
scroll to position [0, 862]
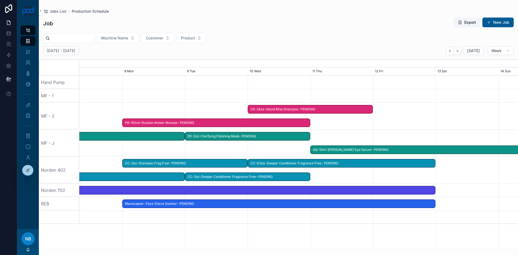
drag, startPoint x: 485, startPoint y: 155, endPoint x: 41, endPoint y: 147, distance: 444.5
click at [37, 150] on div "Jobs List Production Schedule Today's Jobs Customer Product Machine New Invento…" at bounding box center [267, 127] width 501 height 255
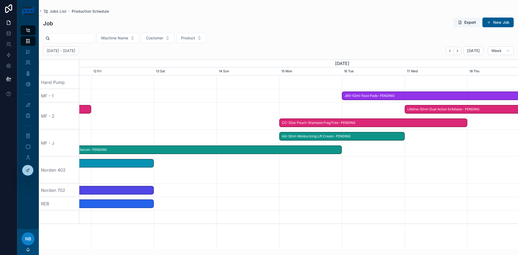
drag, startPoint x: 420, startPoint y: 131, endPoint x: 175, endPoint y: 122, distance: 245.0
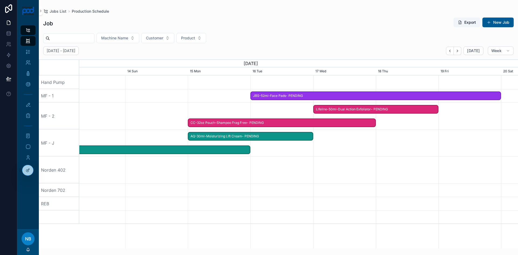
drag, startPoint x: 415, startPoint y: 182, endPoint x: 334, endPoint y: 193, distance: 81.9
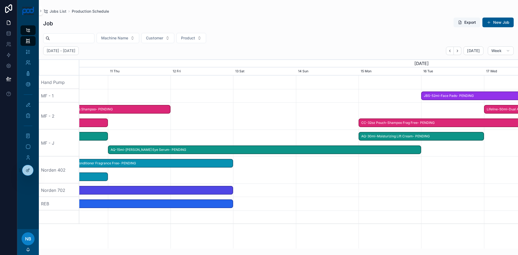
drag, startPoint x: 246, startPoint y: 191, endPoint x: 360, endPoint y: 183, distance: 114.1
click at [406, 184] on div at bounding box center [299, 189] width 1754 height 13
click at [210, 165] on span "CC-8.5oz-Deeper Conditioner Fragrance Free- PENDING" at bounding box center [138, 163] width 187 height 9
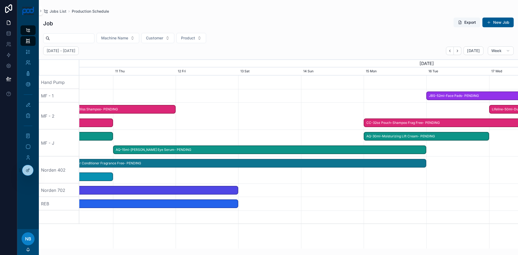
drag, startPoint x: 237, startPoint y: 163, endPoint x: 426, endPoint y: 166, distance: 189.1
click at [426, 166] on div "CC-8.5oz-Deeper Conditioner Fragrance Free- PENDING" at bounding box center [238, 163] width 376 height 9
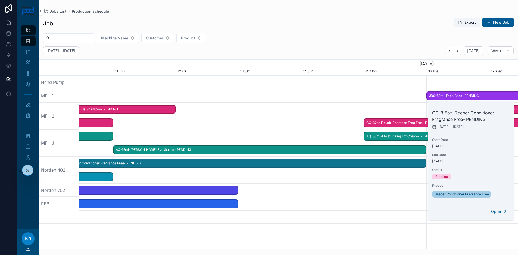
click at [402, 174] on div at bounding box center [299, 169] width 1754 height 27
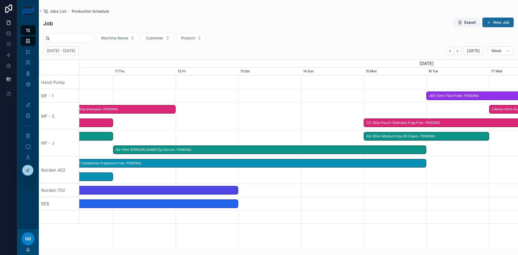
click at [491, 25] on button "New Job" at bounding box center [497, 23] width 31 height 10
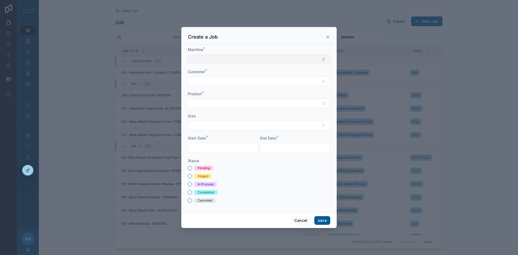
click at [195, 60] on button "Select Button" at bounding box center [259, 58] width 142 height 9
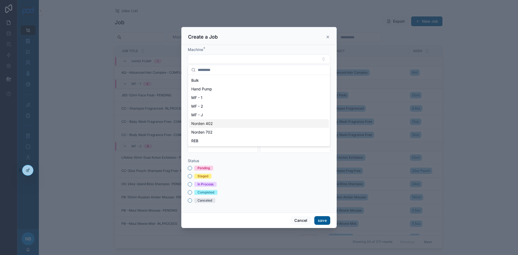
click at [201, 125] on span "Norden 402" at bounding box center [202, 123] width 22 height 5
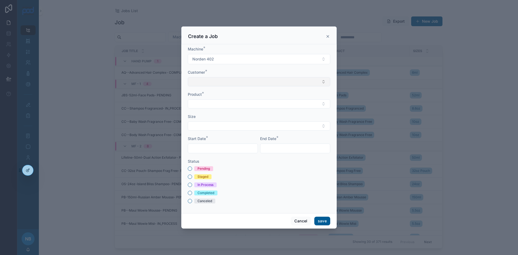
click at [203, 84] on button "Select Button" at bounding box center [259, 81] width 142 height 9
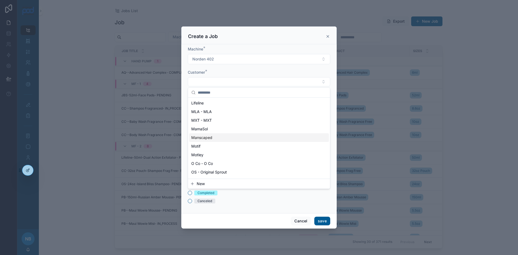
click at [207, 136] on span "Manscaped" at bounding box center [201, 137] width 21 height 5
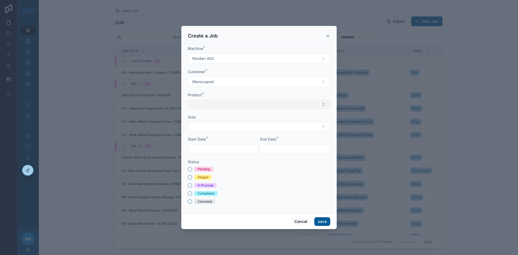
click at [200, 102] on button "Select Button" at bounding box center [259, 104] width 142 height 9
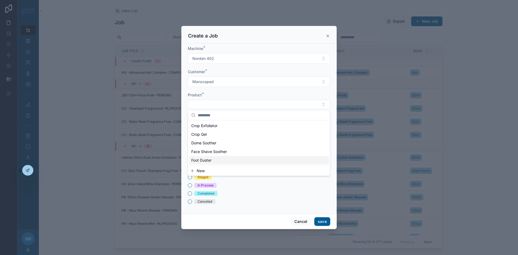
click at [199, 171] on span "New" at bounding box center [201, 170] width 8 height 5
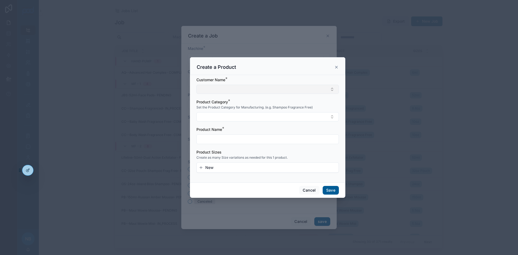
click at [213, 88] on button "Select Button" at bounding box center [267, 89] width 142 height 9
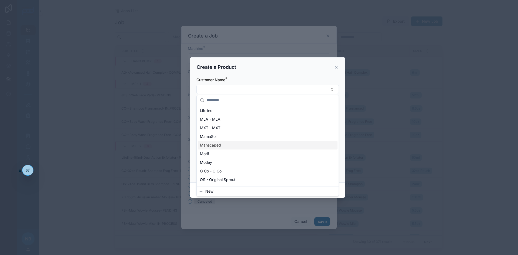
click at [214, 147] on span "Manscaped" at bounding box center [210, 144] width 21 height 5
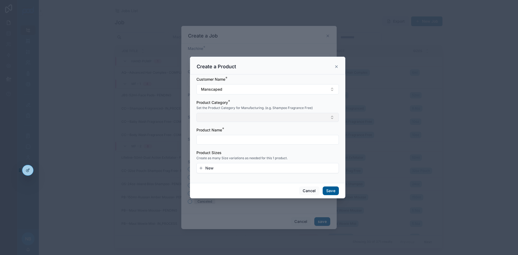
click at [206, 117] on button "Select Button" at bounding box center [267, 117] width 142 height 9
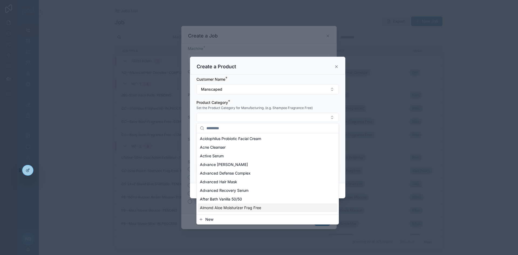
click at [210, 218] on span "New" at bounding box center [209, 219] width 8 height 5
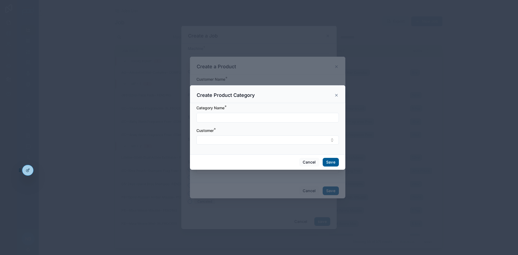
click at [213, 114] on input "text" at bounding box center [268, 118] width 142 height 8
type input "**********"
click at [215, 137] on button "Select Button" at bounding box center [267, 139] width 142 height 9
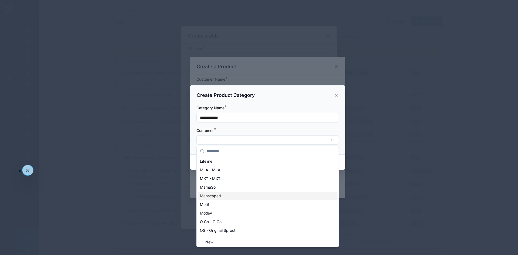
click at [220, 194] on span "Manscaped" at bounding box center [210, 195] width 21 height 5
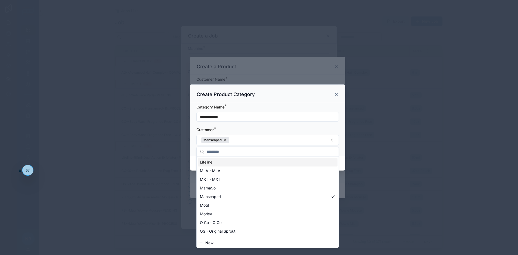
click at [193, 138] on div "**********" at bounding box center [267, 128] width 155 height 53
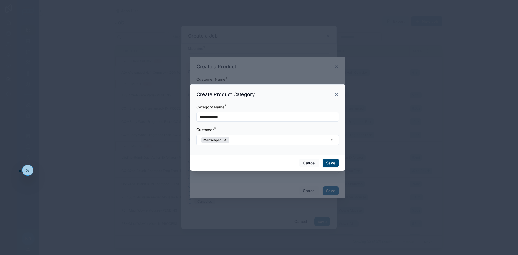
click at [331, 162] on button "Save" at bounding box center [331, 163] width 16 height 9
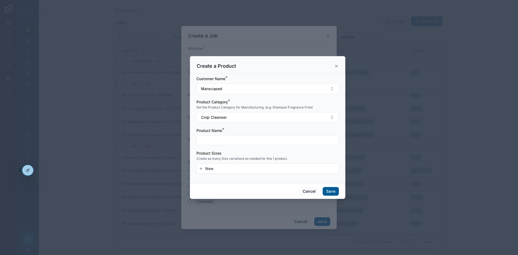
drag, startPoint x: 211, startPoint y: 137, endPoint x: 220, endPoint y: 133, distance: 9.1
click at [211, 137] on input "text" at bounding box center [268, 140] width 142 height 8
type input "**********"
click at [221, 169] on button "New" at bounding box center [268, 168] width 138 height 5
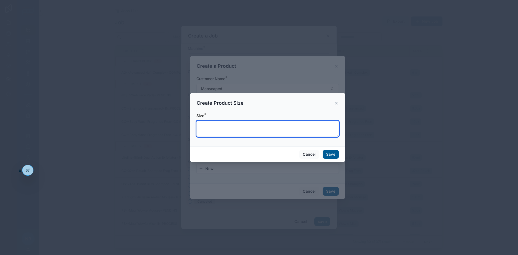
click at [218, 125] on textarea at bounding box center [267, 129] width 142 height 16
type textarea "***"
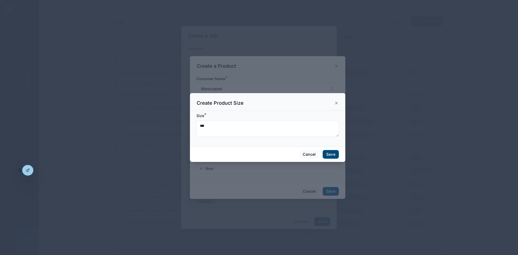
click at [332, 152] on button "Save" at bounding box center [331, 154] width 16 height 9
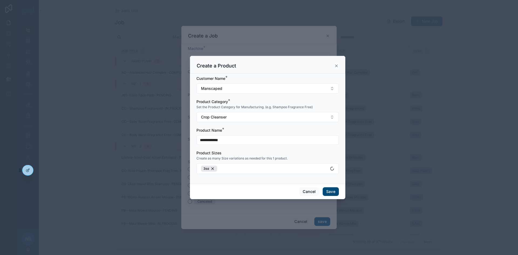
click at [326, 193] on button "Save" at bounding box center [331, 191] width 16 height 9
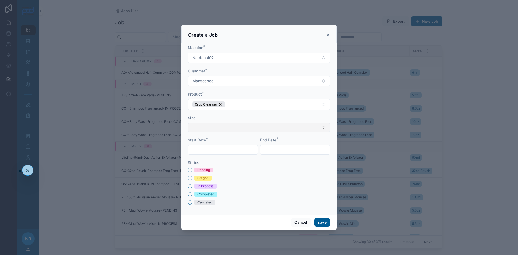
click at [218, 129] on button "Select Button" at bounding box center [259, 127] width 142 height 9
click at [209, 148] on div "3oz" at bounding box center [259, 148] width 140 height 9
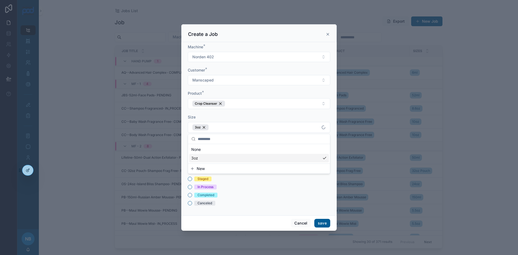
click at [233, 184] on div "Pending Staged In Process Completed Canceled" at bounding box center [259, 186] width 142 height 37
click at [209, 148] on input "text" at bounding box center [223, 151] width 70 height 8
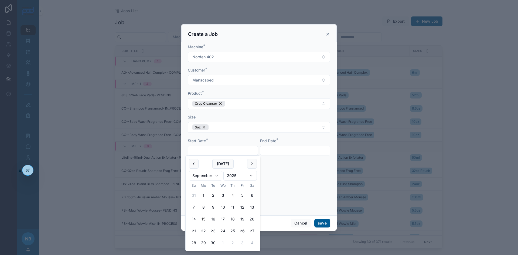
click at [204, 219] on button "15" at bounding box center [203, 219] width 10 height 10
type input "*********"
click at [279, 153] on input "text" at bounding box center [295, 151] width 70 height 8
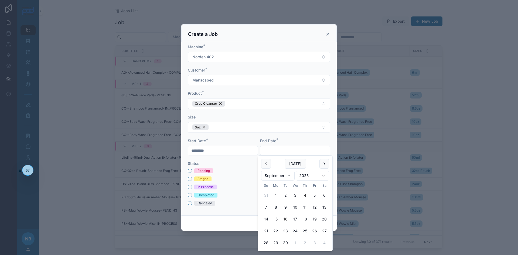
click at [284, 220] on button "16" at bounding box center [285, 219] width 10 height 10
type input "*********"
click at [247, 190] on div "Pending Staged In Process Completed Canceled" at bounding box center [259, 186] width 142 height 37
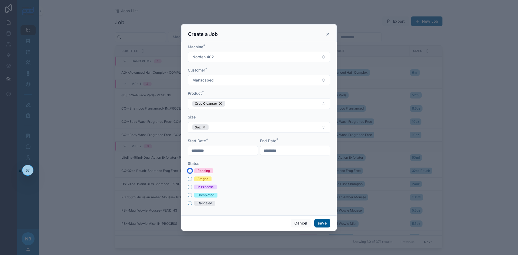
click at [191, 170] on button "Pending" at bounding box center [190, 171] width 4 height 4
click at [321, 224] on button "save" at bounding box center [322, 223] width 16 height 9
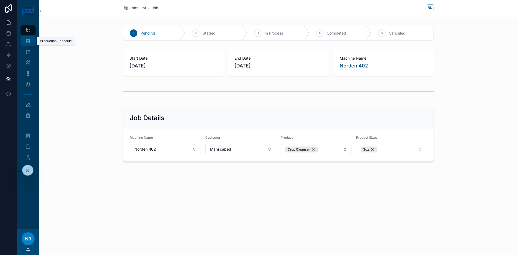
click at [31, 42] on div "Production Schedule" at bounding box center [28, 41] width 9 height 9
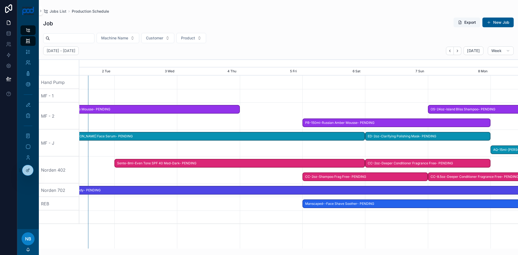
scroll to position [0, 873]
drag, startPoint x: 464, startPoint y: 168, endPoint x: 235, endPoint y: 158, distance: 229.5
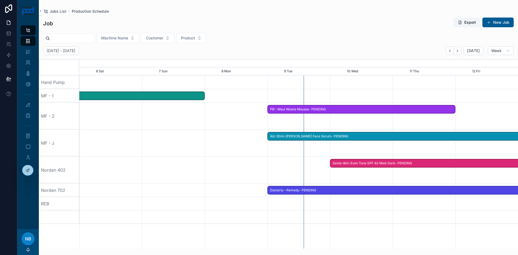
scroll to position [0, 658]
drag, startPoint x: 457, startPoint y: 157, endPoint x: 241, endPoint y: 161, distance: 216.1
click at [241, 161] on div at bounding box center [299, 169] width 1754 height 27
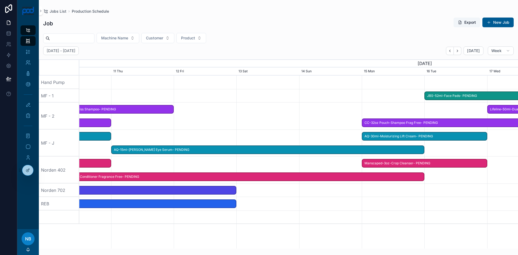
drag, startPoint x: 374, startPoint y: 163, endPoint x: 257, endPoint y: 162, distance: 116.8
click at [362, 164] on span "Manscaped-3oz-Crop Cleanser- PENDING" at bounding box center [424, 163] width 124 height 9
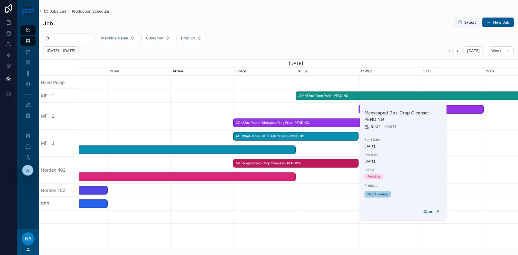
drag, startPoint x: 444, startPoint y: 164, endPoint x: 472, endPoint y: 166, distance: 27.8
click at [472, 166] on div "Jobs List Production Schedule Today's Jobs Customer Product Machine New Invento…" at bounding box center [267, 127] width 501 height 255
click at [472, 166] on div at bounding box center [299, 169] width 1754 height 27
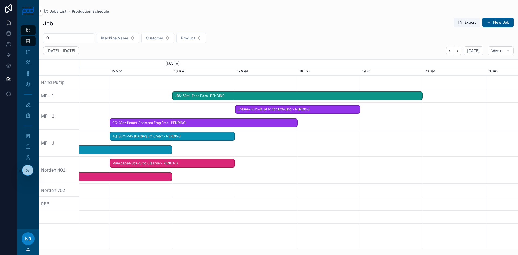
drag, startPoint x: 493, startPoint y: 165, endPoint x: 369, endPoint y: 171, distance: 124.7
click at [369, 171] on div at bounding box center [299, 169] width 1754 height 27
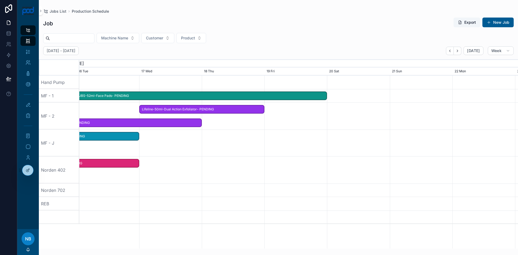
drag, startPoint x: 397, startPoint y: 149, endPoint x: 289, endPoint y: 152, distance: 108.2
click at [209, 111] on span "Lifeline-50ml-Dual Action Exfoliator- PENDING" at bounding box center [197, 109] width 124 height 9
drag, startPoint x: 257, startPoint y: 110, endPoint x: 265, endPoint y: 110, distance: 8.4
click at [265, 110] on span at bounding box center [262, 109] width 6 height 8
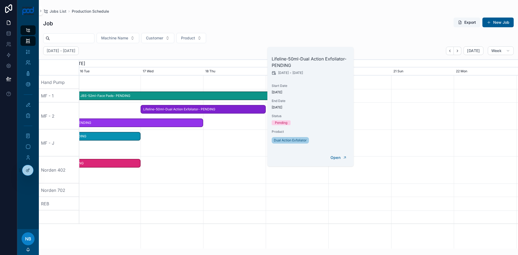
click at [256, 172] on div at bounding box center [299, 169] width 1754 height 27
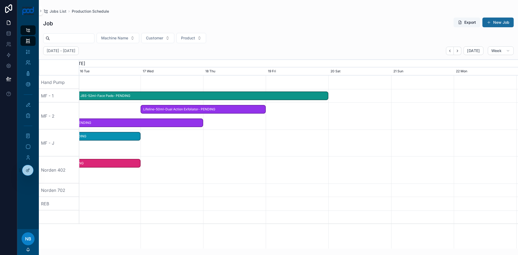
click at [502, 19] on button "New Job" at bounding box center [497, 23] width 31 height 10
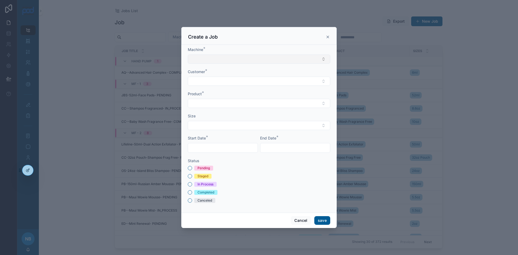
click at [191, 60] on button "Select Button" at bounding box center [259, 58] width 142 height 9
click at [212, 98] on div "MF - 1" at bounding box center [259, 97] width 140 height 9
click at [212, 83] on button "Select Button" at bounding box center [259, 81] width 142 height 9
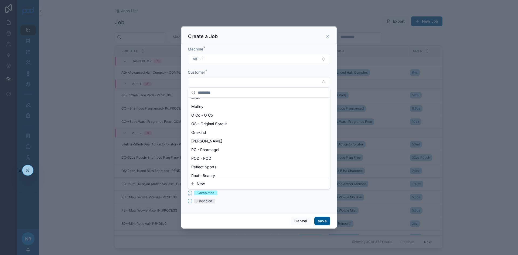
scroll to position [270, 0]
click at [212, 136] on span "[PERSON_NAME]" at bounding box center [206, 135] width 31 height 5
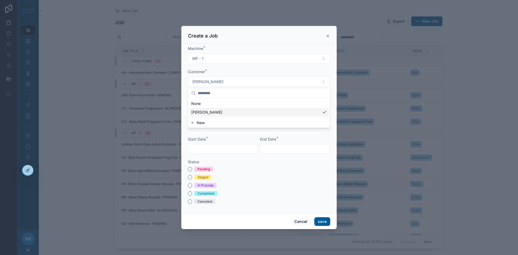
scroll to position [0, 0]
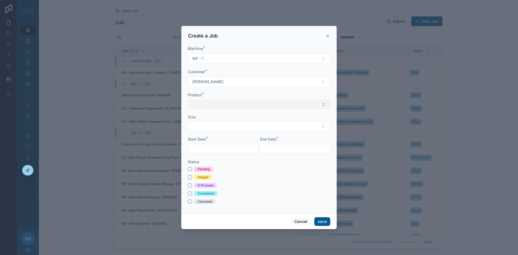
click at [198, 104] on button "Select Button" at bounding box center [259, 104] width 142 height 9
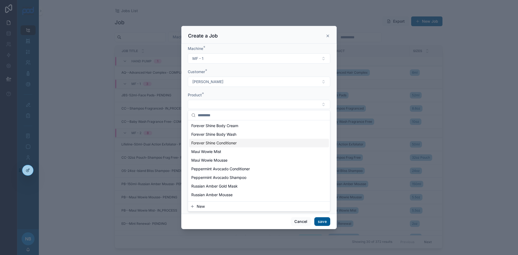
click at [205, 142] on span "Forever Shine Conditioner" at bounding box center [213, 142] width 45 height 5
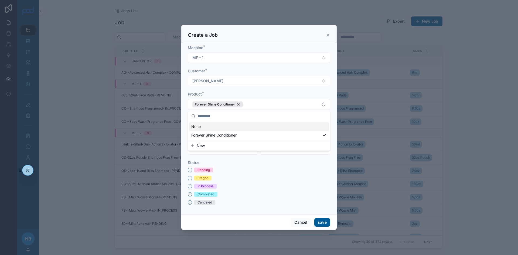
click at [183, 92] on div "Machine * MF - 1 Customer * PB - Philip B Product * Forever Shine Conditioner S…" at bounding box center [258, 129] width 155 height 172
click at [203, 129] on button "Select Button" at bounding box center [259, 127] width 142 height 9
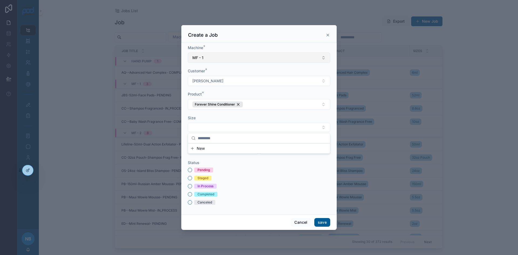
click at [213, 57] on button "MF - 1" at bounding box center [259, 58] width 142 height 10
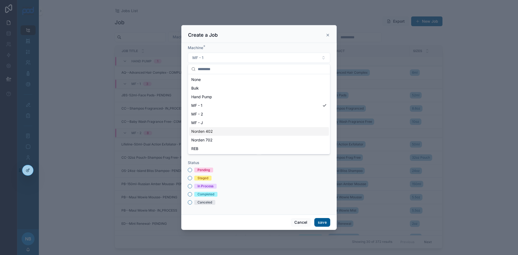
click at [217, 132] on div "Norden 402" at bounding box center [259, 131] width 140 height 9
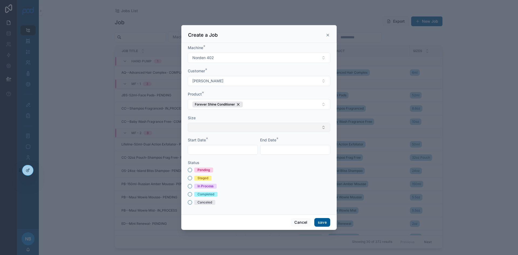
click at [215, 129] on button "Select Button" at bounding box center [259, 127] width 142 height 9
click at [202, 160] on span "New" at bounding box center [201, 158] width 8 height 5
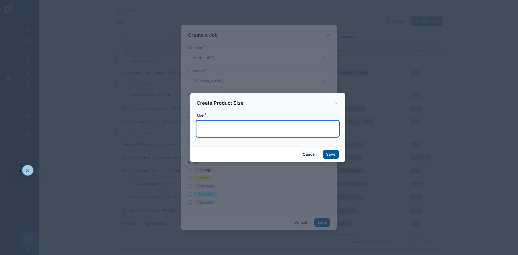
click at [198, 126] on textarea at bounding box center [267, 129] width 142 height 16
type textarea "***"
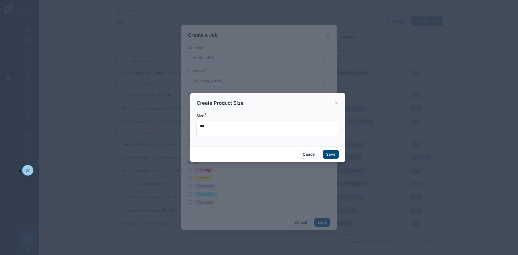
click at [334, 153] on button "Save" at bounding box center [331, 154] width 16 height 9
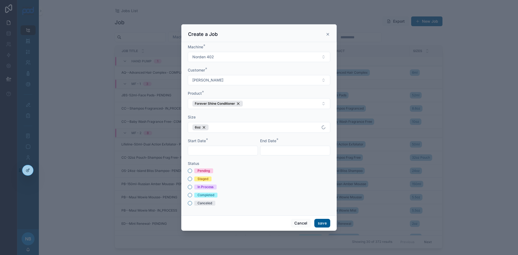
click at [201, 152] on input "text" at bounding box center [223, 151] width 70 height 8
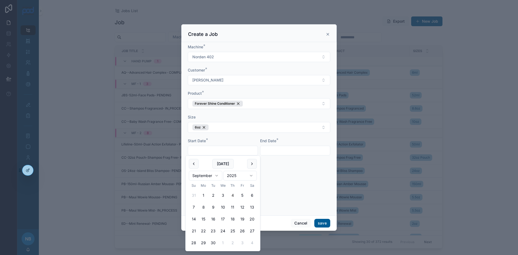
click at [273, 184] on div "Pending Staged In Process Completed Canceled" at bounding box center [259, 186] width 142 height 37
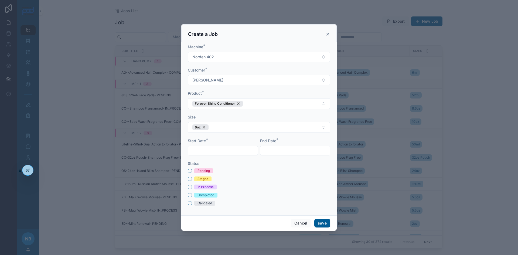
click at [219, 149] on input "text" at bounding box center [223, 151] width 70 height 8
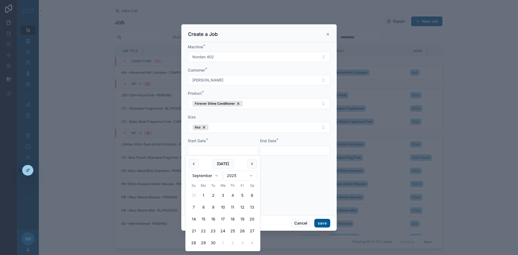
click at [202, 231] on button "22" at bounding box center [203, 231] width 10 height 10
type input "*********"
click at [273, 150] on input "text" at bounding box center [295, 151] width 70 height 8
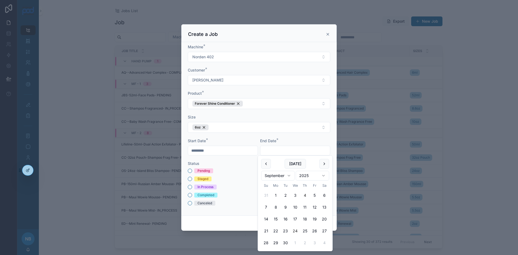
click at [294, 231] on button "24" at bounding box center [295, 231] width 10 height 10
type input "*********"
click at [188, 170] on button "Pending" at bounding box center [190, 171] width 4 height 4
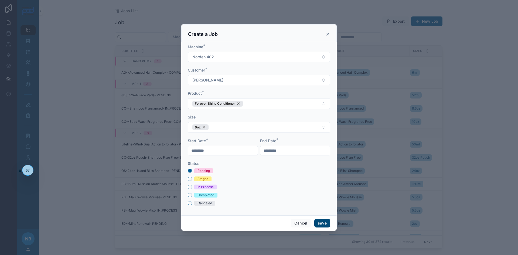
click at [326, 222] on button "save" at bounding box center [322, 223] width 16 height 9
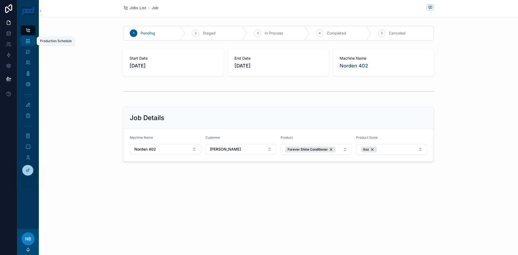
click at [29, 40] on icon "scrollable content" at bounding box center [27, 40] width 5 height 5
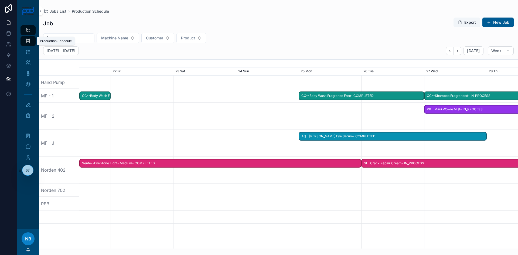
scroll to position [0, 658]
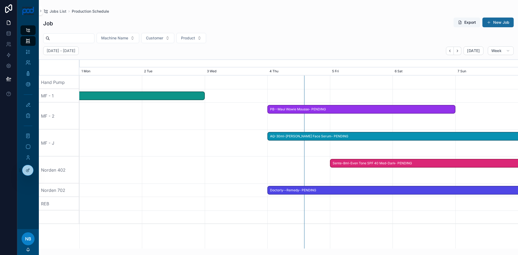
click at [497, 24] on button "New Job" at bounding box center [497, 23] width 31 height 10
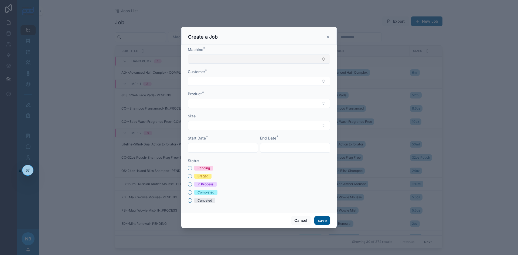
click at [221, 55] on button "Select Button" at bounding box center [259, 58] width 142 height 9
click at [208, 97] on div "MF - 1" at bounding box center [259, 97] width 140 height 9
click at [207, 83] on button "Select Button" at bounding box center [259, 81] width 142 height 9
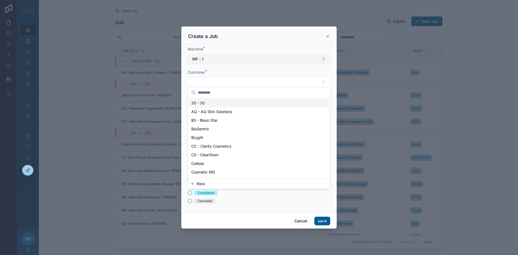
click at [217, 57] on button "MF - 1" at bounding box center [259, 59] width 142 height 10
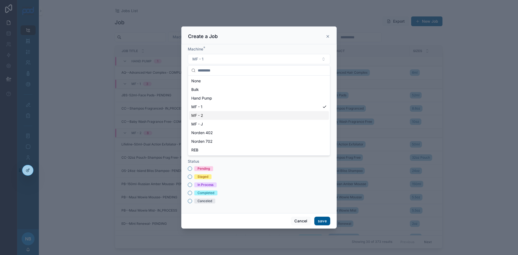
click at [212, 118] on div "MF - 2" at bounding box center [259, 115] width 140 height 9
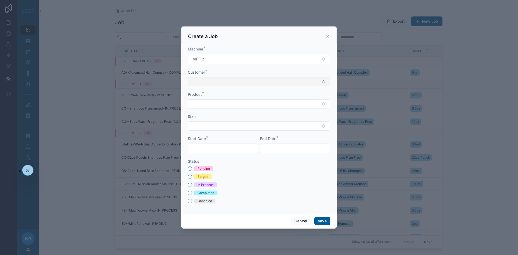
click at [204, 80] on button "Select Button" at bounding box center [259, 81] width 142 height 9
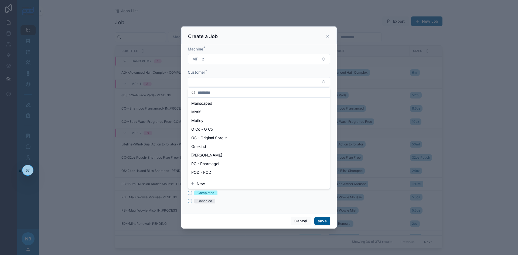
scroll to position [270, 0]
click at [207, 135] on span "[PERSON_NAME]" at bounding box center [206, 135] width 31 height 5
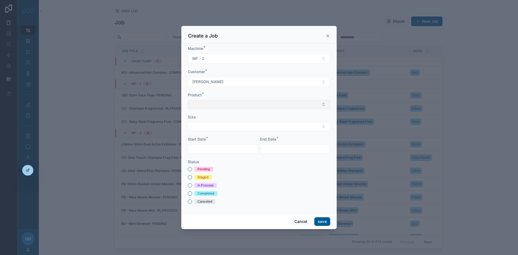
click at [201, 104] on button "Select Button" at bounding box center [259, 104] width 142 height 9
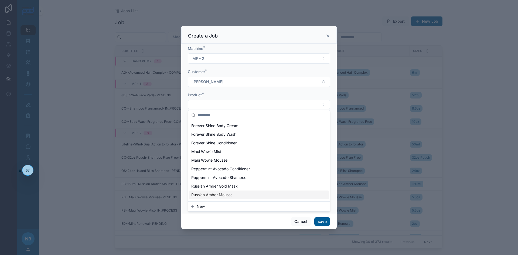
click at [218, 207] on button "New" at bounding box center [259, 206] width 138 height 5
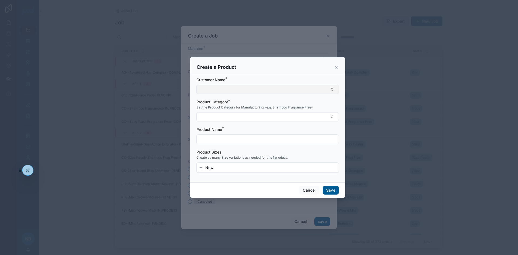
click at [208, 89] on button "Select Button" at bounding box center [267, 89] width 142 height 9
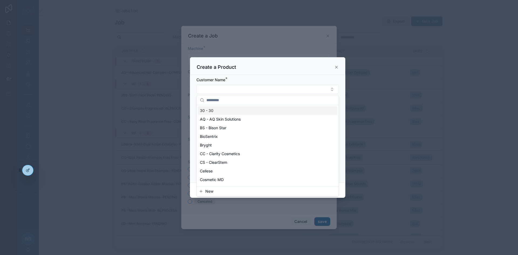
click at [337, 67] on icon at bounding box center [336, 67] width 4 height 4
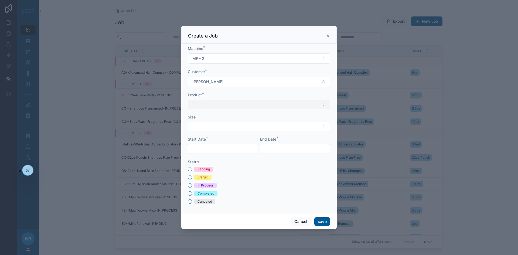
click at [220, 104] on button "Select Button" at bounding box center [259, 104] width 142 height 9
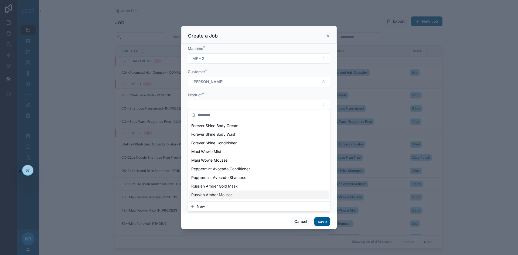
click at [218, 206] on button "New" at bounding box center [259, 206] width 138 height 5
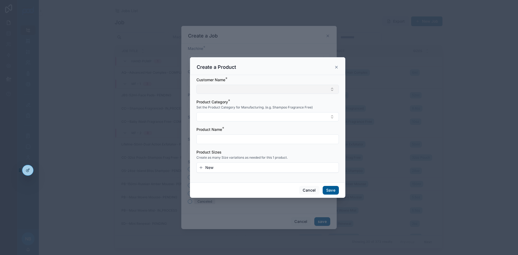
click at [210, 88] on button "Select Button" at bounding box center [267, 89] width 142 height 9
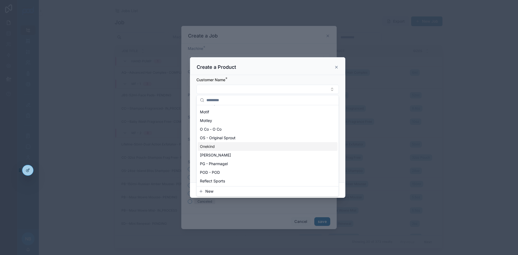
scroll to position [270, 0]
click at [214, 141] on span "[PERSON_NAME]" at bounding box center [215, 142] width 31 height 5
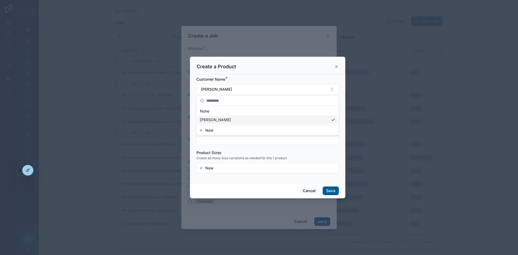
scroll to position [0, 0]
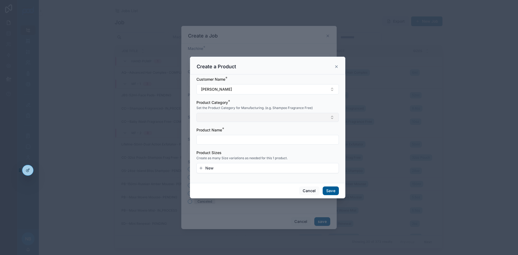
click at [211, 116] on button "Select Button" at bounding box center [267, 117] width 142 height 9
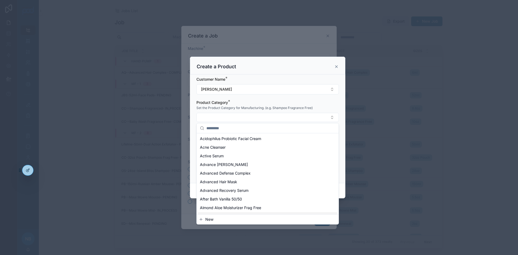
click at [208, 217] on span "New" at bounding box center [209, 219] width 8 height 5
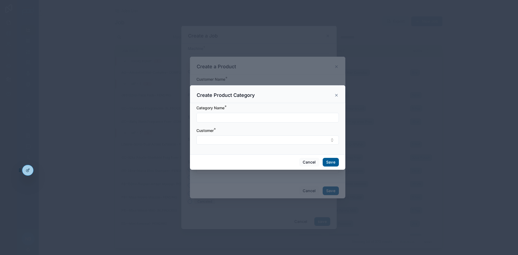
click at [211, 113] on div at bounding box center [267, 118] width 142 height 10
click at [212, 117] on input "text" at bounding box center [268, 118] width 142 height 8
click at [237, 118] on input "**********" at bounding box center [268, 118] width 142 height 8
type input "**********"
click at [222, 143] on button "Select Button" at bounding box center [267, 139] width 142 height 9
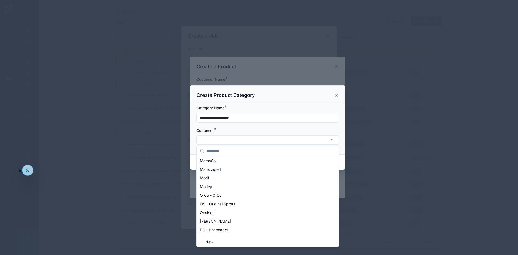
scroll to position [243, 0]
click at [220, 222] on span "[PERSON_NAME]" at bounding box center [215, 220] width 31 height 5
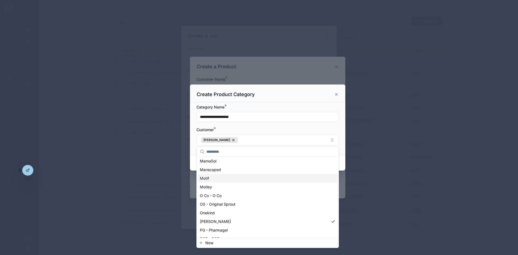
click at [195, 151] on div "**********" at bounding box center [267, 128] width 155 height 53
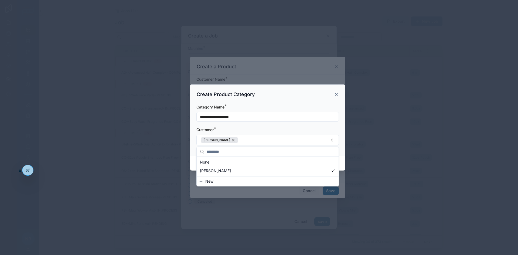
scroll to position [0, 0]
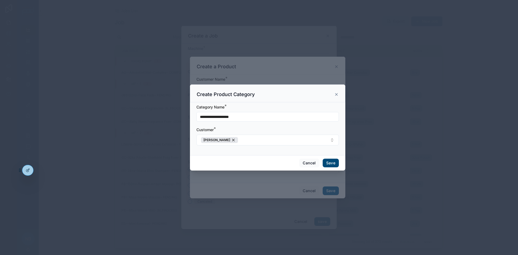
drag, startPoint x: 335, startPoint y: 162, endPoint x: 330, endPoint y: 164, distance: 6.0
click at [335, 162] on button "Save" at bounding box center [331, 163] width 16 height 9
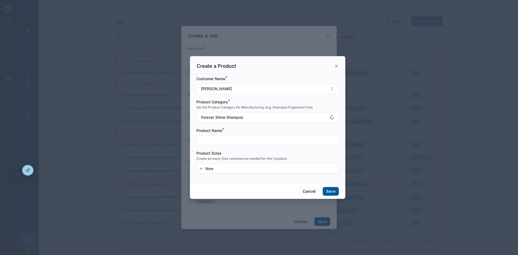
click at [221, 137] on input "text" at bounding box center [268, 140] width 142 height 8
type input "**********"
click at [214, 166] on button "New" at bounding box center [268, 168] width 138 height 5
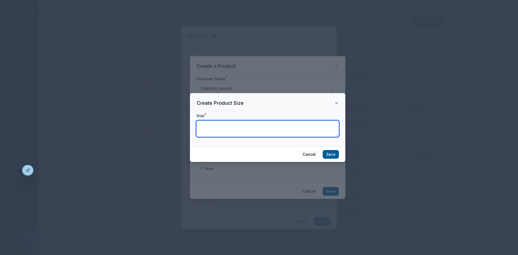
click at [207, 132] on textarea at bounding box center [267, 129] width 142 height 16
type textarea "*****"
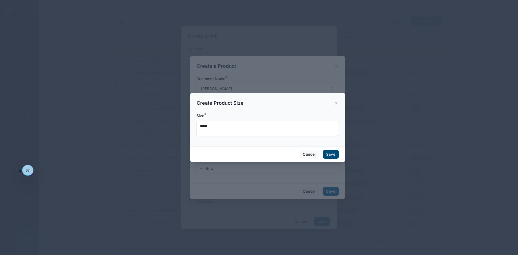
click at [331, 154] on button "Save" at bounding box center [331, 154] width 16 height 9
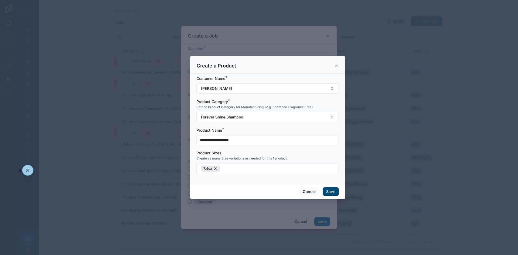
click at [330, 195] on button "Save" at bounding box center [331, 191] width 16 height 9
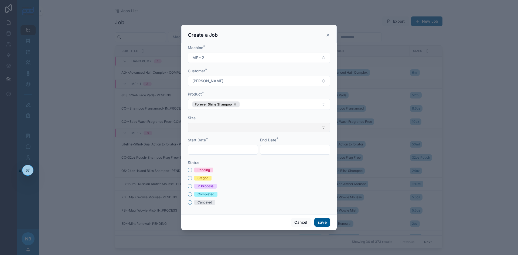
click at [213, 126] on button "Select Button" at bounding box center [259, 127] width 142 height 9
click at [200, 148] on span "7.4oz" at bounding box center [195, 148] width 9 height 5
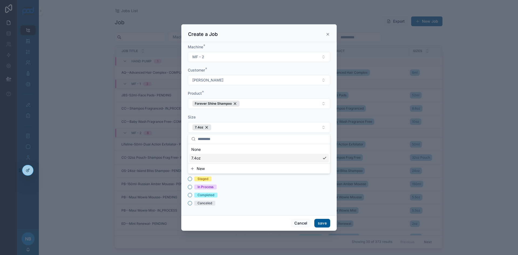
click at [265, 181] on div "Staged" at bounding box center [259, 178] width 142 height 5
click at [216, 159] on form "Machine * MF - 2 Customer * PB - Philip B Product * Forever Shine Shampoo Size …" at bounding box center [259, 127] width 142 height 167
click at [215, 150] on input "text" at bounding box center [223, 151] width 70 height 8
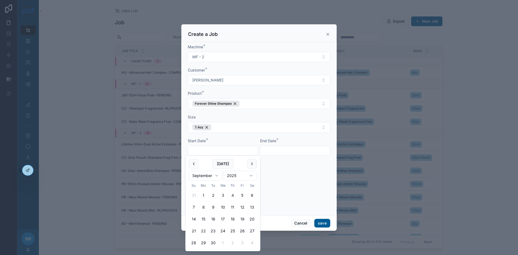
click at [203, 232] on button "22" at bounding box center [203, 231] width 10 height 10
type input "*********"
click at [292, 151] on input "text" at bounding box center [295, 151] width 70 height 8
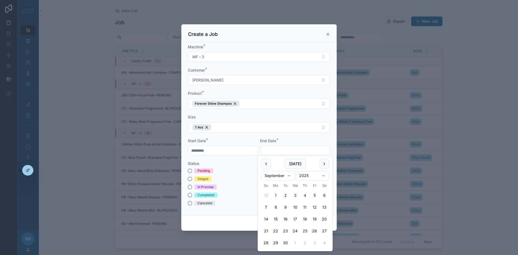
click at [301, 229] on button "25" at bounding box center [305, 231] width 10 height 10
type input "*********"
click at [189, 170] on button "Pending" at bounding box center [190, 171] width 4 height 4
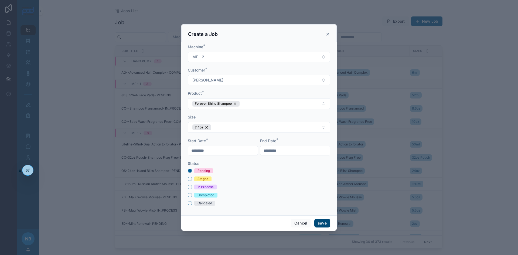
click at [319, 222] on button "save" at bounding box center [322, 223] width 16 height 9
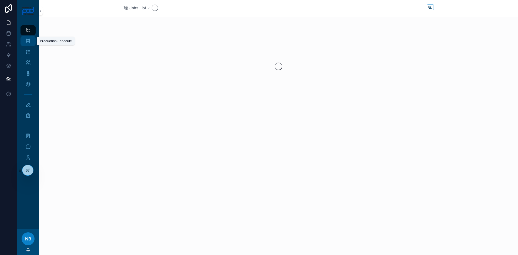
click at [29, 40] on icon "scrollable content" at bounding box center [27, 40] width 5 height 5
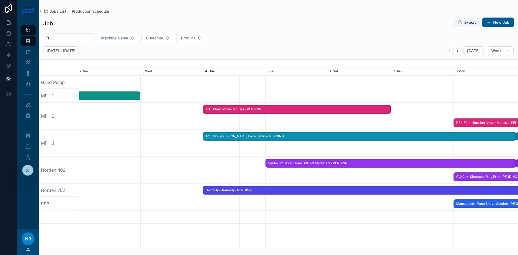
scroll to position [0, 723]
drag, startPoint x: 266, startPoint y: 164, endPoint x: 200, endPoint y: 156, distance: 66.1
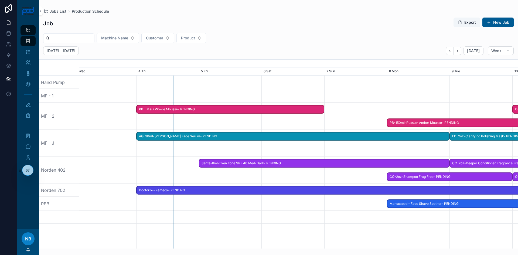
scroll to position [0, 658]
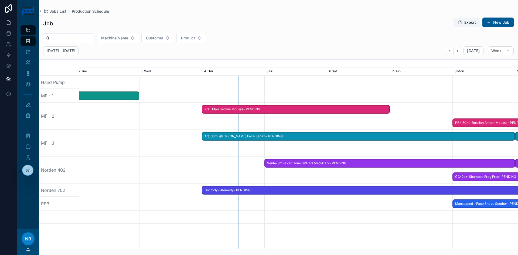
click at [220, 136] on span "AQ-30ml-[PERSON_NAME] Face Serum- PENDING" at bounding box center [358, 136] width 312 height 9
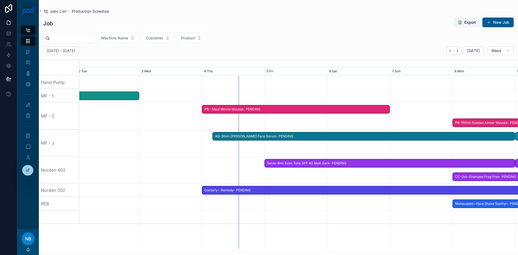
scroll to position [0, 654]
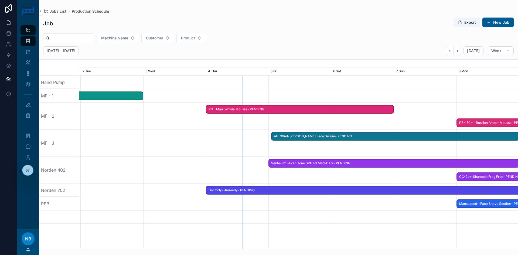
drag, startPoint x: 206, startPoint y: 137, endPoint x: 271, endPoint y: 139, distance: 64.8
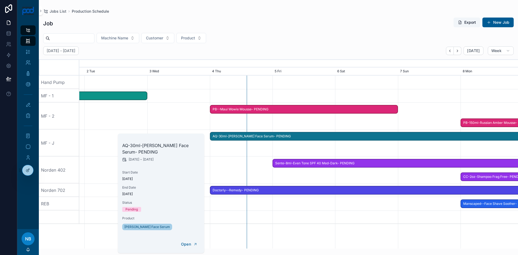
scroll to position [0, 658]
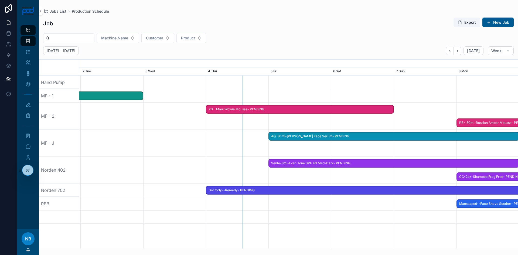
click at [281, 150] on div at bounding box center [299, 142] width 1754 height 27
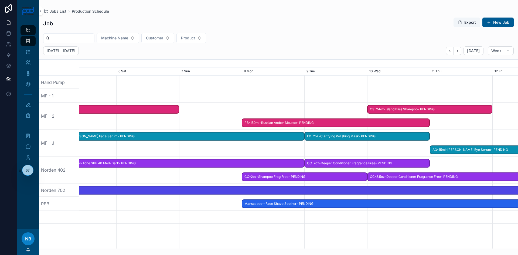
scroll to position [0, 895]
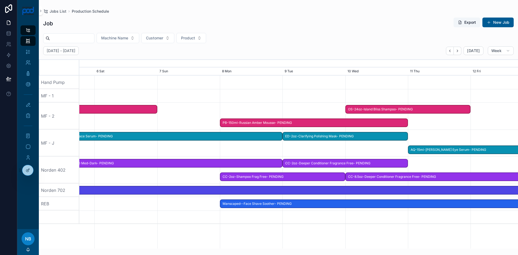
drag, startPoint x: 430, startPoint y: 185, endPoint x: 302, endPoint y: 186, distance: 127.8
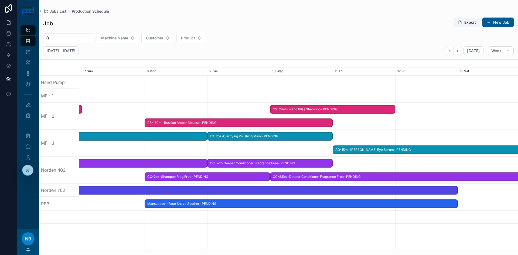
drag, startPoint x: 402, startPoint y: 181, endPoint x: 193, endPoint y: 182, distance: 208.5
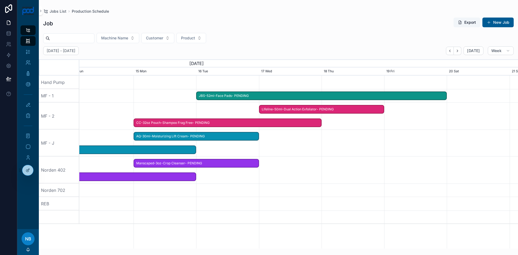
scroll to position [0, 658]
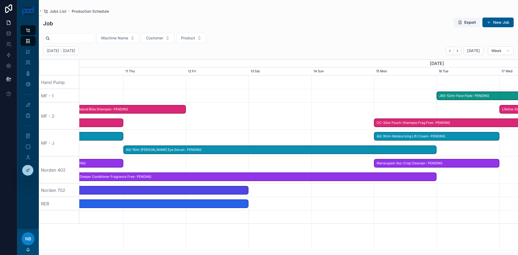
drag, startPoint x: 412, startPoint y: 178, endPoint x: 253, endPoint y: 178, distance: 159.1
click at [235, 180] on span "CC-8.5oz-Deeper Conditioner Fragrance Free- PENDING" at bounding box center [248, 176] width 375 height 9
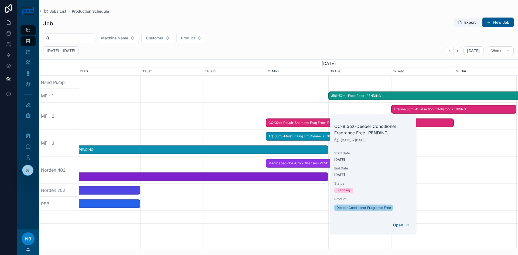
drag, startPoint x: 378, startPoint y: 179, endPoint x: 262, endPoint y: 181, distance: 115.4
click at [262, 181] on div "Jobs List Production Schedule Today's Jobs Customer Product Machine New Invento…" at bounding box center [267, 127] width 501 height 255
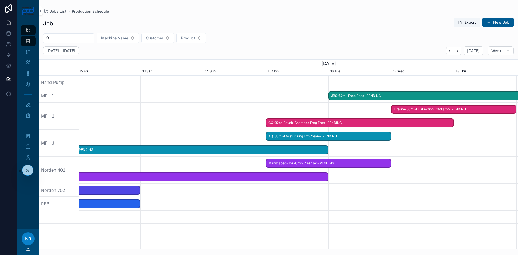
click at [263, 199] on div at bounding box center [299, 203] width 1754 height 13
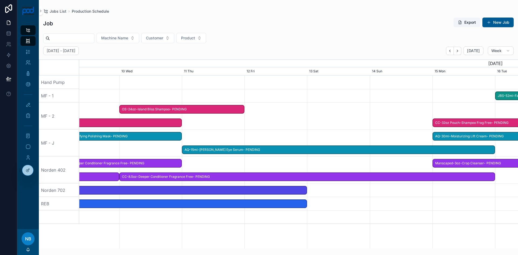
drag, startPoint x: 351, startPoint y: 184, endPoint x: 518, endPoint y: 196, distance: 167.1
click at [518, 196] on div at bounding box center [299, 189] width 1754 height 13
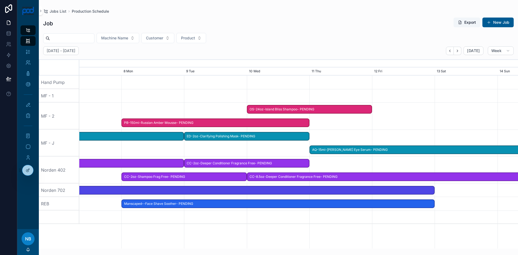
scroll to position [0, 610]
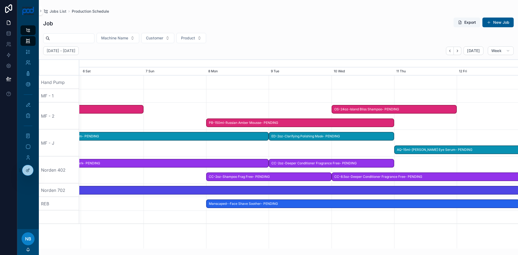
drag, startPoint x: 226, startPoint y: 224, endPoint x: 368, endPoint y: 222, distance: 141.9
click at [438, 222] on div "PB-7.4oz-Forever Shine Shampoo- PENDING PB-6oz-Forever Shine Conditioner- PENDI…" at bounding box center [298, 162] width 439 height 173
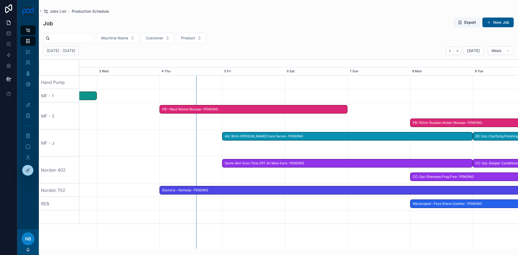
drag, startPoint x: 210, startPoint y: 218, endPoint x: 376, endPoint y: 220, distance: 166.7
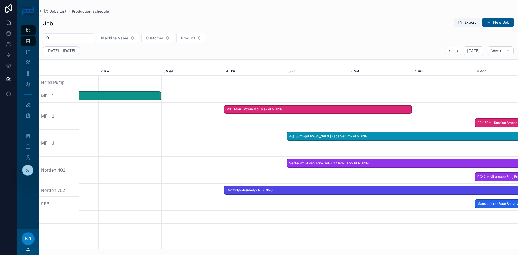
drag, startPoint x: 221, startPoint y: 222, endPoint x: 286, endPoint y: 220, distance: 64.5
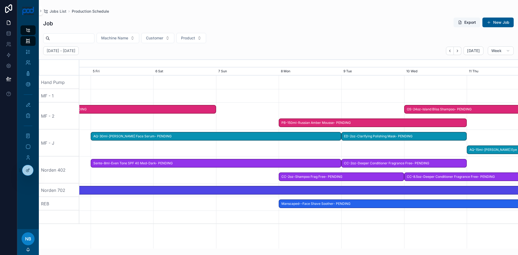
drag, startPoint x: 340, startPoint y: 214, endPoint x: 135, endPoint y: 199, distance: 205.8
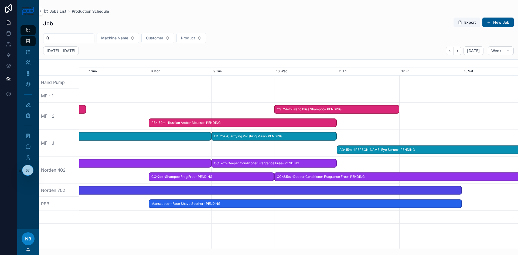
drag, startPoint x: 260, startPoint y: 218, endPoint x: 159, endPoint y: 210, distance: 101.2
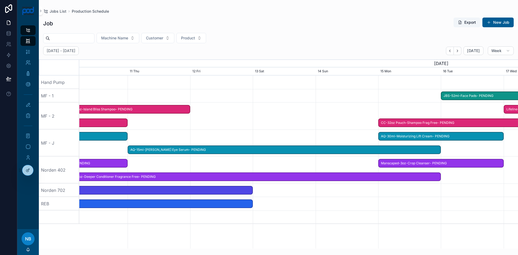
drag, startPoint x: 373, startPoint y: 225, endPoint x: 150, endPoint y: 208, distance: 222.9
click at [150, 208] on div "PB-7.4oz-Forever Shine Shampoo- PENDING PB-6oz-Forever Shine Conditioner- PENDI…" at bounding box center [298, 162] width 439 height 173
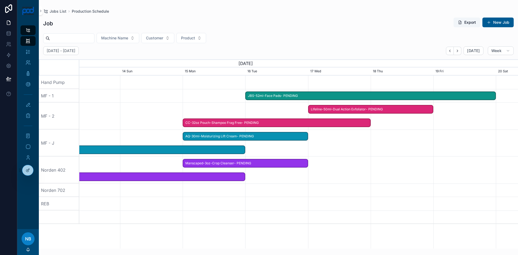
drag, startPoint x: 448, startPoint y: 221, endPoint x: 252, endPoint y: 218, distance: 195.5
click at [252, 218] on div at bounding box center [299, 216] width 1754 height 13
click at [496, 21] on button "New Job" at bounding box center [497, 23] width 31 height 10
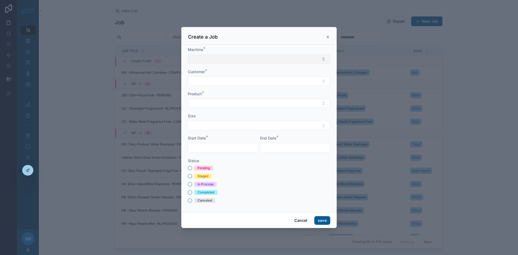
click at [196, 60] on button "Select Button" at bounding box center [259, 58] width 142 height 9
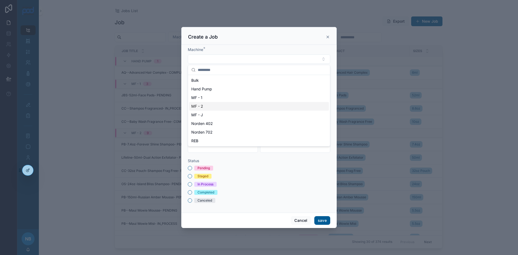
click at [64, 53] on div at bounding box center [259, 127] width 518 height 255
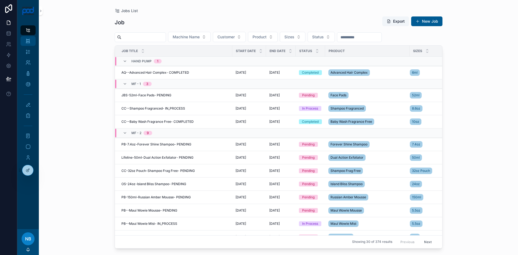
click at [28, 38] on div "Production Schedule" at bounding box center [28, 41] width 9 height 9
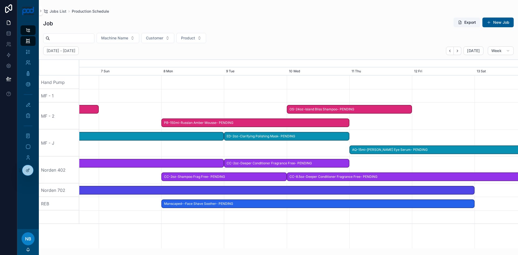
drag, startPoint x: 481, startPoint y: 129, endPoint x: 130, endPoint y: 124, distance: 351.7
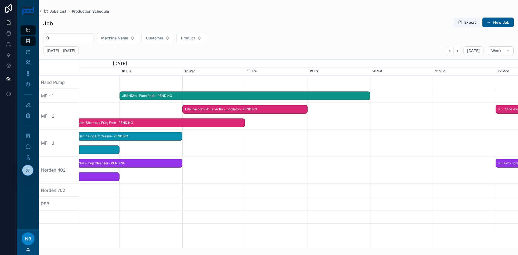
drag, startPoint x: 352, startPoint y: 136, endPoint x: 255, endPoint y: 131, distance: 97.8
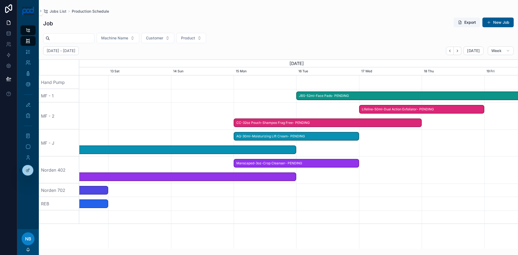
drag, startPoint x: 228, startPoint y: 129, endPoint x: 218, endPoint y: 128, distance: 9.7
click at [499, 21] on button "New Job" at bounding box center [497, 23] width 31 height 10
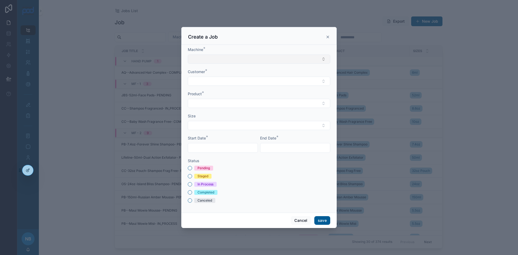
click at [237, 61] on button "Select Button" at bounding box center [259, 58] width 142 height 9
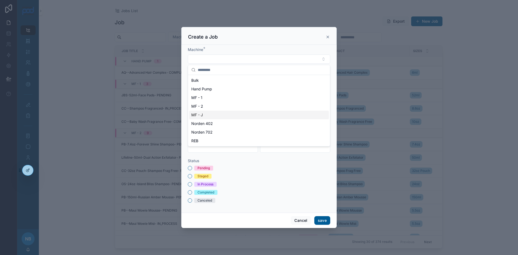
click at [212, 118] on div "MF - J" at bounding box center [259, 115] width 140 height 9
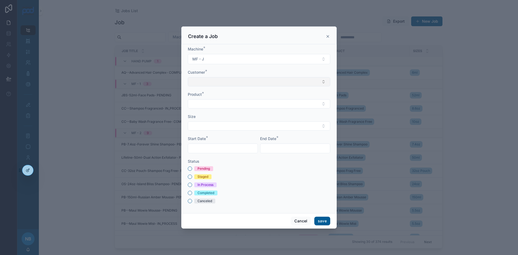
click at [201, 82] on button "Select Button" at bounding box center [259, 81] width 142 height 9
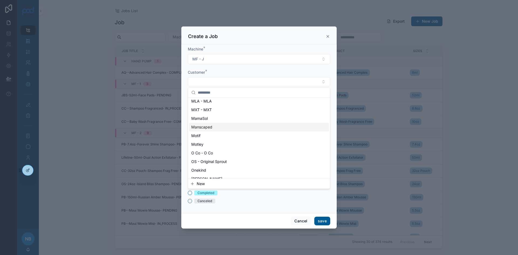
scroll to position [243, 0]
click at [206, 183] on button "New" at bounding box center [259, 183] width 138 height 5
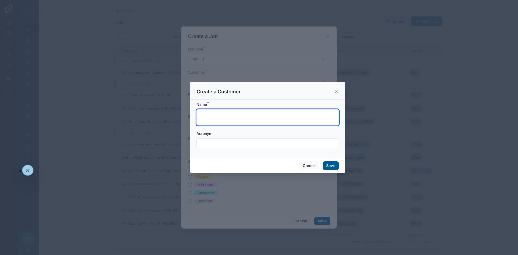
click at [217, 114] on textarea at bounding box center [267, 117] width 142 height 16
type textarea "*********"
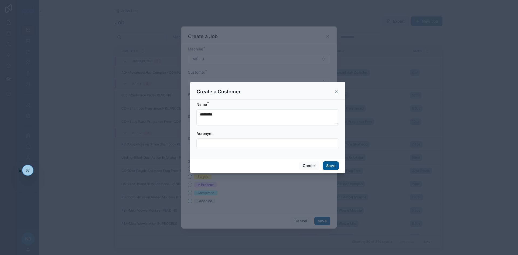
click at [239, 143] on input "text" at bounding box center [268, 143] width 142 height 8
type input "*********"
click at [330, 167] on button "Save" at bounding box center [331, 165] width 16 height 9
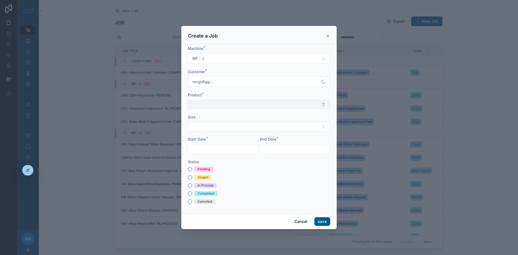
click at [209, 108] on button "Select Button" at bounding box center [259, 104] width 142 height 9
click at [206, 126] on button "New" at bounding box center [259, 125] width 138 height 5
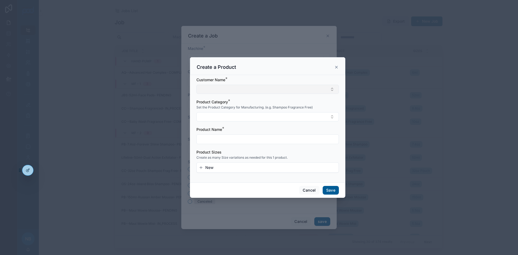
click at [214, 91] on button "Select Button" at bounding box center [267, 89] width 142 height 9
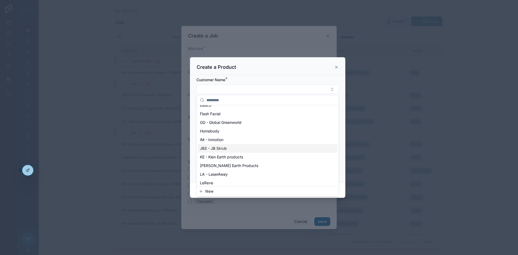
scroll to position [162, 0]
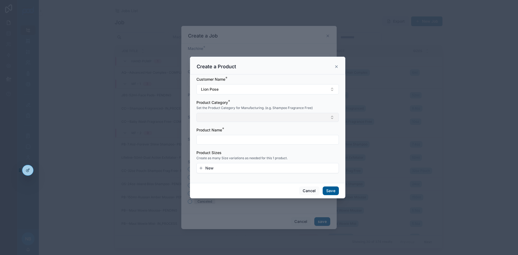
click at [212, 117] on button "Select Button" at bounding box center [267, 117] width 142 height 9
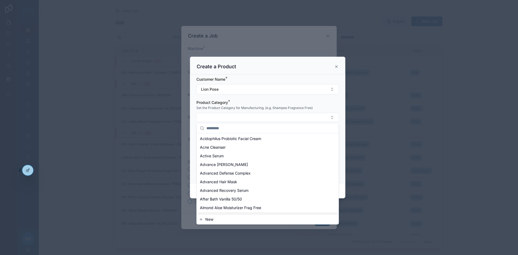
click at [227, 218] on button "New" at bounding box center [268, 219] width 138 height 5
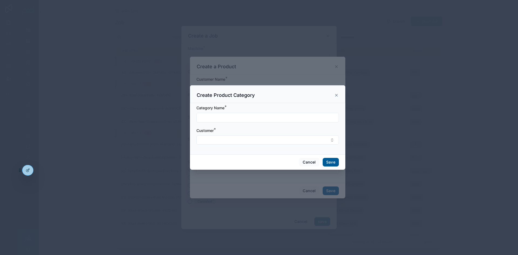
click at [218, 119] on input "text" at bounding box center [268, 118] width 142 height 8
type input "**********"
click at [218, 138] on button "Select Button" at bounding box center [267, 139] width 142 height 9
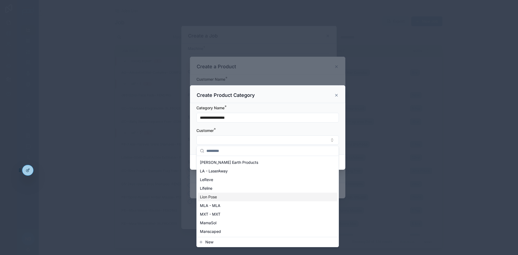
click at [216, 198] on span "Lion Pose" at bounding box center [208, 196] width 17 height 5
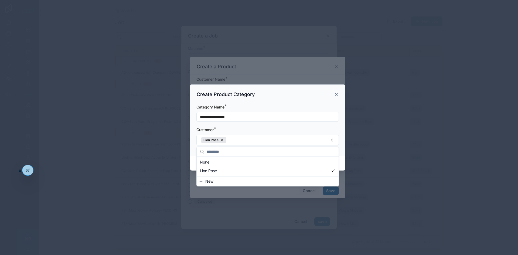
click at [194, 131] on div "**********" at bounding box center [267, 128] width 155 height 53
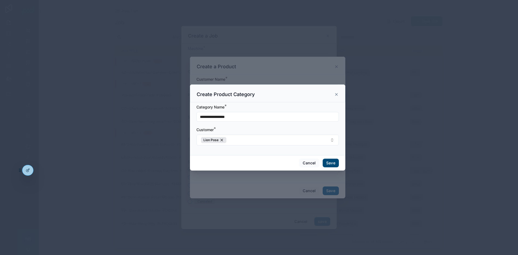
click at [333, 163] on button "Save" at bounding box center [331, 163] width 16 height 9
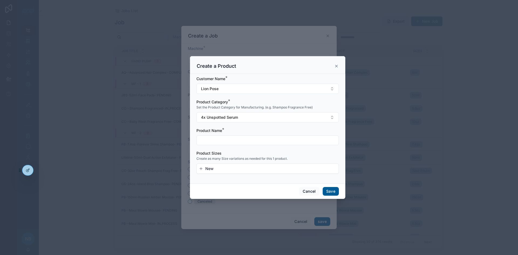
drag, startPoint x: 225, startPoint y: 137, endPoint x: 222, endPoint y: 138, distance: 3.9
click at [225, 137] on input "text" at bounding box center [268, 140] width 142 height 8
type input "**********"
click at [216, 170] on button "New" at bounding box center [268, 168] width 138 height 5
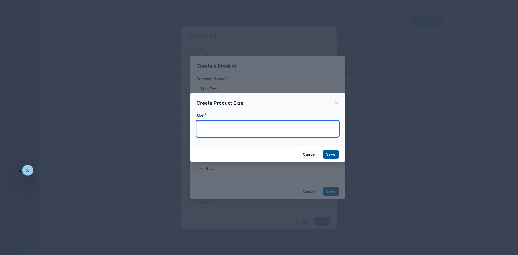
click at [221, 131] on textarea at bounding box center [267, 129] width 142 height 16
type textarea "****"
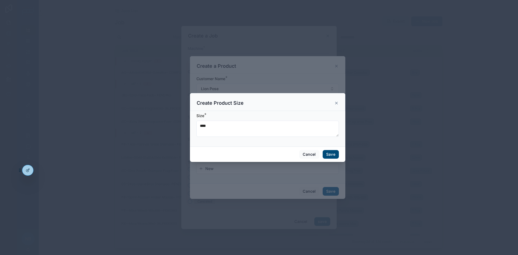
click at [333, 153] on button "Save" at bounding box center [331, 154] width 16 height 9
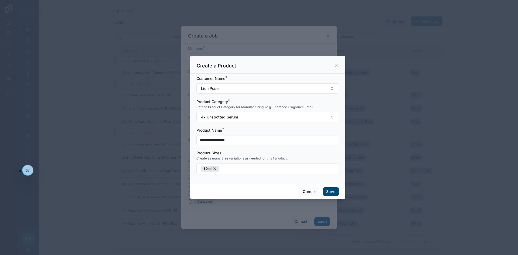
click at [335, 193] on button "Save" at bounding box center [331, 191] width 16 height 9
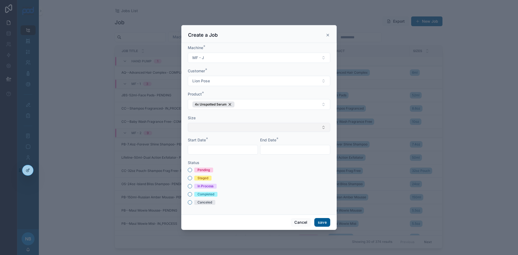
click at [203, 129] on button "Select Button" at bounding box center [259, 127] width 142 height 9
click at [206, 151] on div "30ml" at bounding box center [259, 148] width 140 height 9
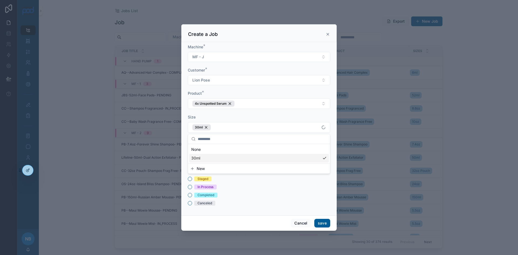
drag, startPoint x: 235, startPoint y: 194, endPoint x: 232, endPoint y: 188, distance: 6.8
click at [235, 194] on div "Completed" at bounding box center [259, 195] width 142 height 5
click at [204, 153] on input "text" at bounding box center [223, 151] width 70 height 8
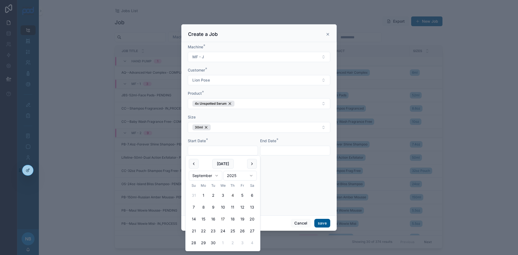
click at [222, 220] on button "17" at bounding box center [223, 219] width 10 height 10
type input "*********"
click at [285, 149] on input "text" at bounding box center [295, 151] width 70 height 8
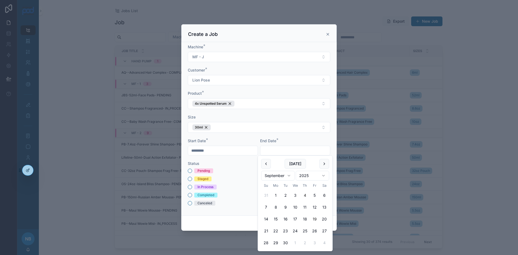
click at [315, 218] on button "19" at bounding box center [315, 219] width 10 height 10
click at [277, 231] on button "22" at bounding box center [276, 231] width 10 height 10
type input "*********"
click at [190, 171] on button "Pending" at bounding box center [190, 171] width 4 height 4
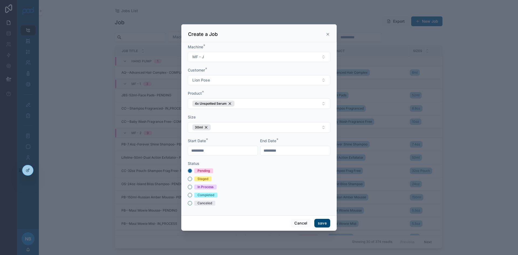
drag, startPoint x: 327, startPoint y: 222, endPoint x: 323, endPoint y: 219, distance: 5.2
click at [327, 222] on button "save" at bounding box center [322, 223] width 16 height 9
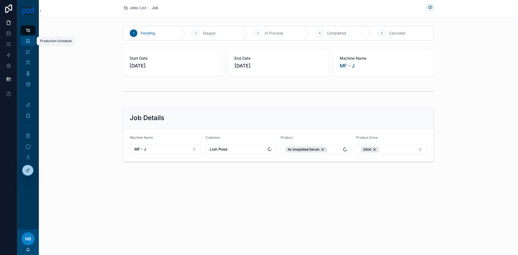
click at [25, 40] on icon "scrollable content" at bounding box center [27, 40] width 5 height 5
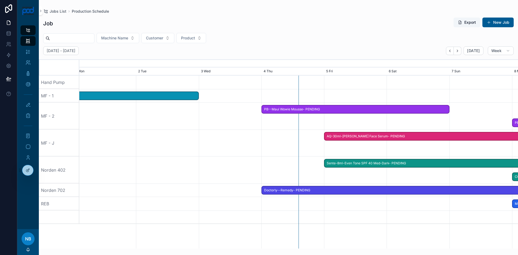
scroll to position [0, 916]
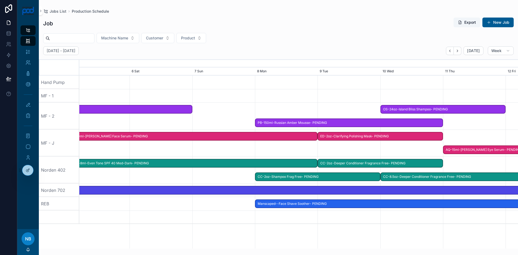
drag, startPoint x: 267, startPoint y: 152, endPoint x: 234, endPoint y: 146, distance: 33.1
click at [162, 152] on div at bounding box center [42, 142] width 1754 height 27
drag, startPoint x: 378, startPoint y: 146, endPoint x: 412, endPoint y: 144, distance: 34.9
click at [198, 149] on div at bounding box center [40, 142] width 1754 height 27
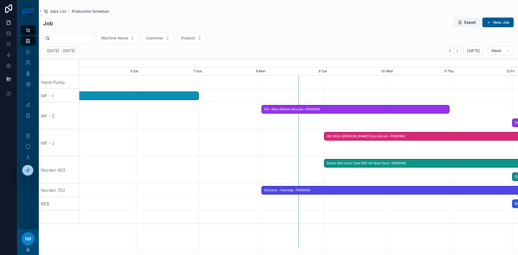
scroll to position [0, 658]
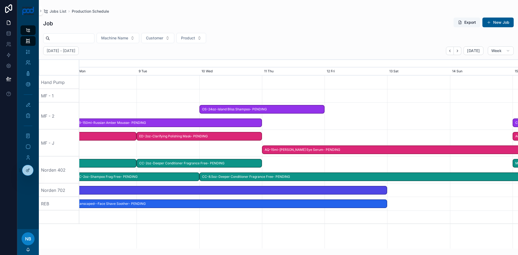
drag, startPoint x: 203, startPoint y: 149, endPoint x: 337, endPoint y: 149, distance: 133.5
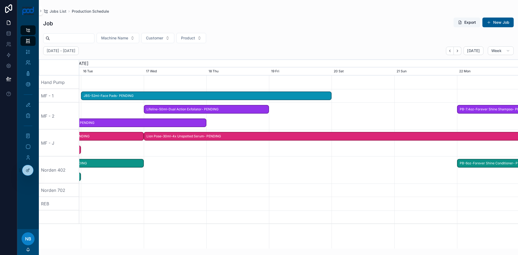
drag, startPoint x: 417, startPoint y: 147, endPoint x: 127, endPoint y: 155, distance: 290.0
click at [127, 155] on div at bounding box center [299, 142] width 1754 height 27
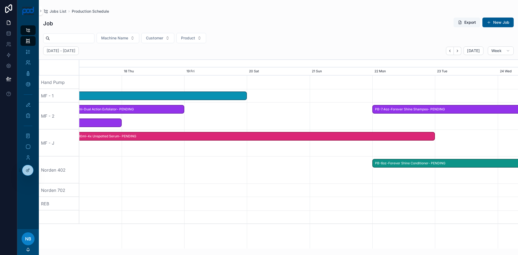
drag, startPoint x: 434, startPoint y: 150, endPoint x: 422, endPoint y: 133, distance: 20.6
click at [349, 155] on div at bounding box center [299, 142] width 1754 height 27
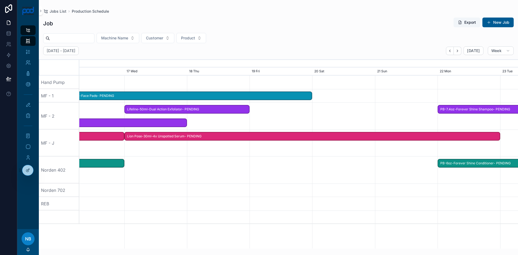
drag, startPoint x: 254, startPoint y: 154, endPoint x: 284, endPoint y: 165, distance: 31.7
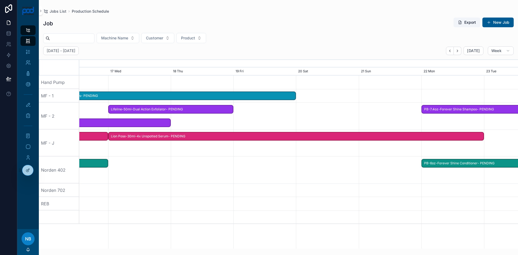
click at [469, 133] on span "Lion Pose-30ml-4x Unspotted Serum- PENDING" at bounding box center [296, 136] width 375 height 9
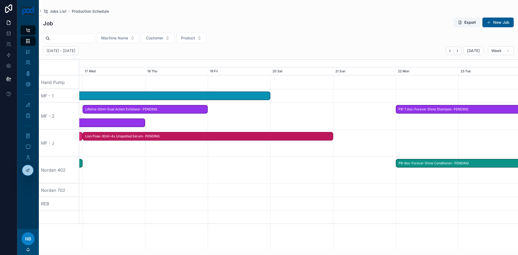
drag, startPoint x: 480, startPoint y: 135, endPoint x: 333, endPoint y: 138, distance: 146.8
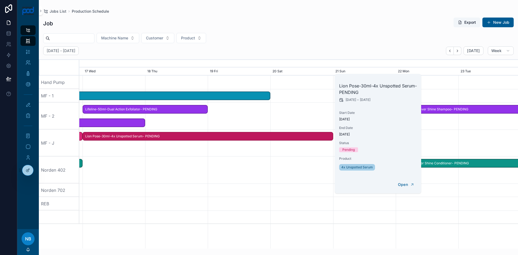
drag, startPoint x: 334, startPoint y: 167, endPoint x: 337, endPoint y: 168, distance: 3.5
click at [334, 167] on div at bounding box center [299, 169] width 1754 height 27
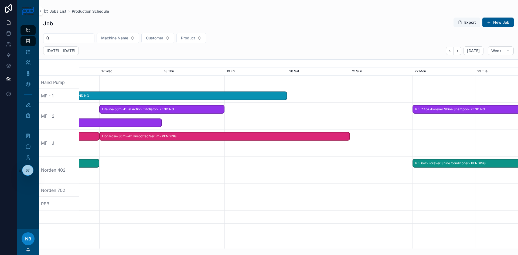
drag, startPoint x: 402, startPoint y: 185, endPoint x: 454, endPoint y: 178, distance: 51.9
drag, startPoint x: 308, startPoint y: 174, endPoint x: 444, endPoint y: 176, distance: 135.7
click at [450, 177] on div at bounding box center [299, 169] width 1754 height 27
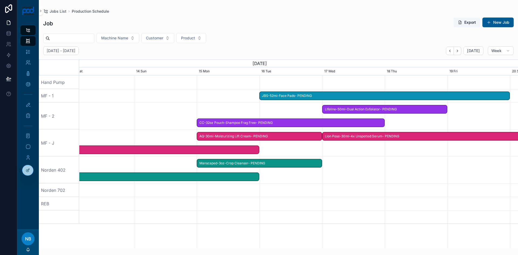
drag, startPoint x: 327, startPoint y: 171, endPoint x: 419, endPoint y: 174, distance: 91.5
click at [419, 174] on div at bounding box center [299, 169] width 1754 height 27
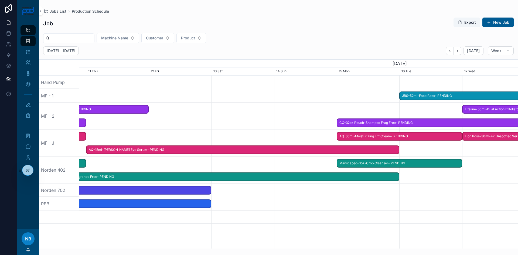
drag, startPoint x: 247, startPoint y: 201, endPoint x: 327, endPoint y: 203, distance: 80.1
click at [359, 205] on div at bounding box center [299, 203] width 1754 height 13
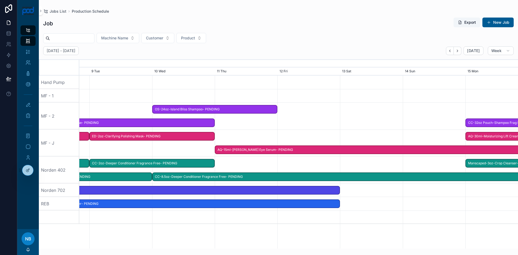
drag, startPoint x: 323, startPoint y: 208, endPoint x: 319, endPoint y: 228, distance: 20.6
click at [397, 209] on div at bounding box center [299, 203] width 1754 height 13
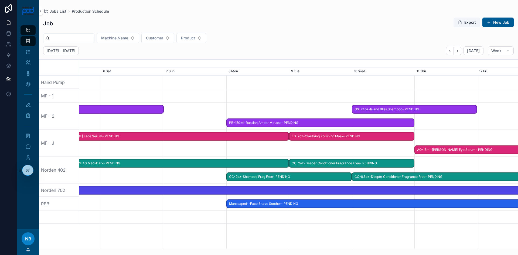
scroll to position [0, 543]
drag, startPoint x: 254, startPoint y: 240, endPoint x: 413, endPoint y: 235, distance: 159.4
click at [413, 235] on div "Lion Pose-30ml-4x Unspotted Serum- PENDING PB-7.4oz-Forever Shine Shampoo- PEND…" at bounding box center [298, 162] width 439 height 173
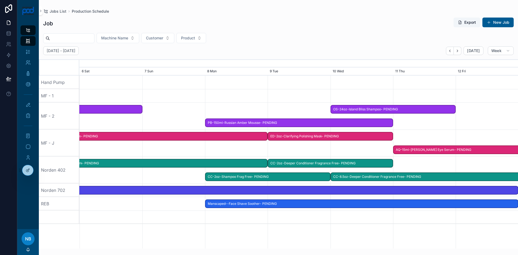
scroll to position [0, 0]
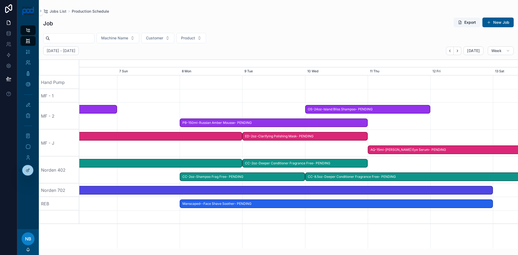
drag, startPoint x: 249, startPoint y: 230, endPoint x: 200, endPoint y: 219, distance: 49.9
click at [200, 219] on div "Lion Pose-30ml-4x Unspotted Serum- PENDING PB-7.4oz-Forever Shine Shampoo- PEND…" at bounding box center [298, 162] width 439 height 173
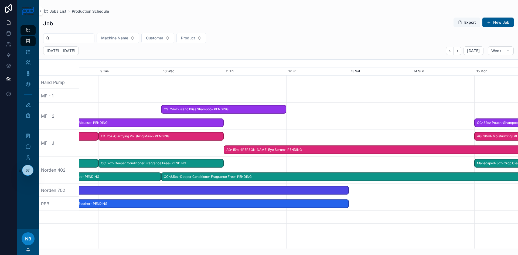
drag, startPoint x: 331, startPoint y: 223, endPoint x: 187, endPoint y: 214, distance: 143.8
click at [187, 214] on div at bounding box center [299, 216] width 1754 height 13
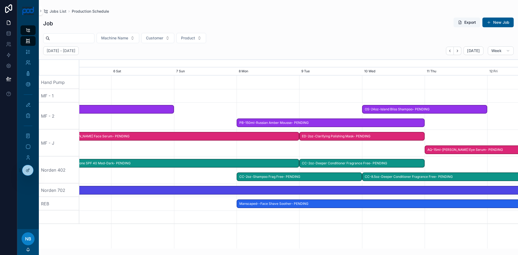
drag, startPoint x: 169, startPoint y: 220, endPoint x: 369, endPoint y: 231, distance: 201.0
click at [369, 231] on div "Lion Pose-30ml-4x Unspotted Serum- PENDING PB-7.4oz-Forever Shine Shampoo- PEND…" at bounding box center [298, 162] width 439 height 173
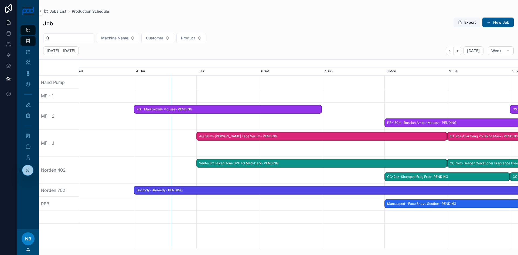
drag, startPoint x: 220, startPoint y: 230, endPoint x: 368, endPoint y: 233, distance: 147.8
click at [368, 233] on div "Lion Pose-30ml-4x Unspotted Serum- PENDING PB-7.4oz-Forever Shine Shampoo- PEND…" at bounding box center [298, 162] width 439 height 173
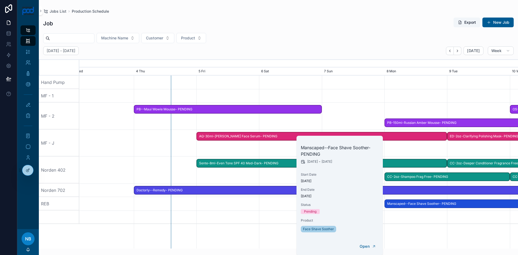
click at [388, 205] on span at bounding box center [388, 204] width 6 height 8
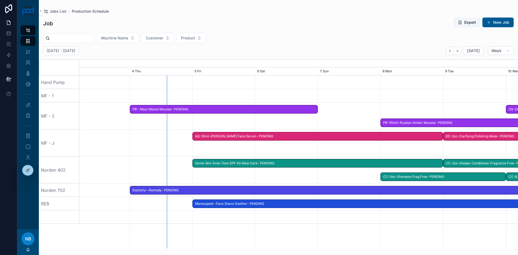
drag, startPoint x: 387, startPoint y: 205, endPoint x: 192, endPoint y: 213, distance: 195.4
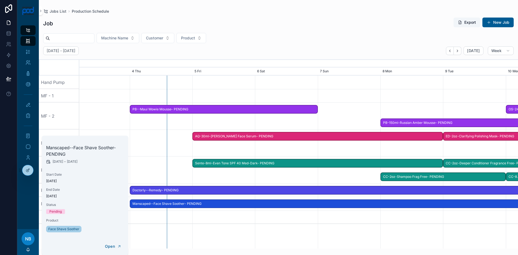
click at [138, 204] on span "Manscaped--Face Shave Soother- PENDING" at bounding box center [411, 203] width 563 height 9
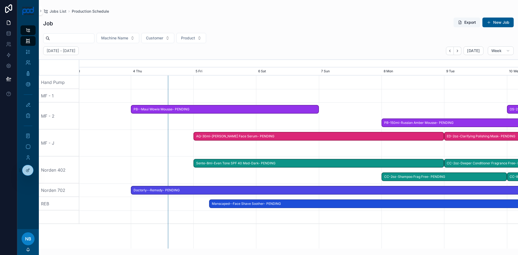
drag, startPoint x: 132, startPoint y: 204, endPoint x: 210, endPoint y: 204, distance: 77.4
click at [210, 204] on span at bounding box center [213, 204] width 6 height 8
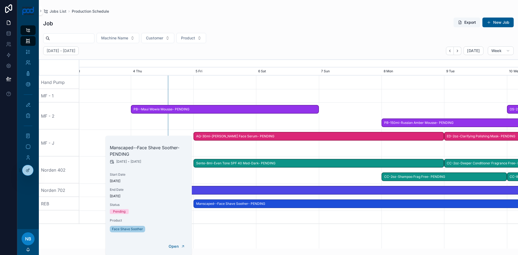
click at [216, 224] on div "Lion Pose-30ml-4x Unspotted Serum- PENDING Manscaped-3oz-Crop Cleanser- PENDING…" at bounding box center [298, 162] width 439 height 173
